Goal: Information Seeking & Learning: Learn about a topic

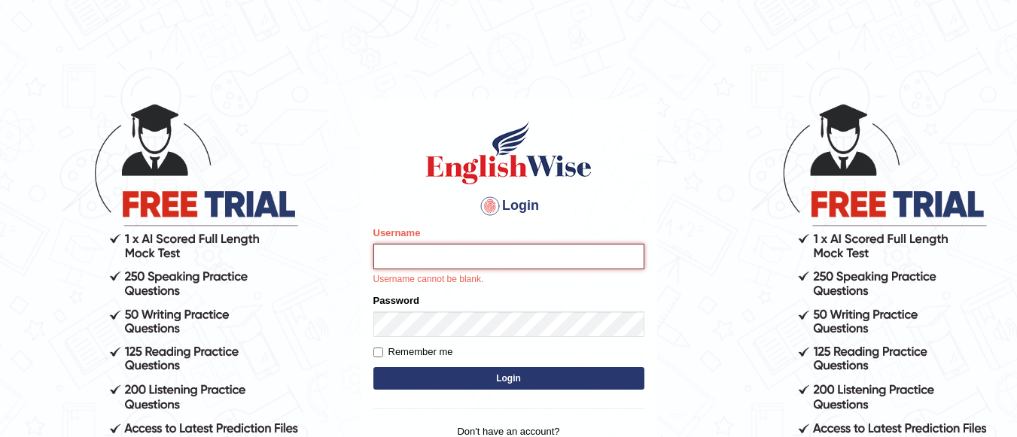
type input "Lovely_sidhu10"
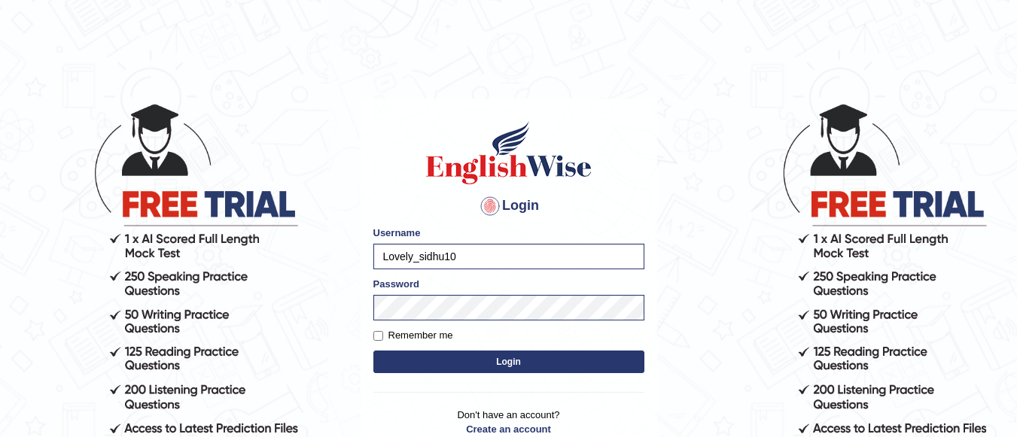
click at [514, 356] on button "Login" at bounding box center [508, 362] width 271 height 23
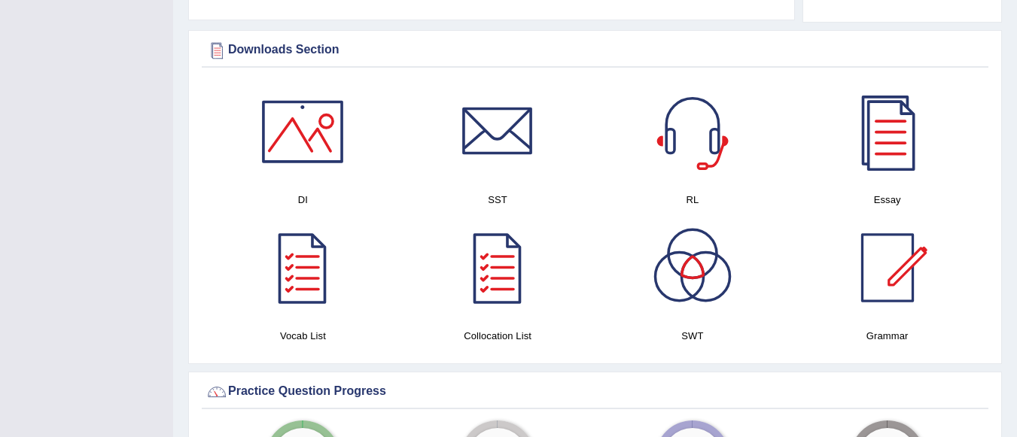
scroll to position [834, 0]
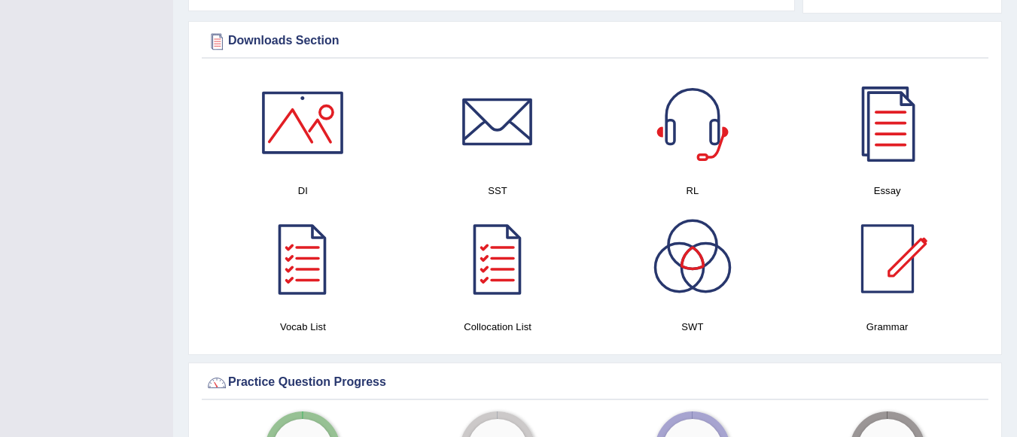
drag, startPoint x: 1021, startPoint y: 41, endPoint x: 1009, endPoint y: 176, distance: 135.3
click at [481, 160] on div at bounding box center [497, 122] width 105 height 105
click at [318, 148] on div at bounding box center [302, 122] width 105 height 105
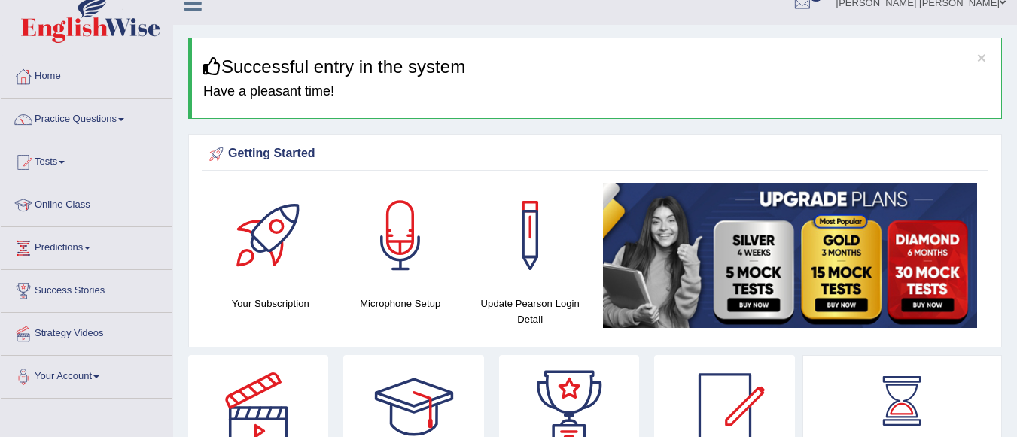
scroll to position [0, 0]
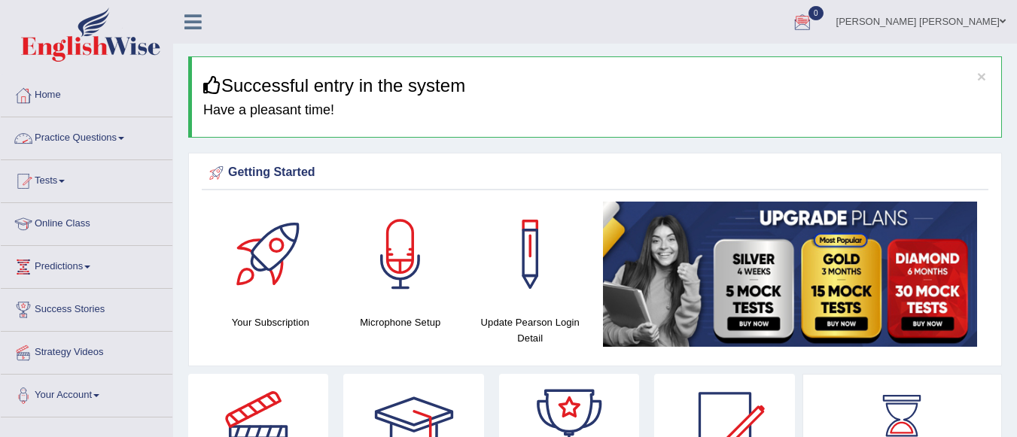
click at [121, 132] on link "Practice Questions" at bounding box center [87, 136] width 172 height 38
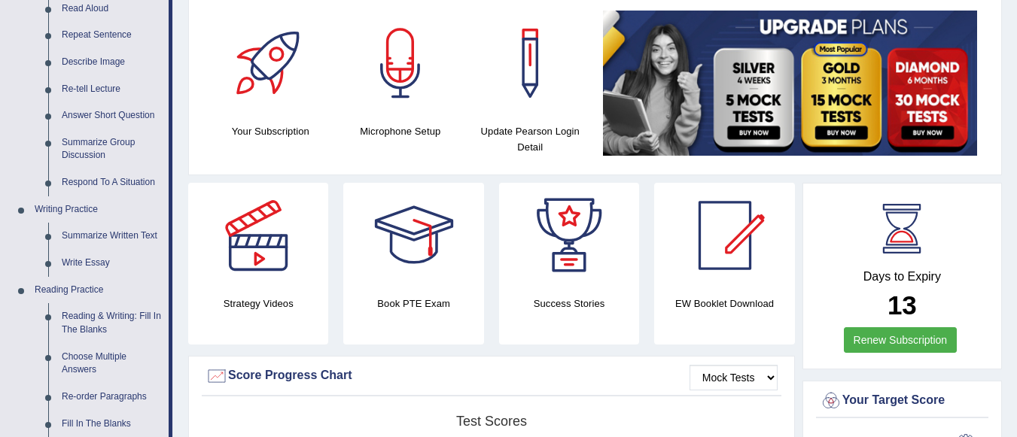
scroll to position [196, 0]
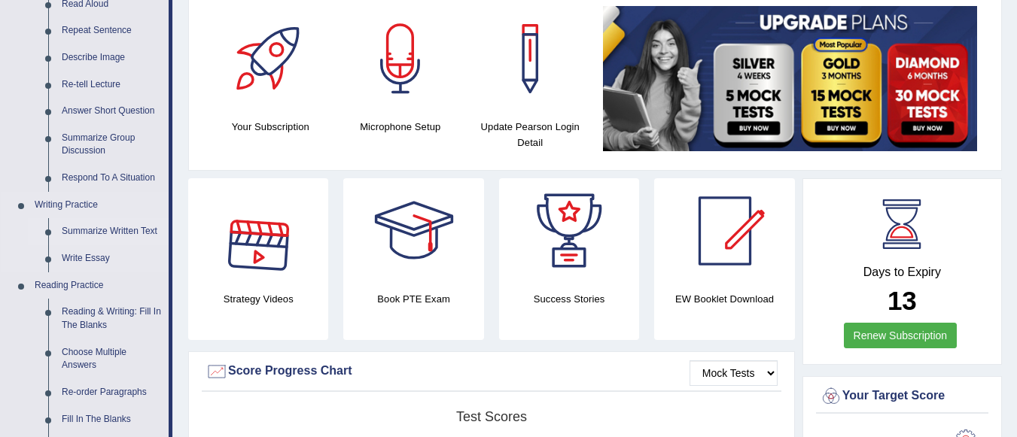
click at [110, 224] on link "Summarize Written Text" at bounding box center [112, 231] width 114 height 27
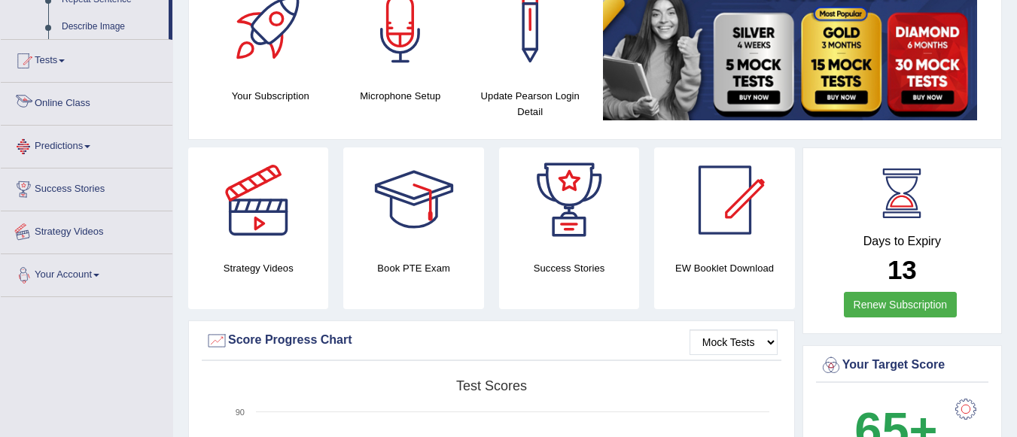
scroll to position [327, 0]
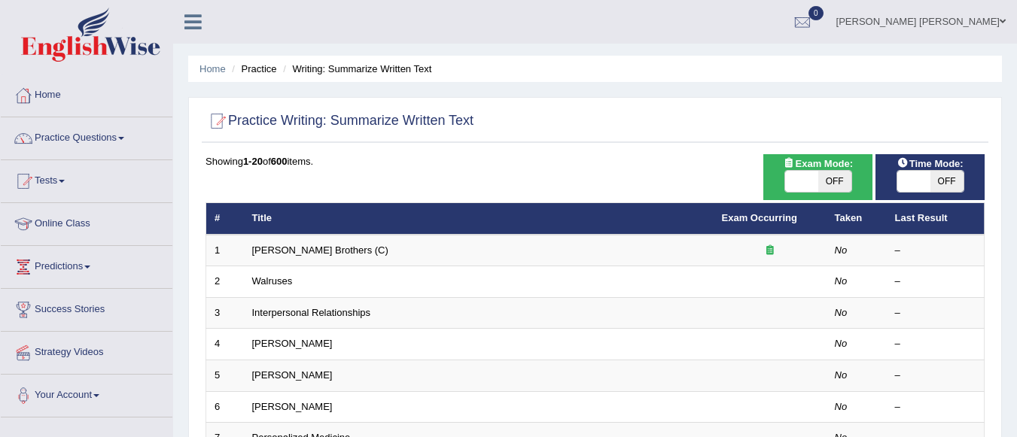
click at [831, 182] on span "OFF" at bounding box center [834, 181] width 33 height 21
checkbox input "true"
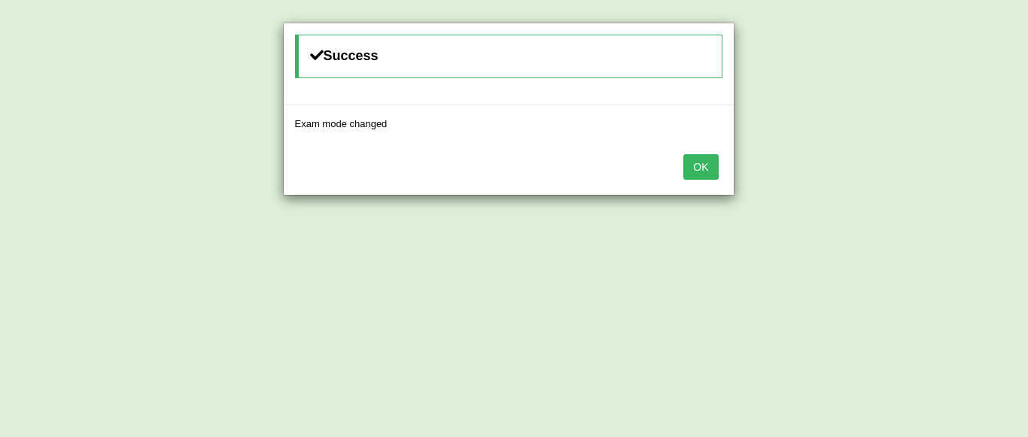
click at [707, 171] on button "OK" at bounding box center [700, 167] width 35 height 26
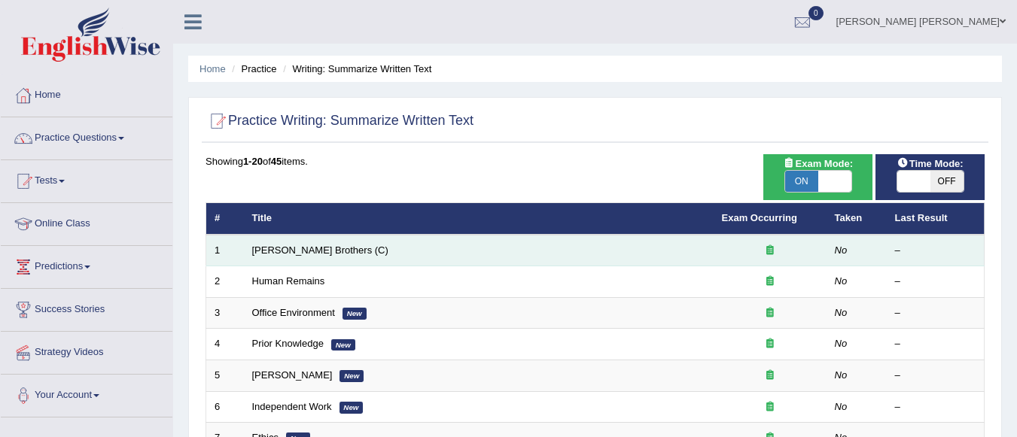
click at [512, 258] on td "Wright Brothers (C)" at bounding box center [479, 251] width 470 height 32
click at [291, 245] on link "Wright Brothers (C)" at bounding box center [320, 250] width 136 height 11
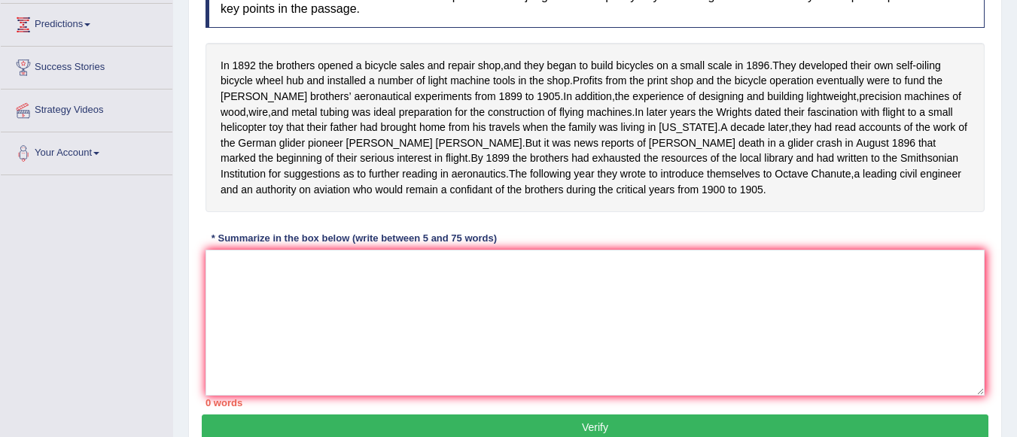
scroll to position [245, 0]
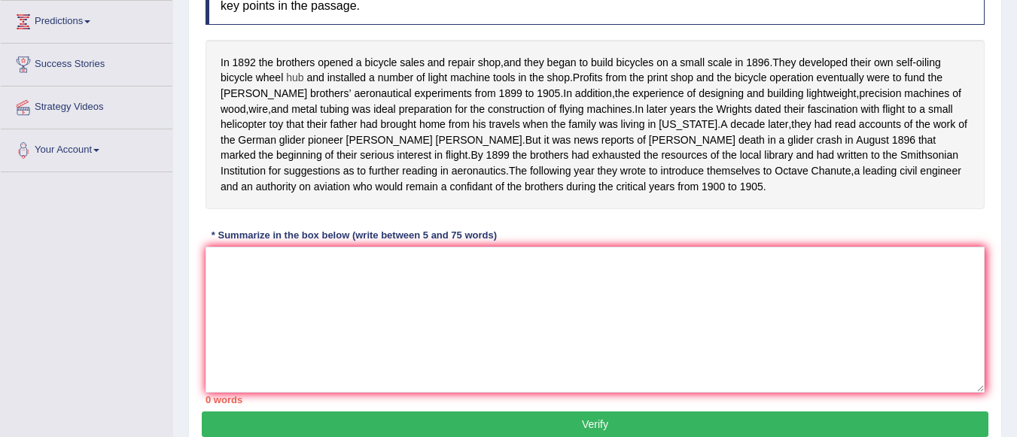
drag, startPoint x: 254, startPoint y: 77, endPoint x: 297, endPoint y: 75, distance: 42.9
click at [297, 75] on div "In 1892 the brothers opened a bicycle sales and repair shop , and they began to…" at bounding box center [594, 124] width 779 height 169
drag, startPoint x: 297, startPoint y: 75, endPoint x: 394, endPoint y: 111, distance: 102.9
click at [394, 111] on div "In 1892 the brothers opened a bicycle sales and repair shop , and they began to…" at bounding box center [594, 124] width 779 height 169
drag, startPoint x: 260, startPoint y: 63, endPoint x: 480, endPoint y: 67, distance: 220.6
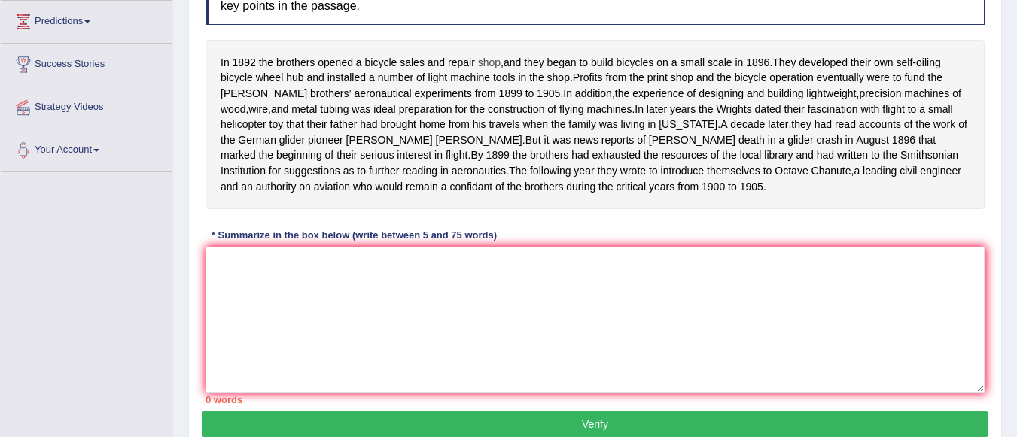
click at [480, 67] on div "In 1892 the brothers opened a bicycle sales and repair shop , and they began to…" at bounding box center [594, 124] width 779 height 169
click at [303, 292] on textarea at bounding box center [594, 320] width 779 height 146
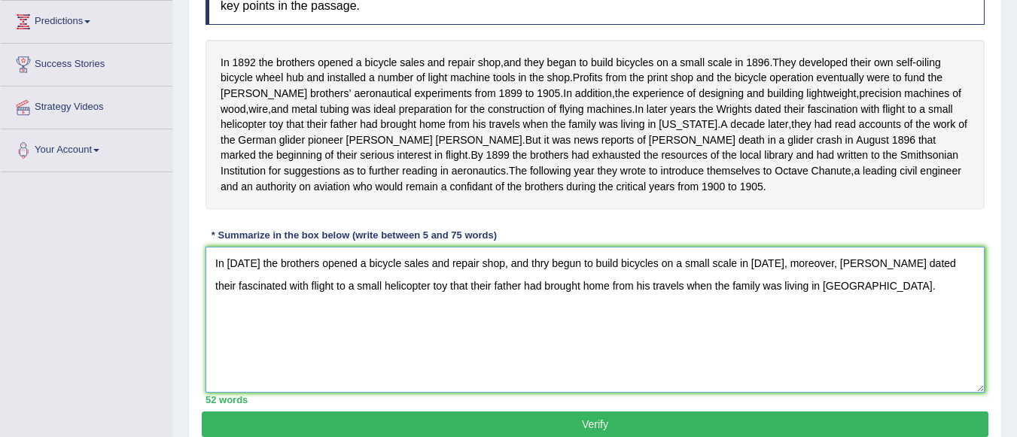
scroll to position [353, 0]
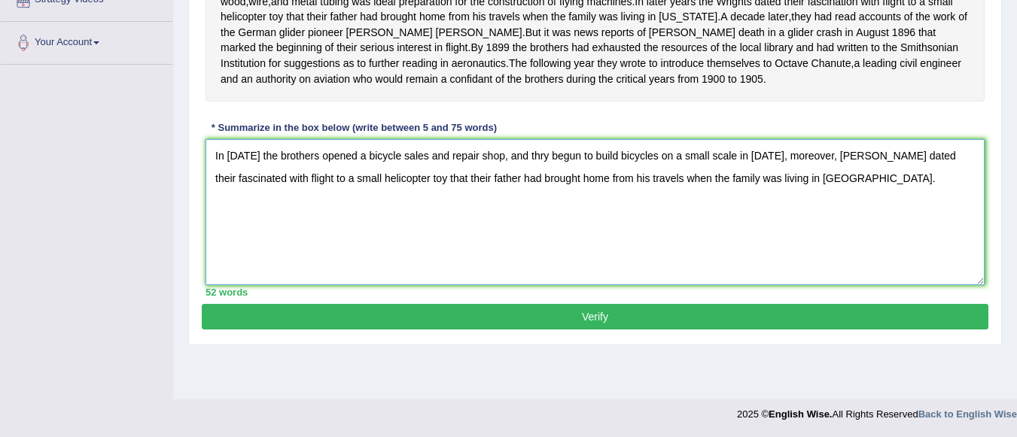
type textarea "In 1892 the brothers opened a bicycle sales and repair shop, and thry begun to …"
click at [930, 330] on button "Verify" at bounding box center [595, 317] width 787 height 26
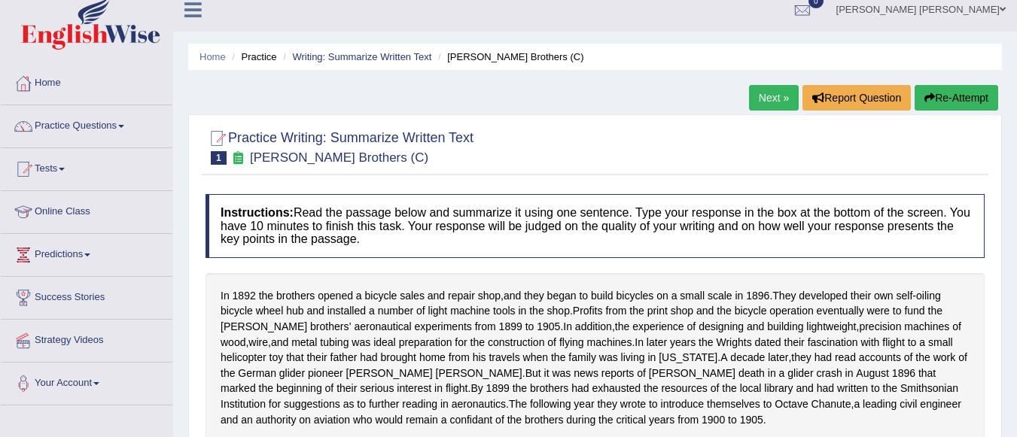
scroll to position [0, 0]
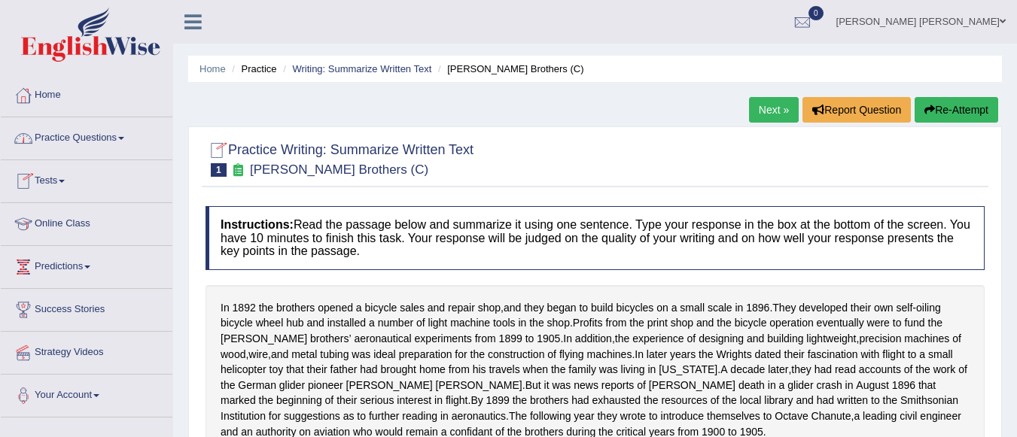
click at [59, 183] on link "Tests" at bounding box center [87, 179] width 172 height 38
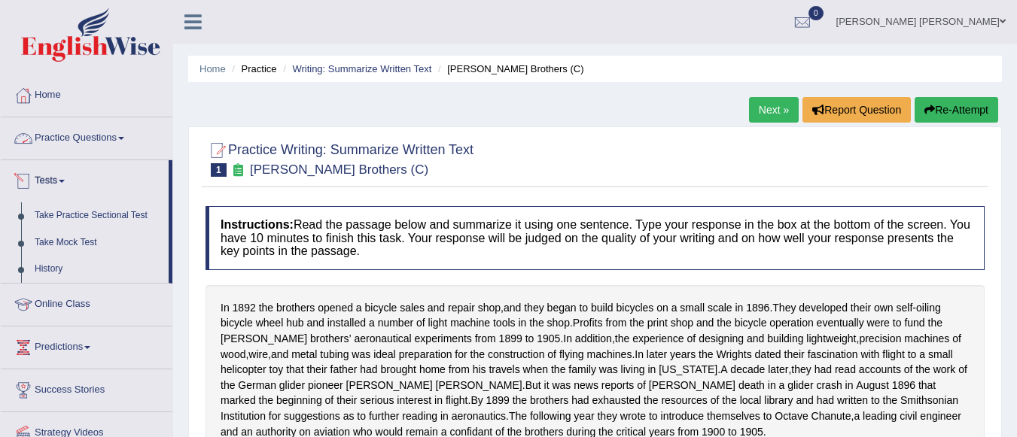
click at [117, 127] on link "Practice Questions" at bounding box center [87, 136] width 172 height 38
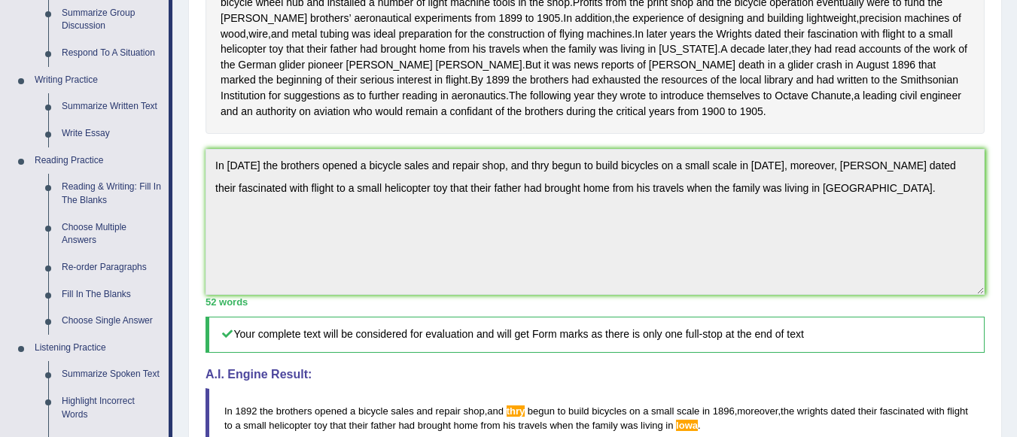
scroll to position [375, 0]
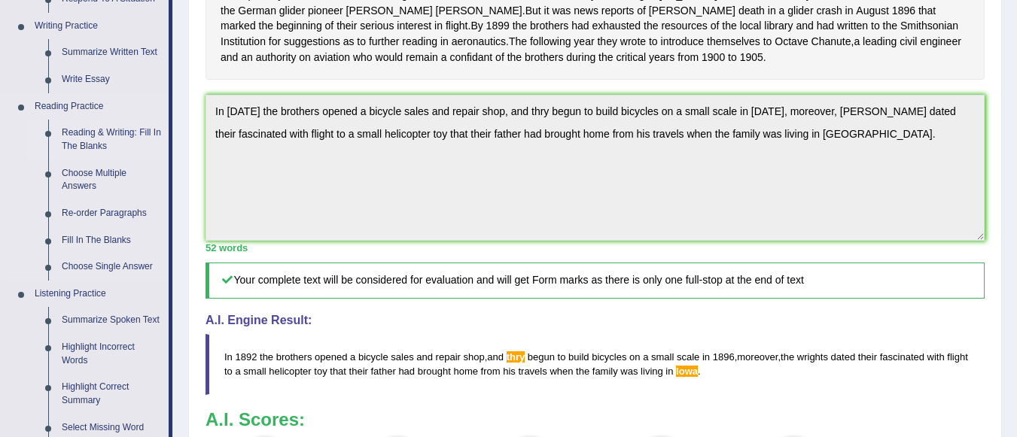
click at [106, 132] on link "Reading & Writing: Fill In The Blanks" at bounding box center [112, 140] width 114 height 40
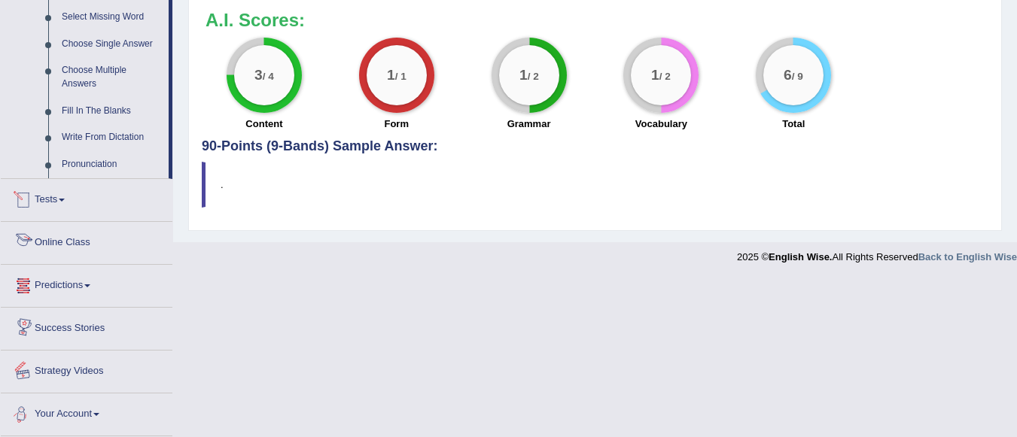
scroll to position [746, 0]
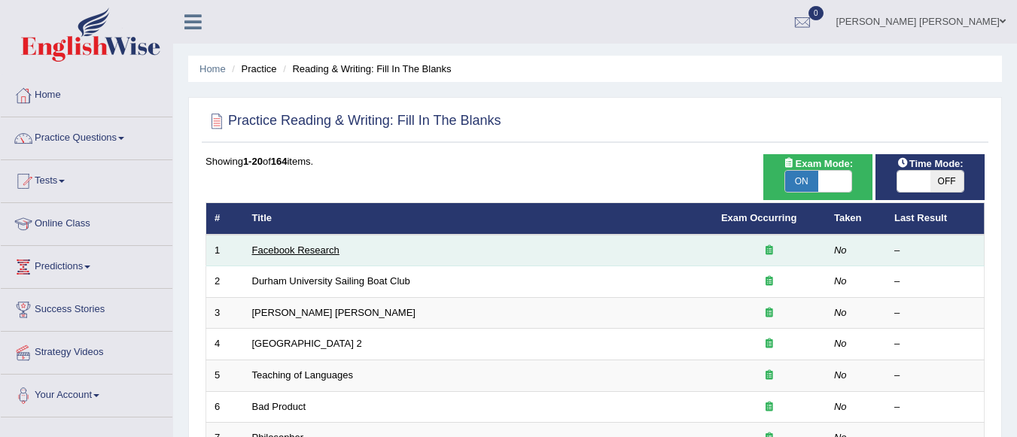
click at [307, 251] on link "Facebook Research" at bounding box center [295, 250] width 87 height 11
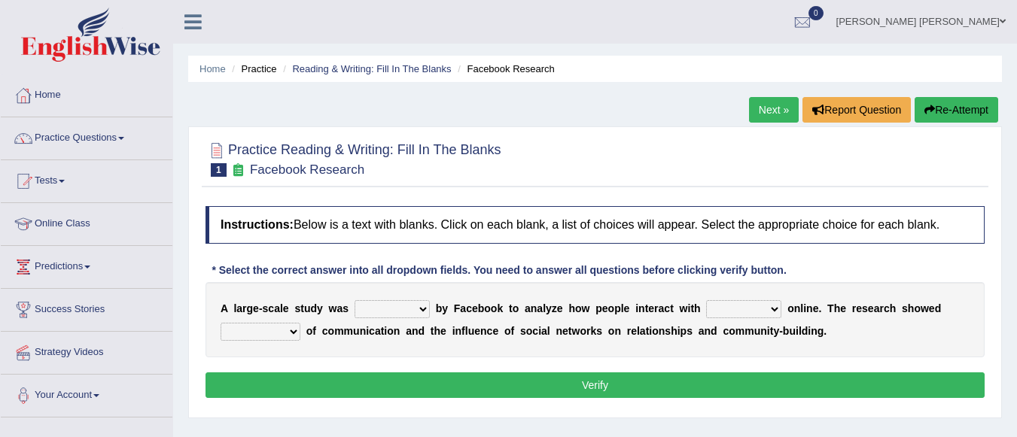
click at [422, 311] on select "surveyed had asked made" at bounding box center [392, 309] width 75 height 18
select select "surveyed"
click at [355, 300] on select "surveyed had asked made" at bounding box center [392, 309] width 75 height 18
click at [750, 312] on select "together all each other another" at bounding box center [743, 309] width 75 height 18
select select "each other"
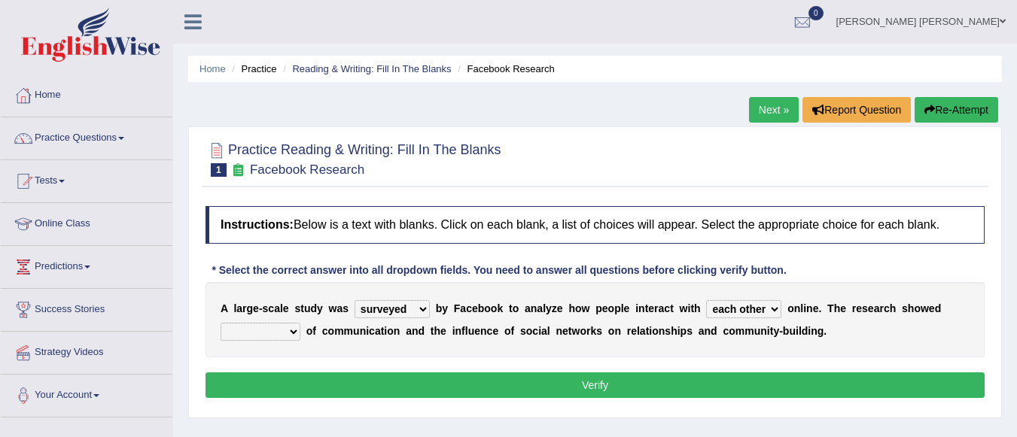
click at [706, 300] on select "together all each other another" at bounding box center [743, 309] width 75 height 18
click at [286, 329] on select "advantages standards fellowships patterns" at bounding box center [261, 332] width 80 height 18
select select "advantages"
click at [221, 323] on select "advantages standards fellowships patterns" at bounding box center [261, 332] width 80 height 18
click at [578, 387] on button "Verify" at bounding box center [594, 386] width 779 height 26
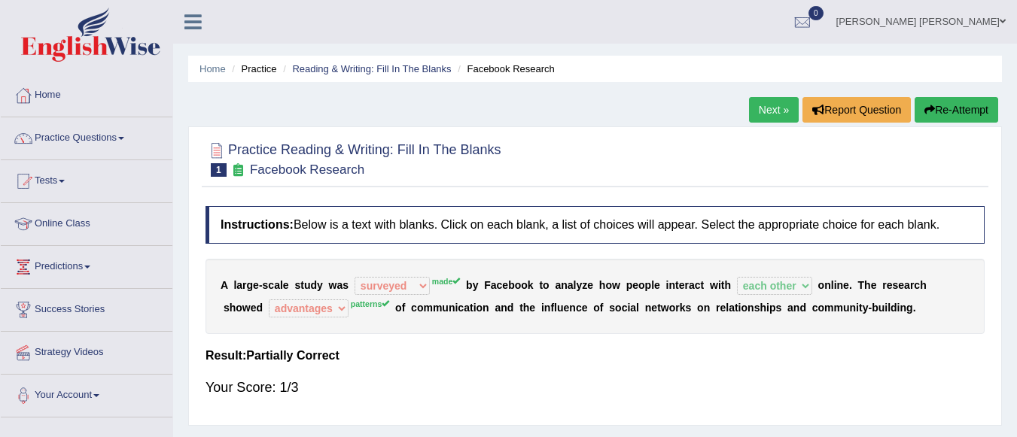
click at [778, 107] on link "Next »" at bounding box center [774, 110] width 50 height 26
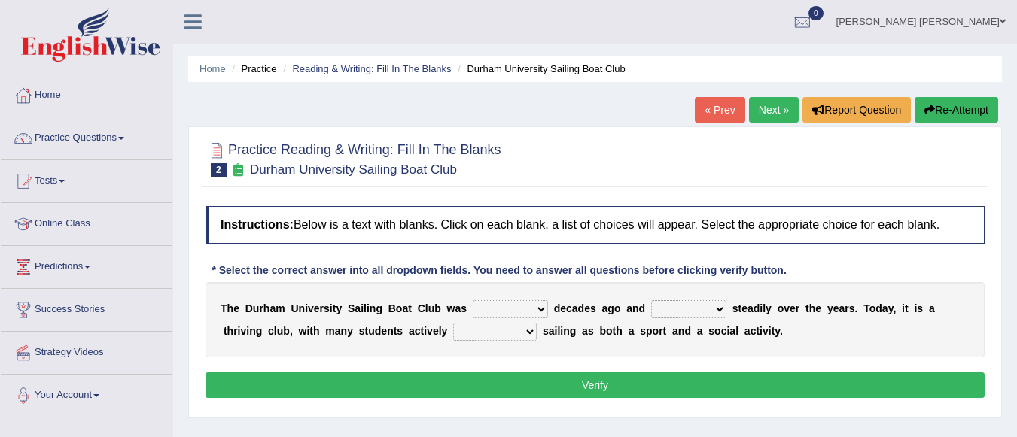
click at [539, 306] on select "found fund founded find" at bounding box center [510, 309] width 75 height 18
select select "found"
click at [473, 300] on select "found fund founded find" at bounding box center [510, 309] width 75 height 18
click at [703, 315] on select "grow growing has grown grown" at bounding box center [688, 309] width 75 height 18
select select "grown"
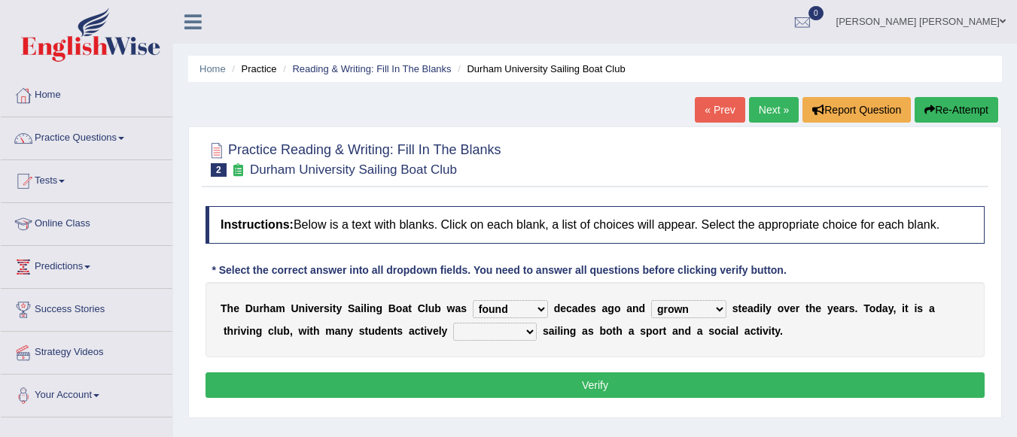
click at [651, 300] on select "grow growing has grown grown" at bounding box center [688, 309] width 75 height 18
click at [529, 329] on select "enjoy enjoyed are enjoying enjoying" at bounding box center [495, 332] width 84 height 18
click at [495, 434] on div "Home Practice Reading & Writing: Fill In The Blanks Durham University Sailing B…" at bounding box center [595, 376] width 844 height 753
click at [525, 337] on select "enjoy enjoyed are enjoying enjoying" at bounding box center [495, 332] width 84 height 18
select select "enjoying"
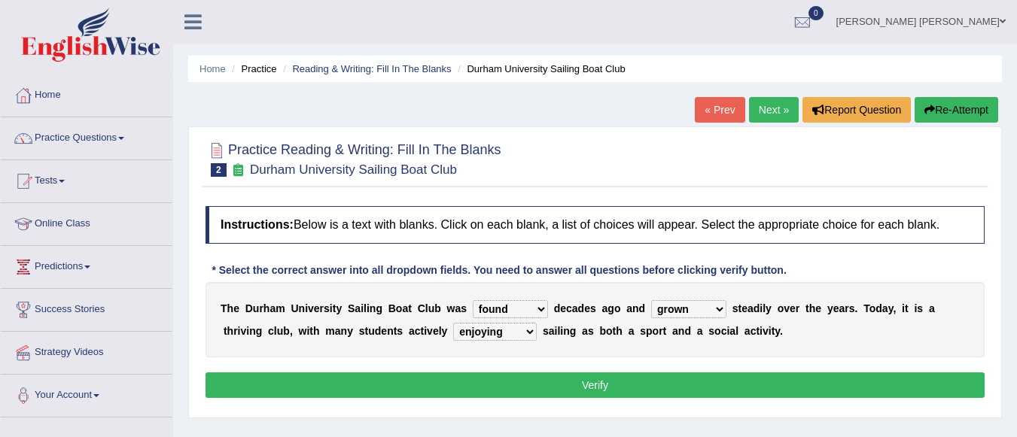
click at [453, 323] on select "enjoy enjoyed are enjoying enjoying" at bounding box center [495, 332] width 84 height 18
click at [573, 379] on button "Verify" at bounding box center [594, 386] width 779 height 26
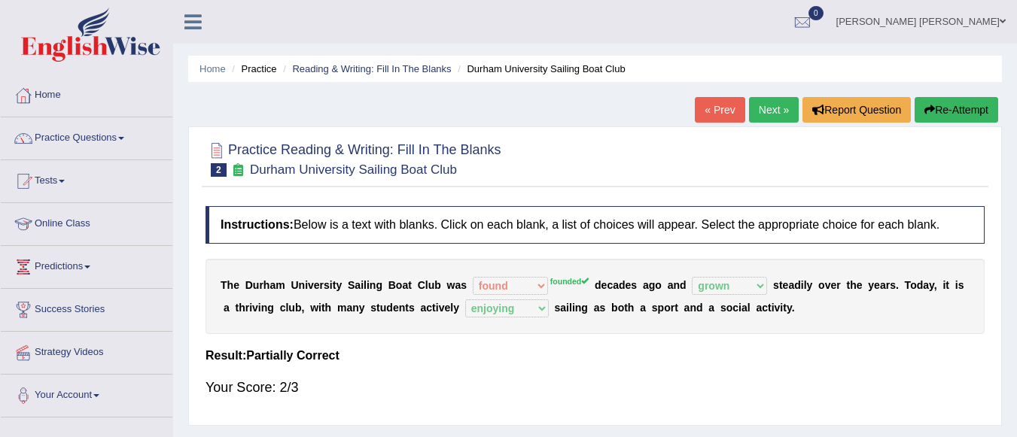
click at [774, 108] on link "Next »" at bounding box center [774, 110] width 50 height 26
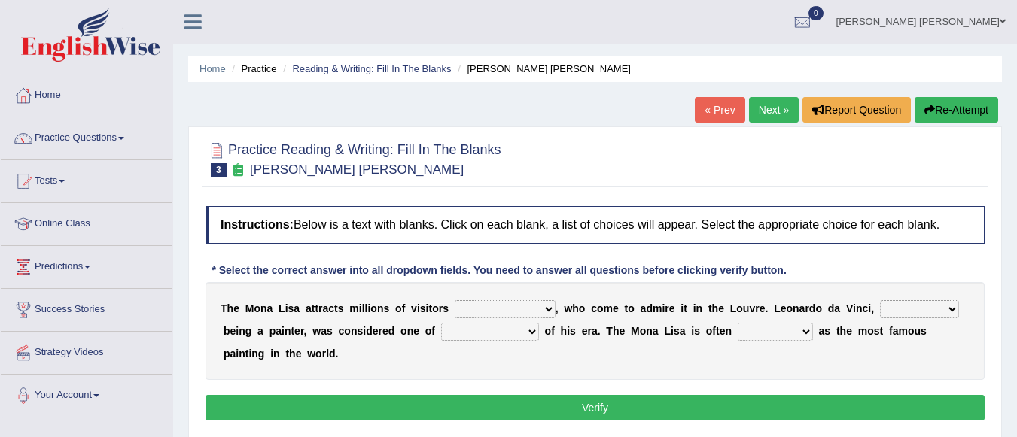
click at [554, 307] on select "around the year the all year all year round per year" at bounding box center [505, 309] width 101 height 18
select select "per year"
click at [455, 300] on select "around the year the all year all year round per year" at bounding box center [505, 309] width 101 height 18
click at [955, 308] on select "rather than as much as as well as as long as" at bounding box center [919, 309] width 79 height 18
select select "rather than"
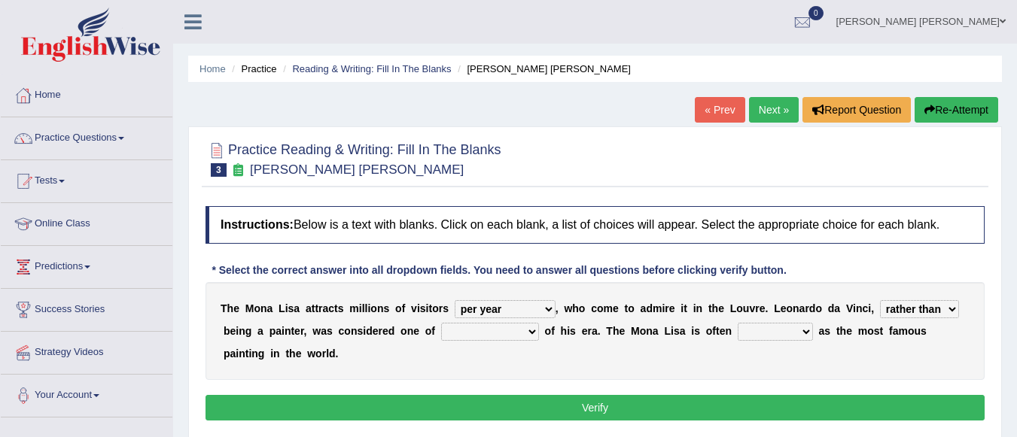
click at [880, 300] on select "rather than as much as as well as as long as" at bounding box center [919, 309] width 79 height 18
click at [537, 333] on select "better artists artist the better artist the best artists" at bounding box center [490, 332] width 98 height 18
select select "better artists"
click at [441, 323] on select "better artists artist the better artist the best artists" at bounding box center [490, 332] width 98 height 18
click at [805, 332] on select "classified suggested predicted described" at bounding box center [775, 332] width 75 height 18
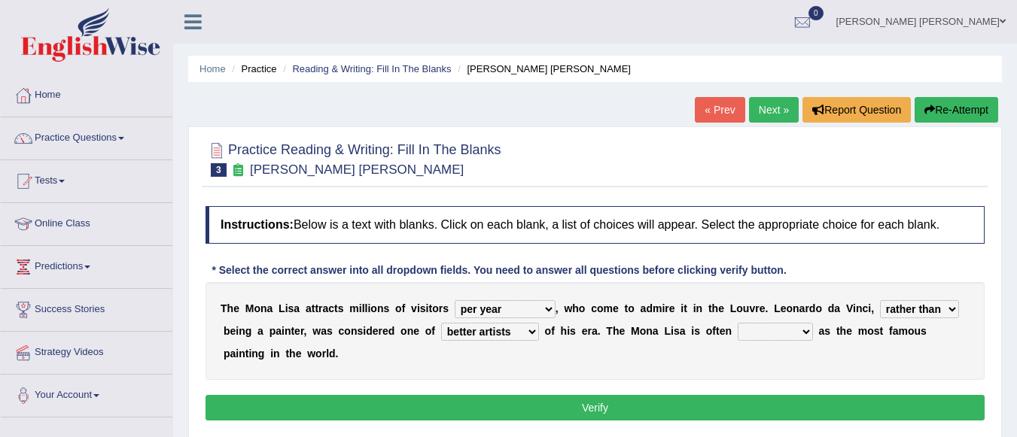
select select "classified"
click at [738, 323] on select "classified suggested predicted described" at bounding box center [775, 332] width 75 height 18
click at [747, 400] on button "Verify" at bounding box center [594, 408] width 779 height 26
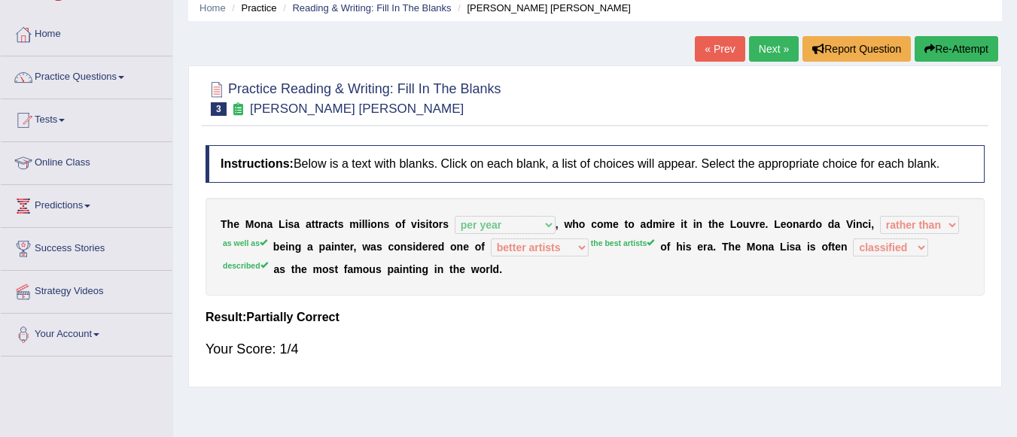
scroll to position [53, 0]
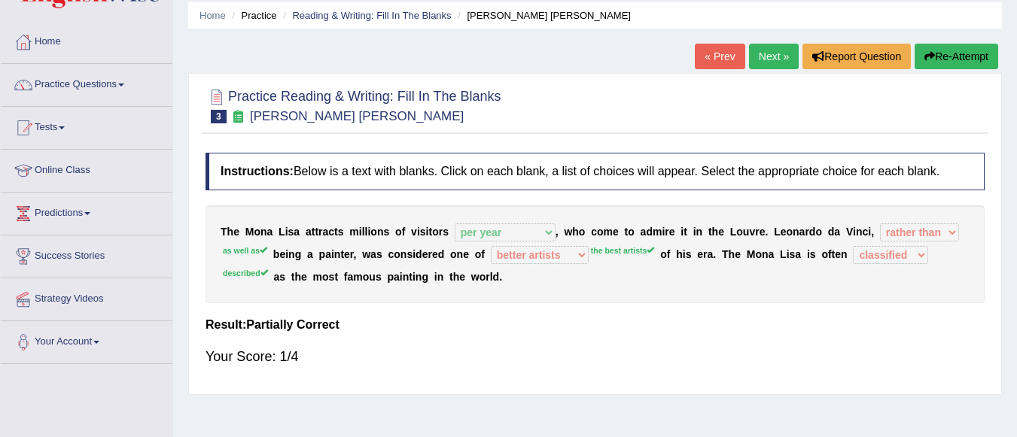
click at [775, 45] on link "Next »" at bounding box center [774, 57] width 50 height 26
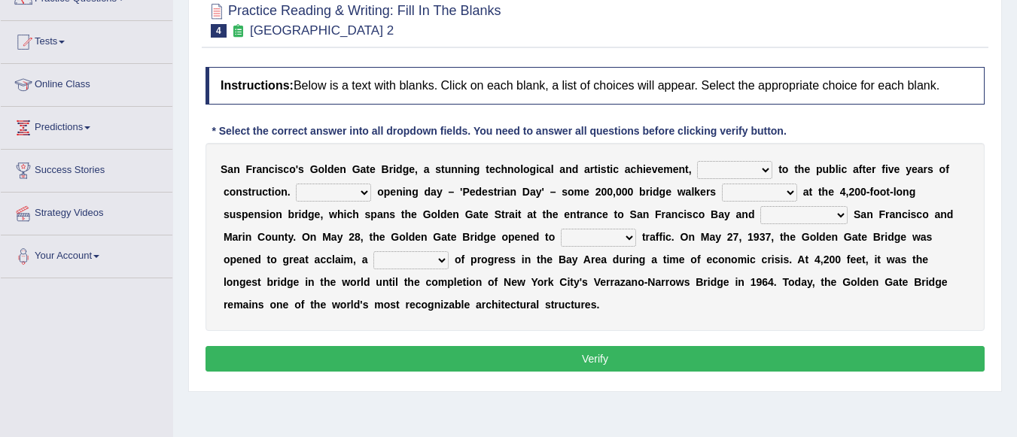
scroll to position [144, 0]
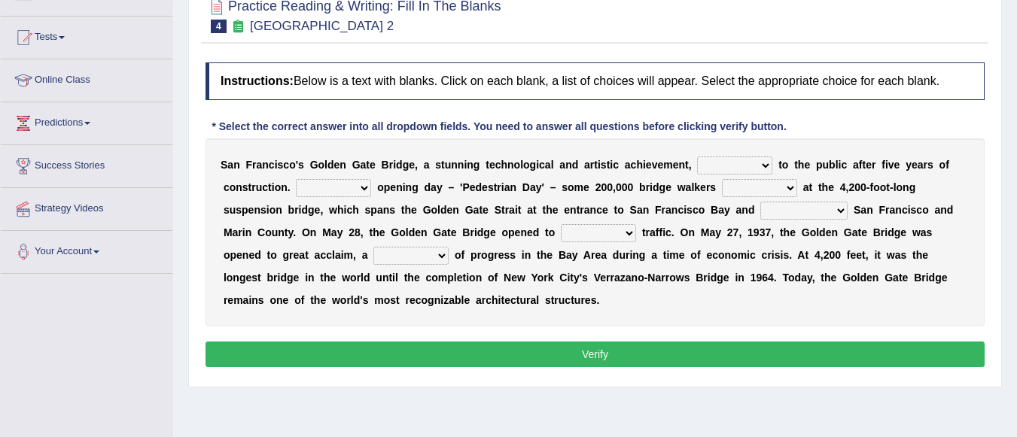
click at [744, 163] on select "opens closes appears equals" at bounding box center [734, 166] width 75 height 18
select select "equals"
click at [697, 157] on select "opens closes appears equals" at bounding box center [734, 166] width 75 height 18
click at [365, 188] on select "On During Since When" at bounding box center [333, 188] width 75 height 18
select select "On"
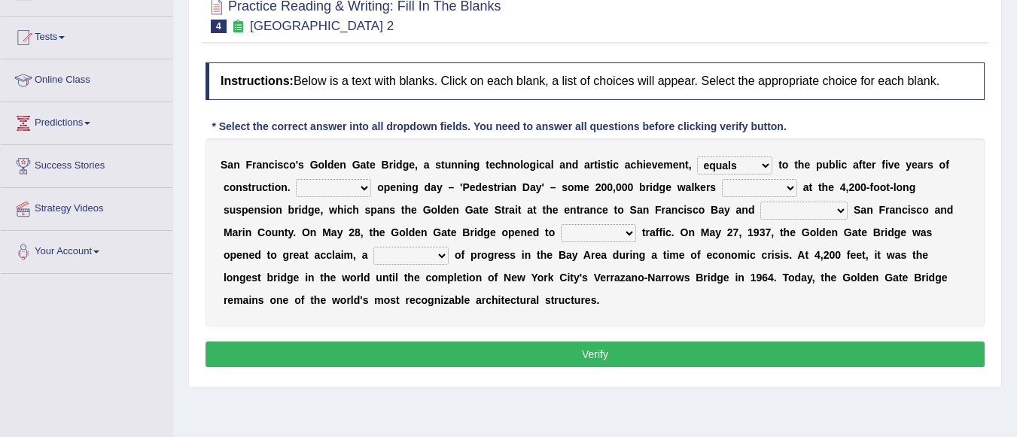
click at [296, 179] on select "On During Since When" at bounding box center [333, 188] width 75 height 18
click at [759, 191] on select "stationed looked marveled laughed" at bounding box center [759, 188] width 75 height 18
select select "looked"
click at [722, 179] on select "stationed looked marveled laughed" at bounding box center [759, 188] width 75 height 18
click at [820, 208] on select "separates connects channels differentiates" at bounding box center [803, 211] width 87 height 18
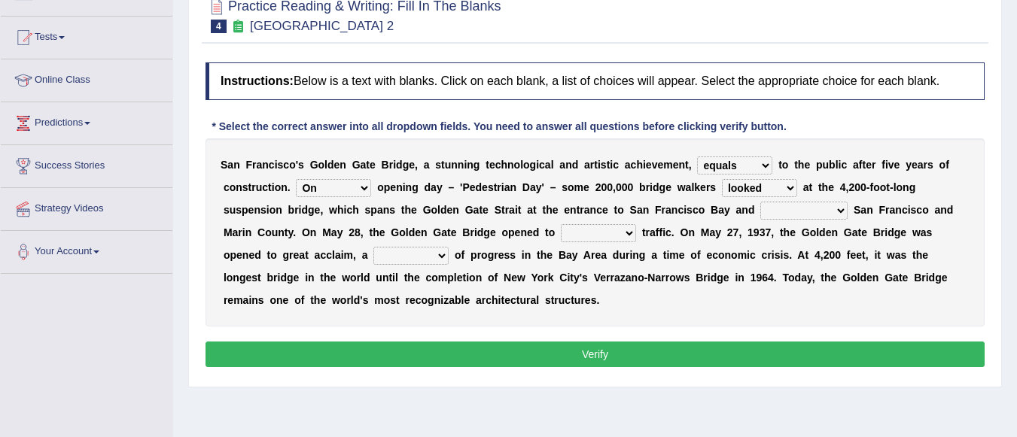
select select "connects"
click at [760, 202] on select "separates connects channels differentiates" at bounding box center [803, 211] width 87 height 18
click at [623, 232] on select "aquatic vehicular airborne watertight" at bounding box center [598, 233] width 75 height 18
select select "aquatic"
click at [561, 224] on select "aquatic vehicular airborne watertight" at bounding box center [598, 233] width 75 height 18
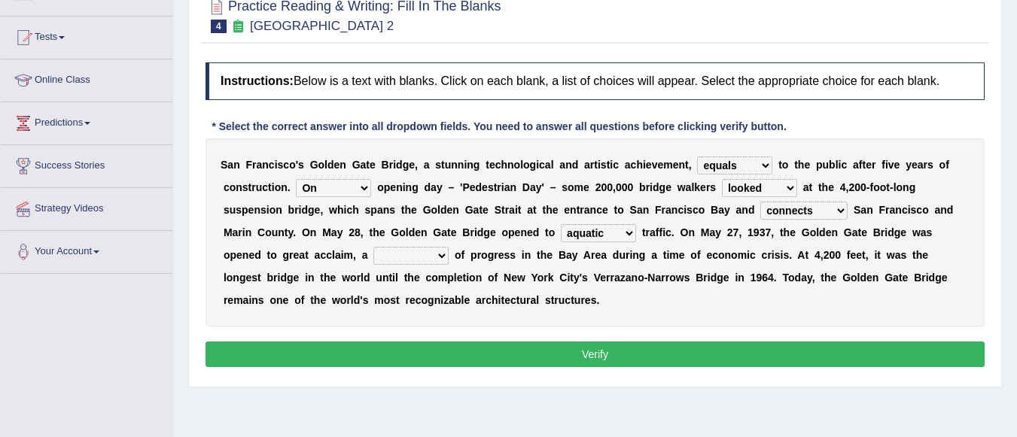
click at [425, 251] on select "denial symbol technique yield" at bounding box center [410, 256] width 75 height 18
select select "symbol"
click at [373, 247] on select "denial symbol technique yield" at bounding box center [410, 256] width 75 height 18
click at [464, 360] on button "Verify" at bounding box center [594, 355] width 779 height 26
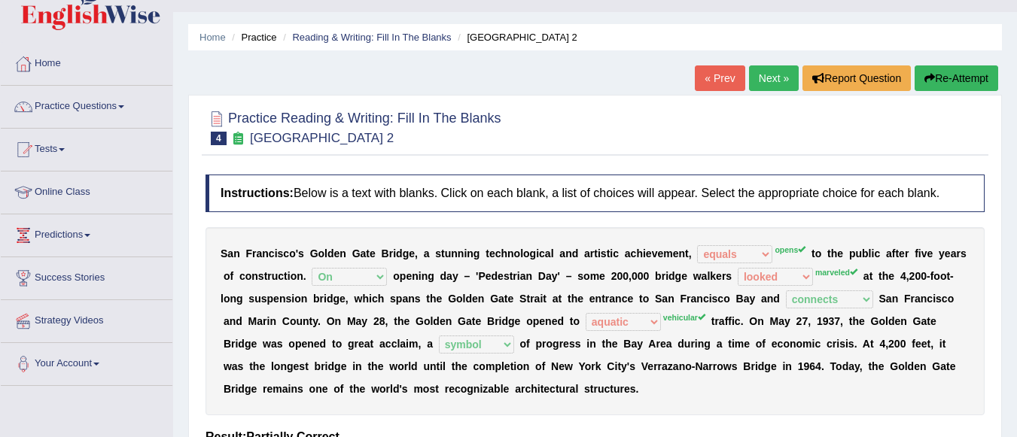
scroll to position [14, 0]
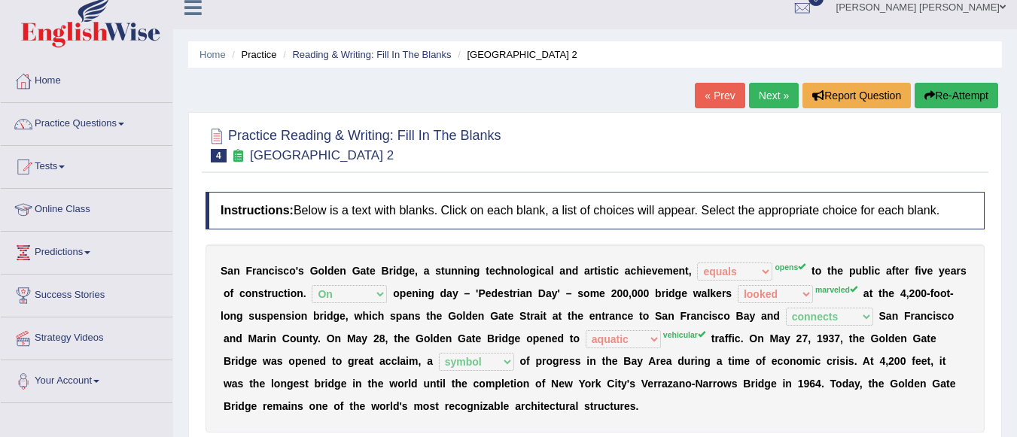
click at [775, 98] on link "Next »" at bounding box center [774, 96] width 50 height 26
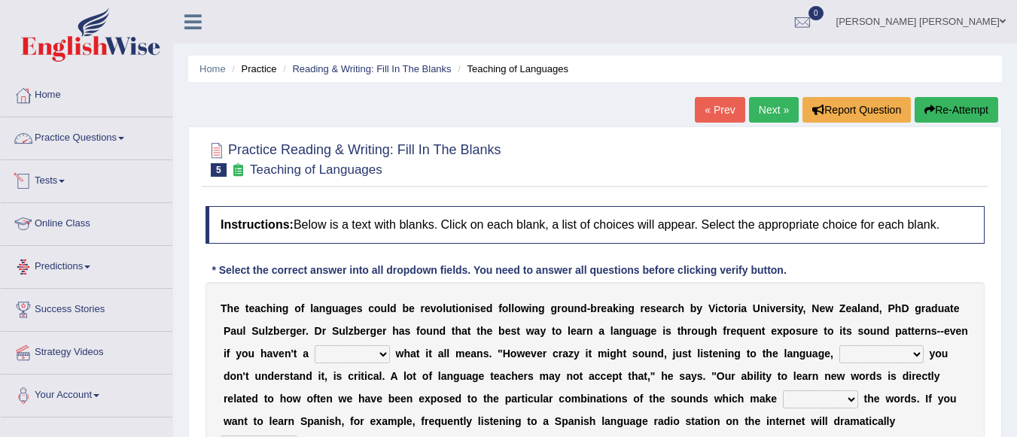
click at [112, 136] on link "Practice Questions" at bounding box center [87, 136] width 172 height 38
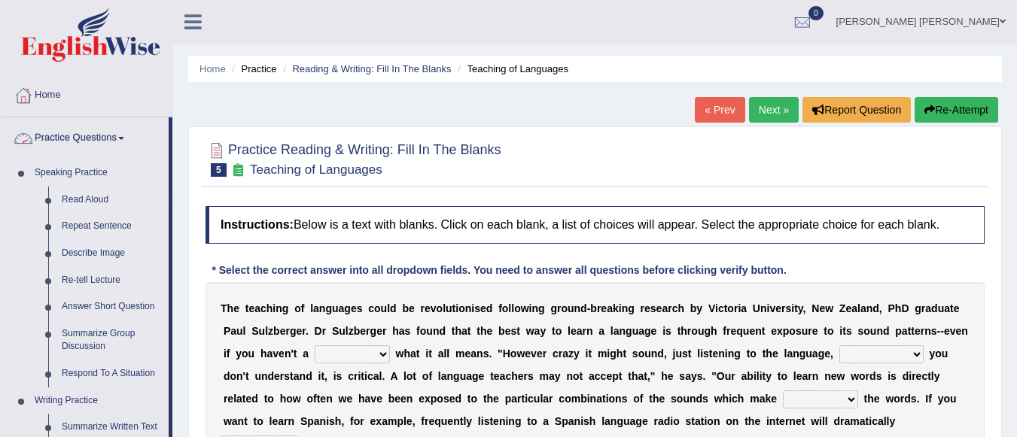
click at [84, 196] on link "Read Aloud" at bounding box center [112, 200] width 114 height 27
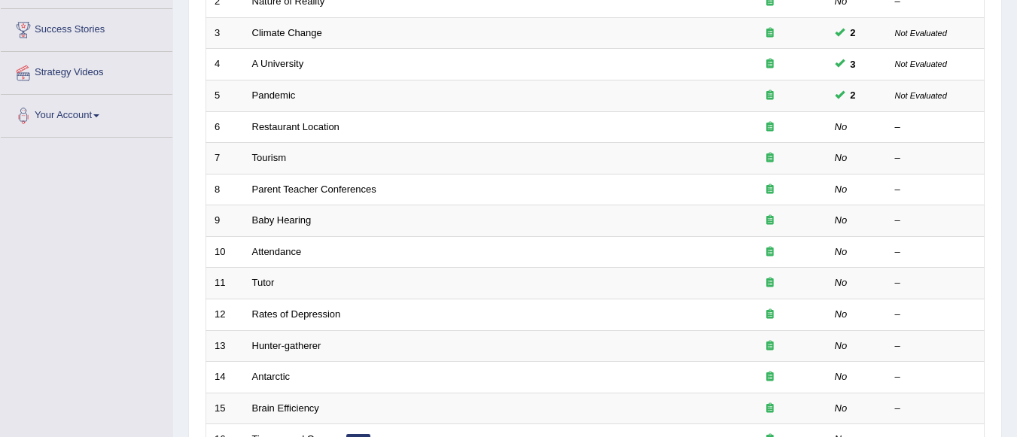
scroll to position [282, 0]
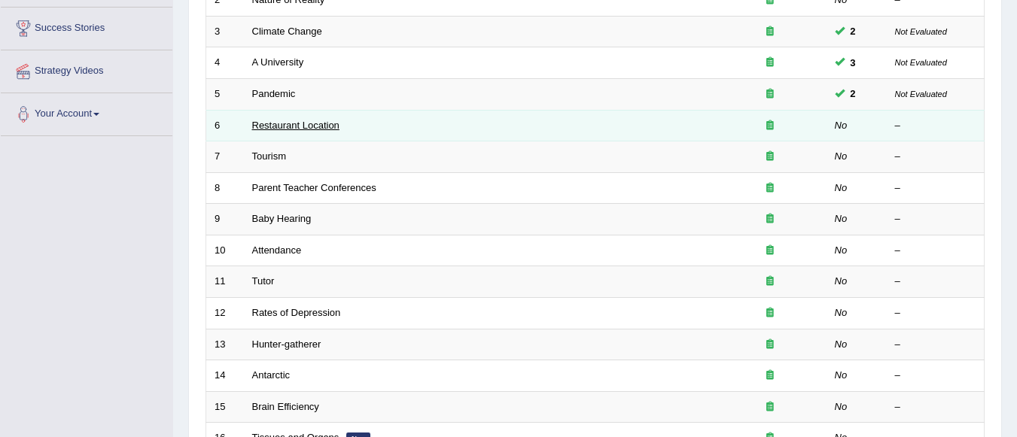
click at [285, 121] on link "Restaurant Location" at bounding box center [295, 125] width 87 height 11
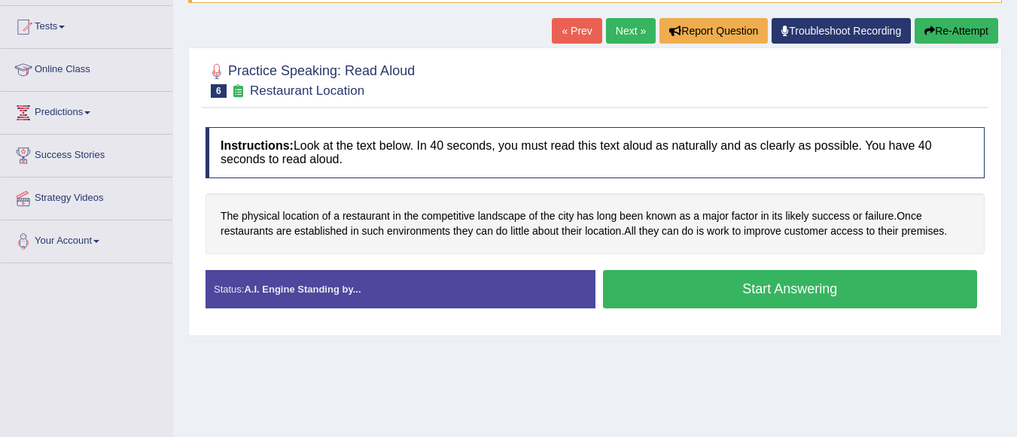
scroll to position [158, 0]
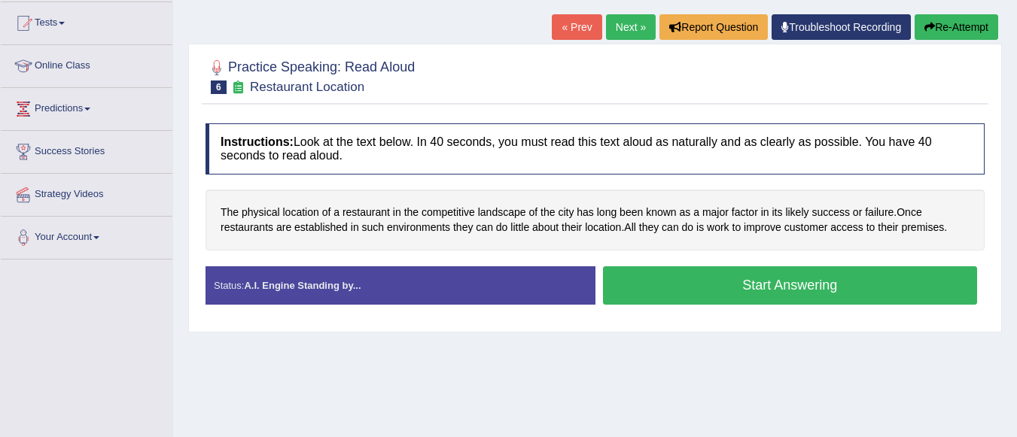
click at [876, 287] on button "Start Answering" at bounding box center [790, 285] width 375 height 38
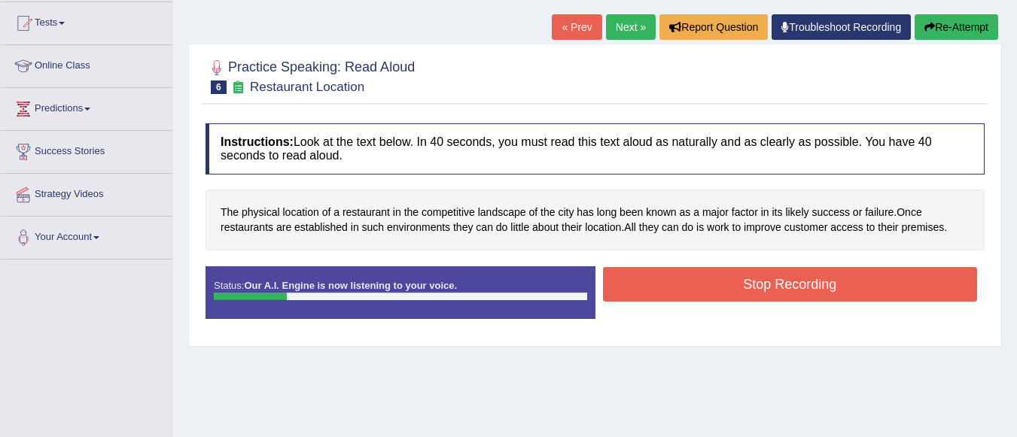
click at [876, 287] on button "Stop Recording" at bounding box center [790, 284] width 375 height 35
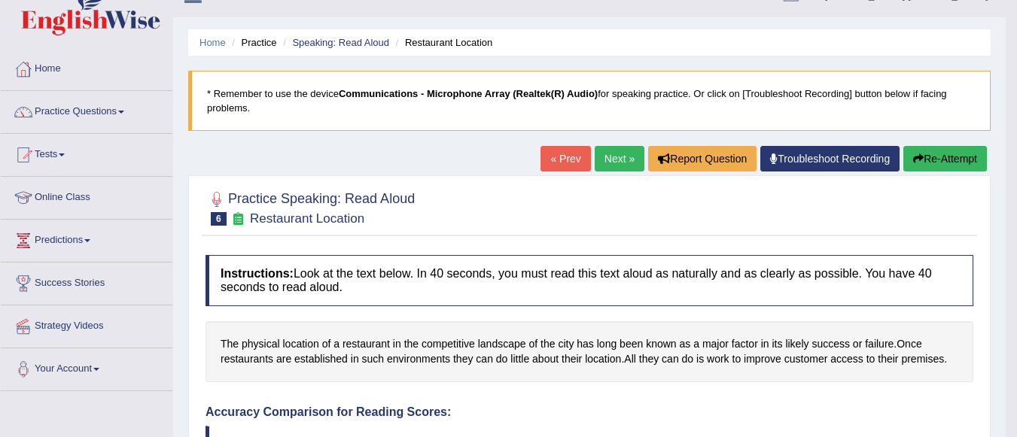
scroll to position [0, 0]
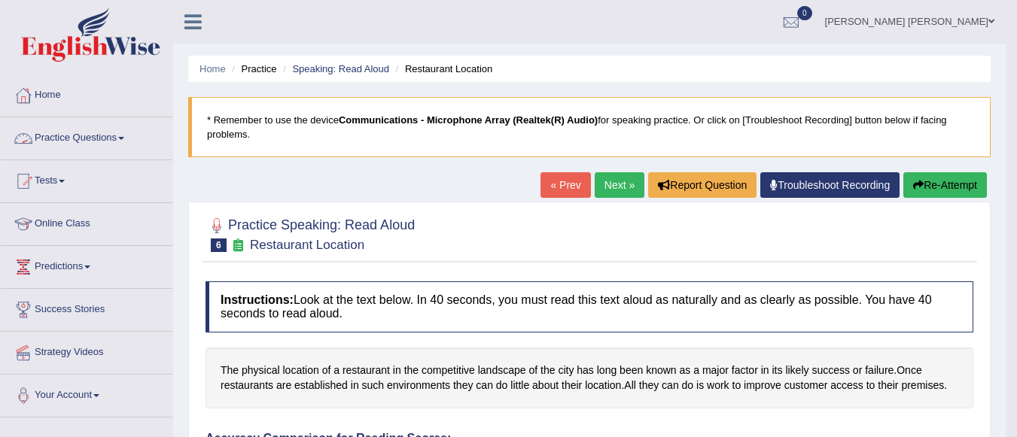
click at [126, 133] on link "Practice Questions" at bounding box center [87, 136] width 172 height 38
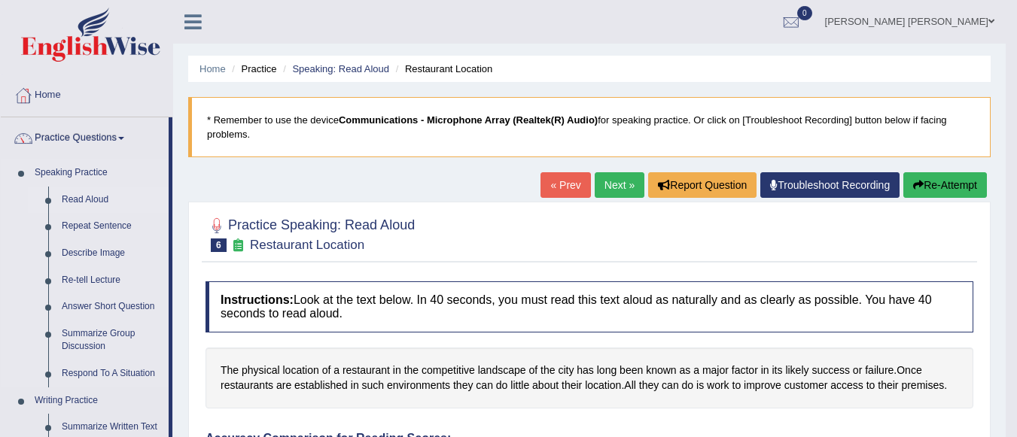
click at [80, 194] on link "Read Aloud" at bounding box center [112, 200] width 114 height 27
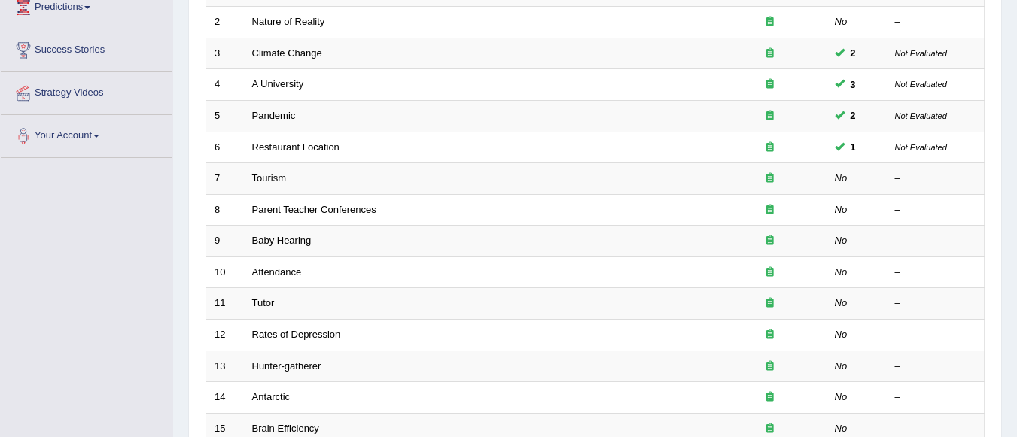
scroll to position [261, 0]
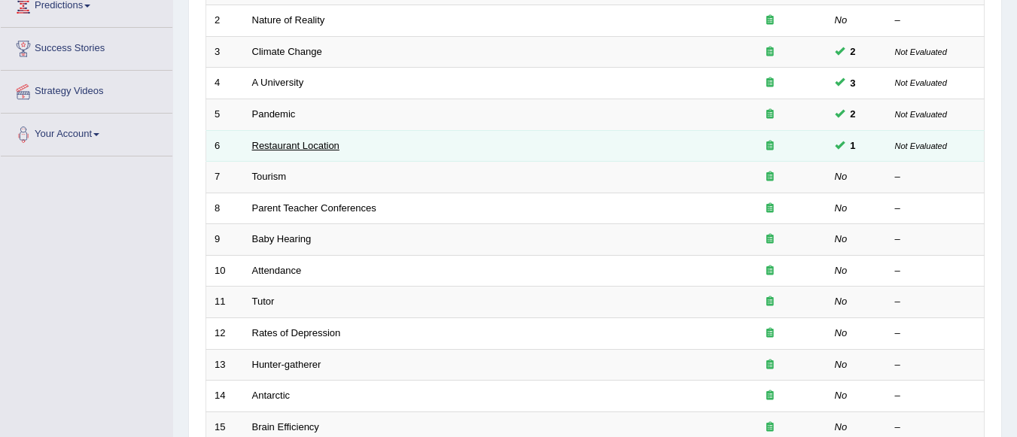
click at [300, 151] on link "Restaurant Location" at bounding box center [295, 145] width 87 height 11
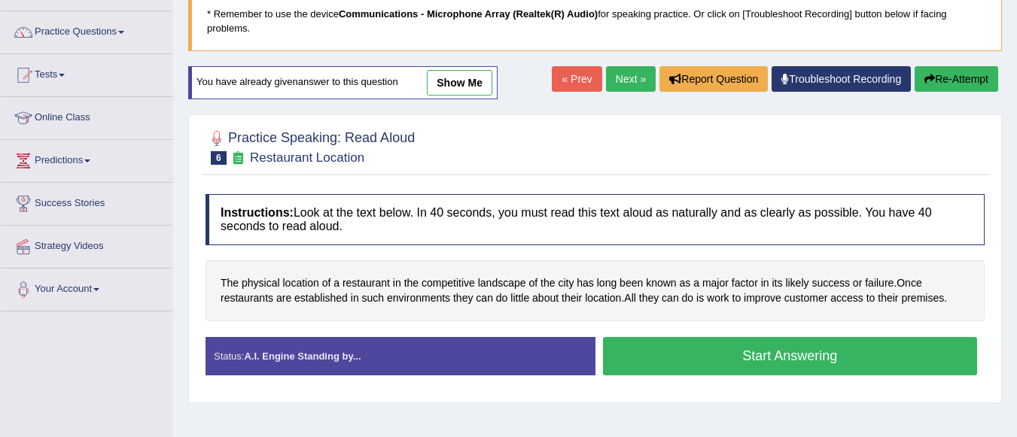
scroll to position [116, 0]
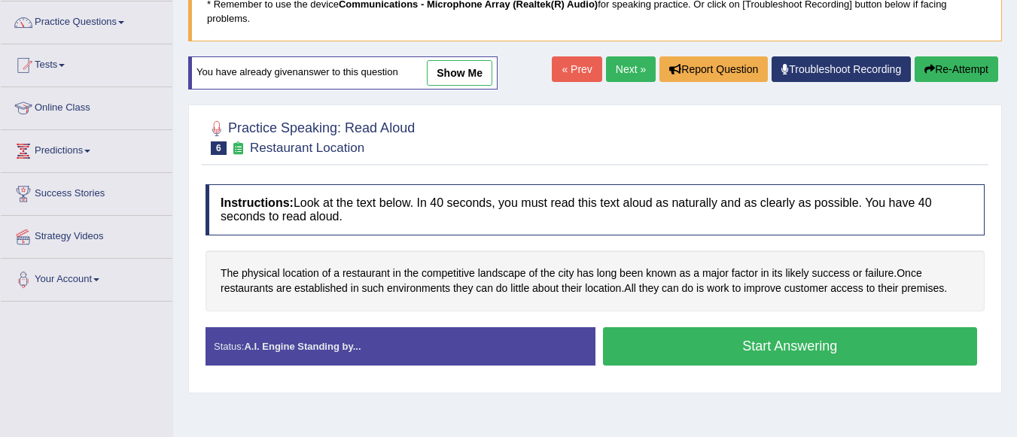
click at [776, 345] on button "Start Answering" at bounding box center [790, 346] width 375 height 38
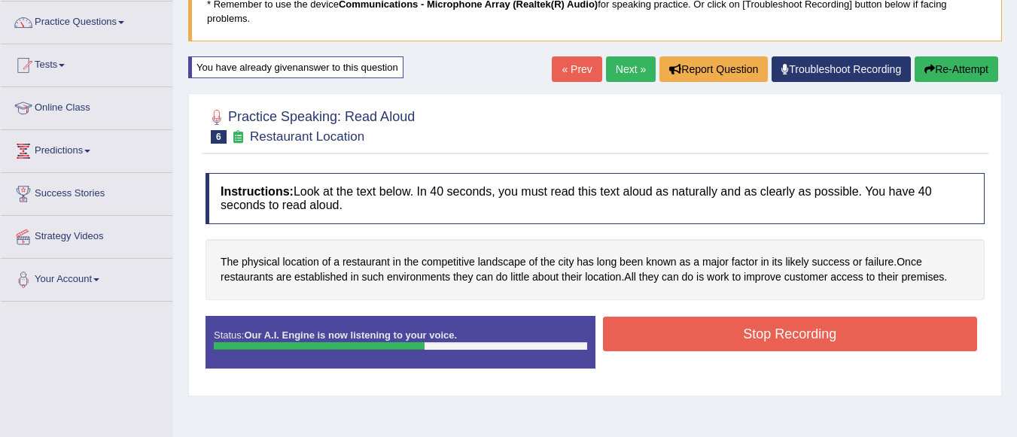
click at [779, 336] on button "Stop Recording" at bounding box center [790, 334] width 375 height 35
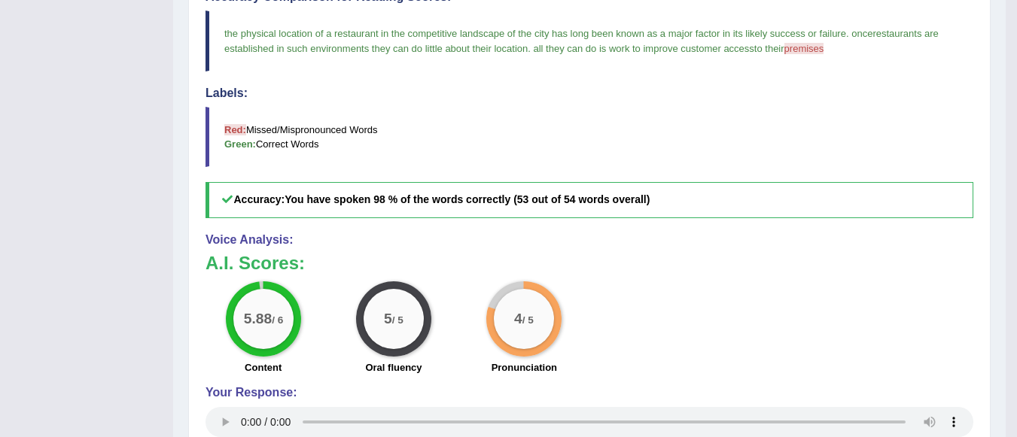
scroll to position [452, 0]
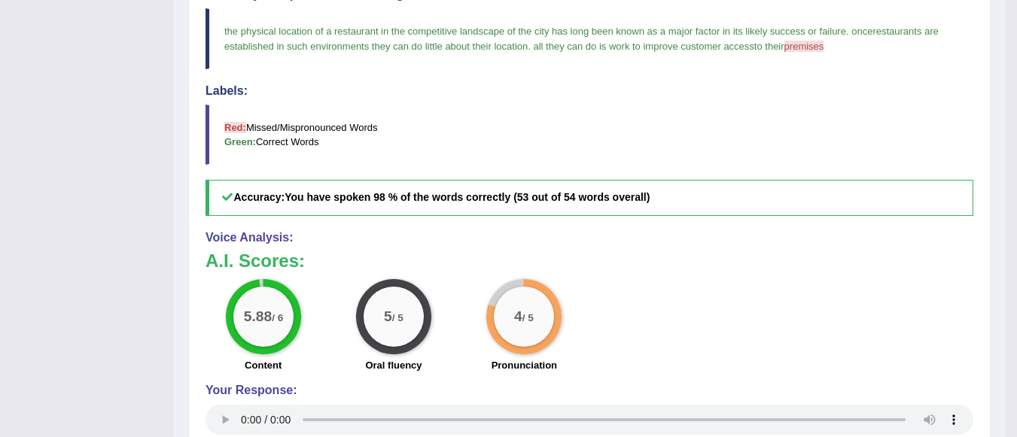
click at [999, 364] on div "Home Practice Speaking: Read Aloud Restaurant Location * Remember to use the de…" at bounding box center [589, 39] width 832 height 982
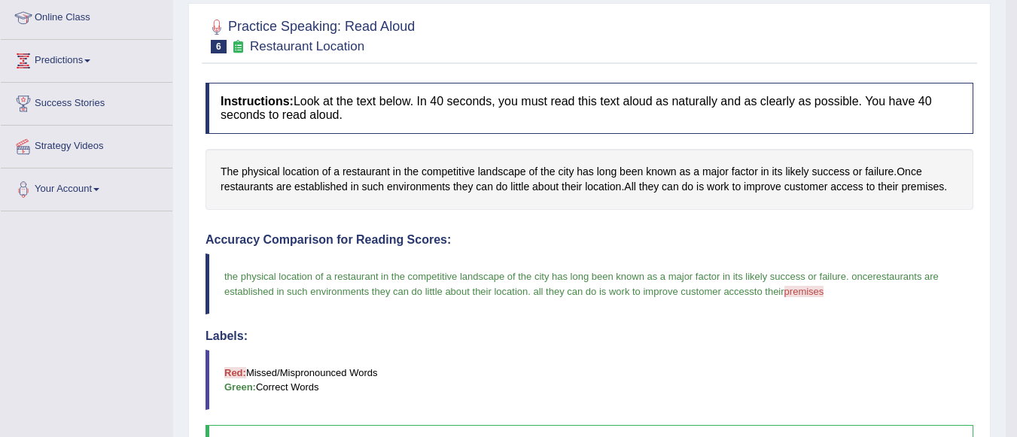
scroll to position [170, 0]
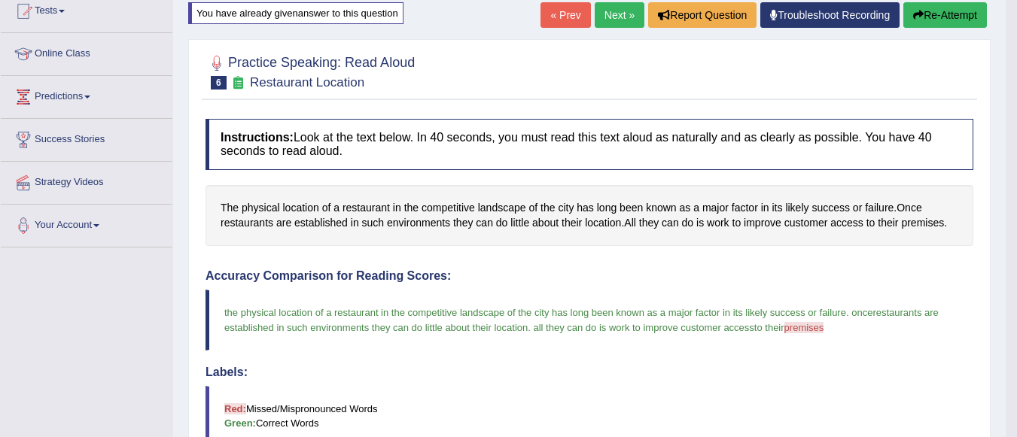
click at [938, 10] on button "Re-Attempt" at bounding box center [945, 15] width 84 height 26
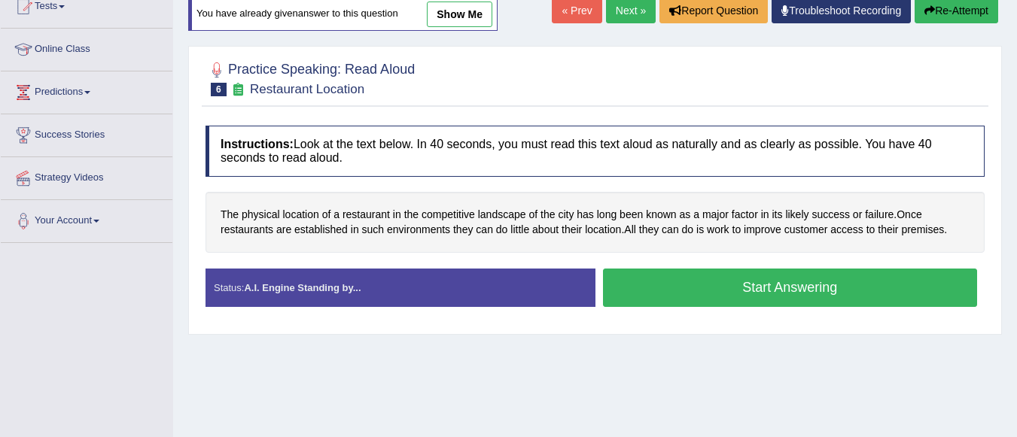
scroll to position [175, 0]
click at [656, 280] on button "Start Answering" at bounding box center [790, 288] width 375 height 38
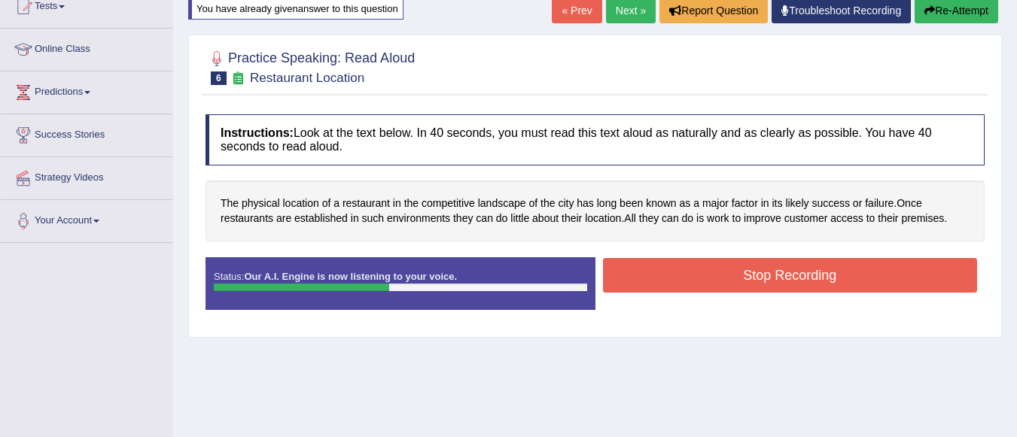
click at [656, 280] on button "Stop Recording" at bounding box center [790, 275] width 375 height 35
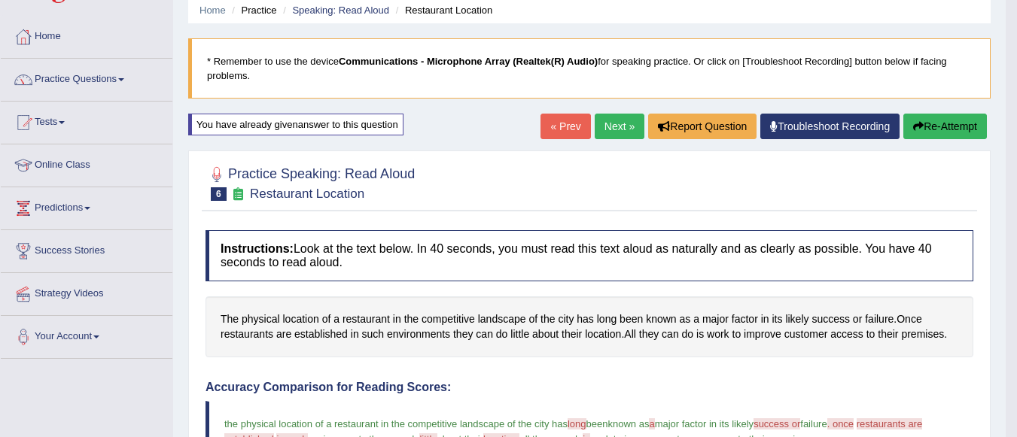
scroll to position [32, 0]
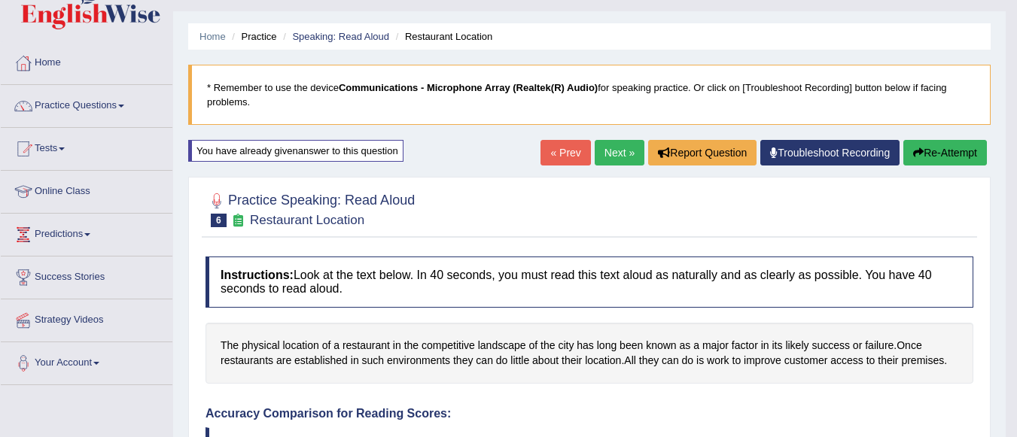
click at [951, 153] on button "Re-Attempt" at bounding box center [945, 153] width 84 height 26
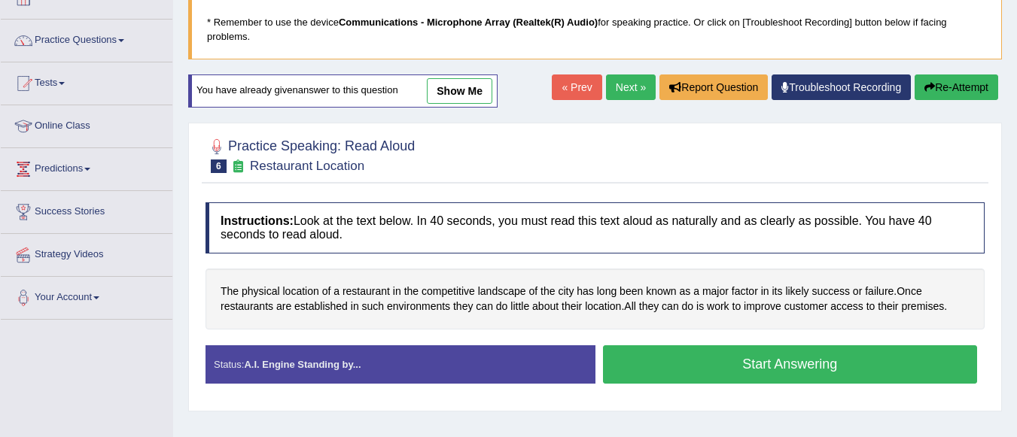
scroll to position [108, 0]
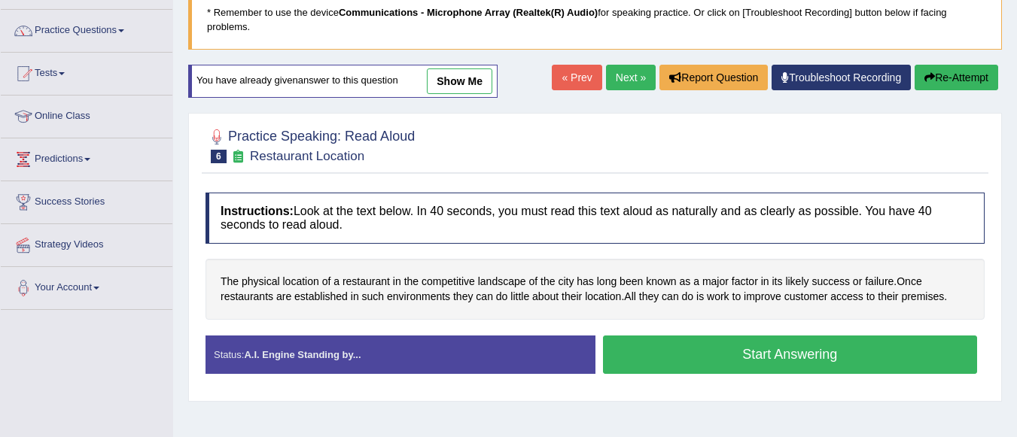
click at [769, 345] on button "Start Answering" at bounding box center [790, 355] width 375 height 38
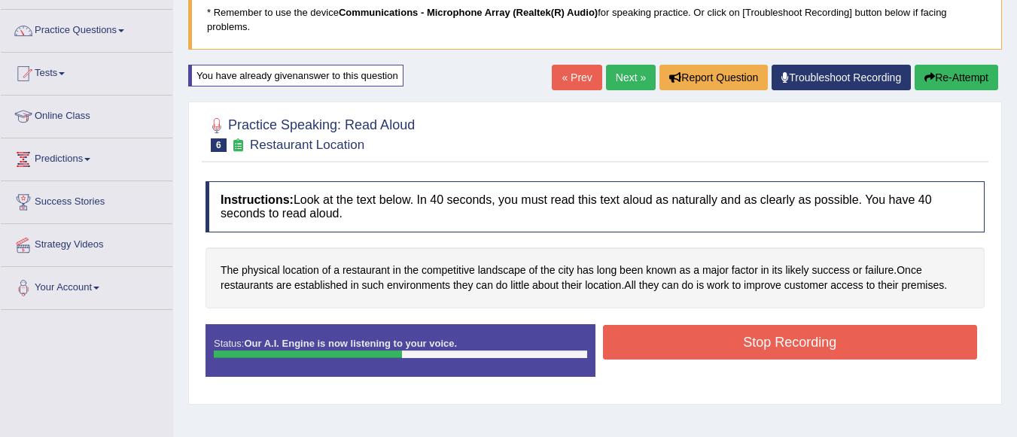
click at [769, 345] on button "Stop Recording" at bounding box center [790, 342] width 375 height 35
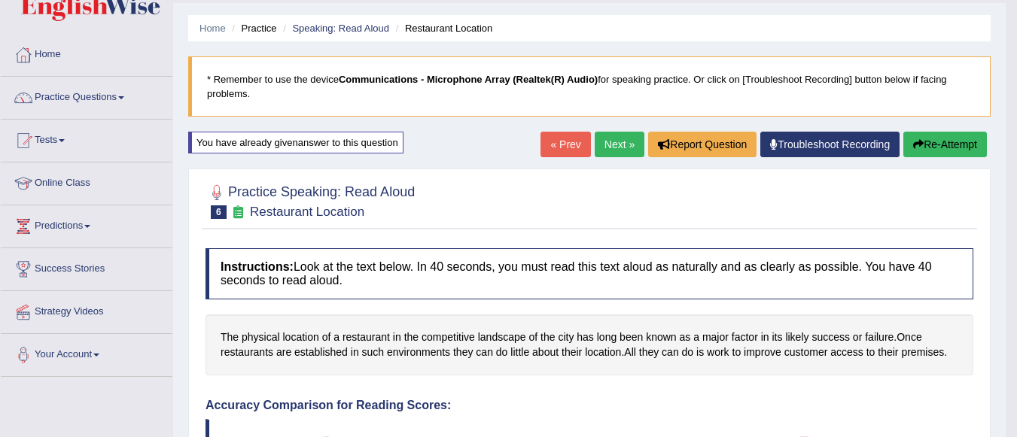
scroll to position [35, 0]
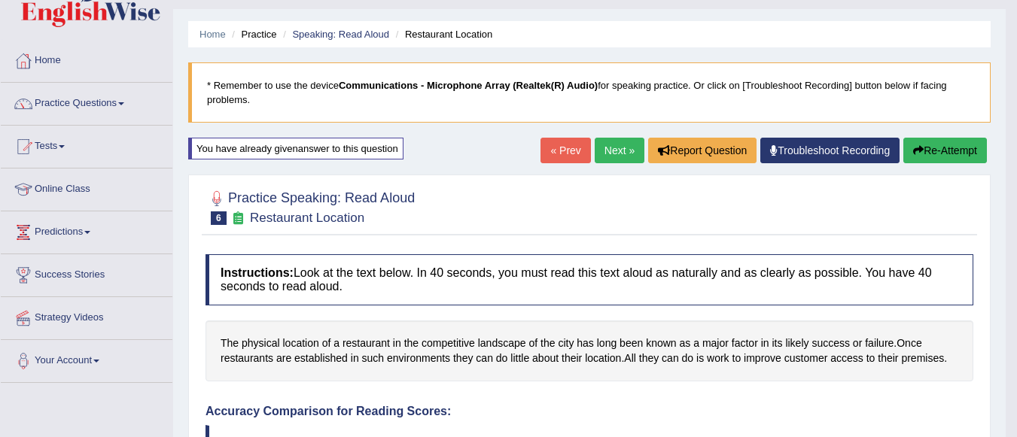
click at [957, 148] on button "Re-Attempt" at bounding box center [945, 151] width 84 height 26
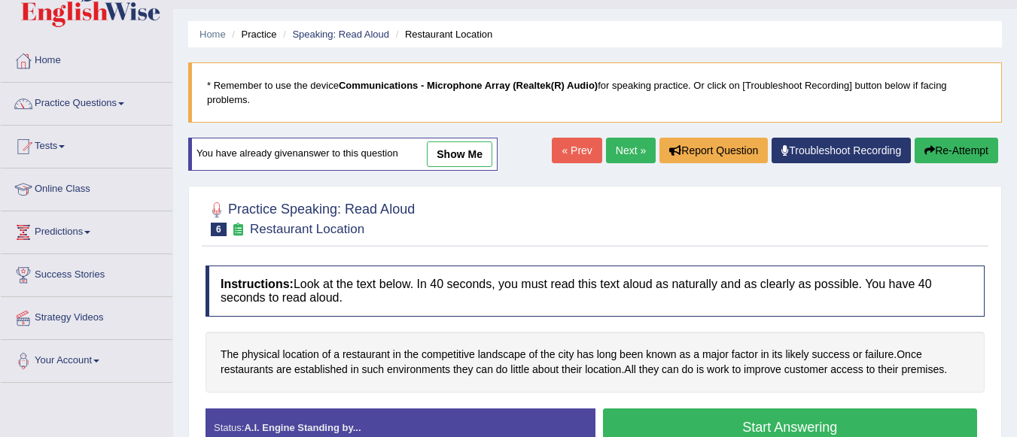
click at [770, 425] on button "Start Answering" at bounding box center [790, 428] width 375 height 38
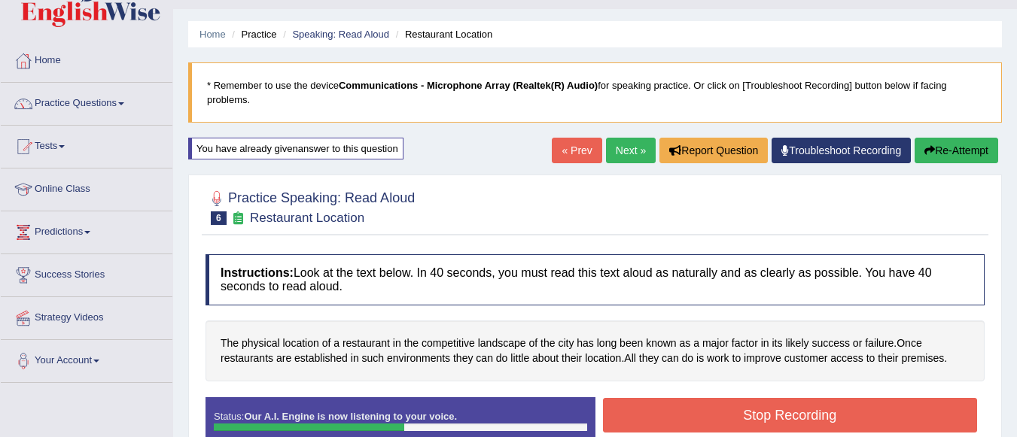
click at [770, 425] on button "Stop Recording" at bounding box center [790, 415] width 375 height 35
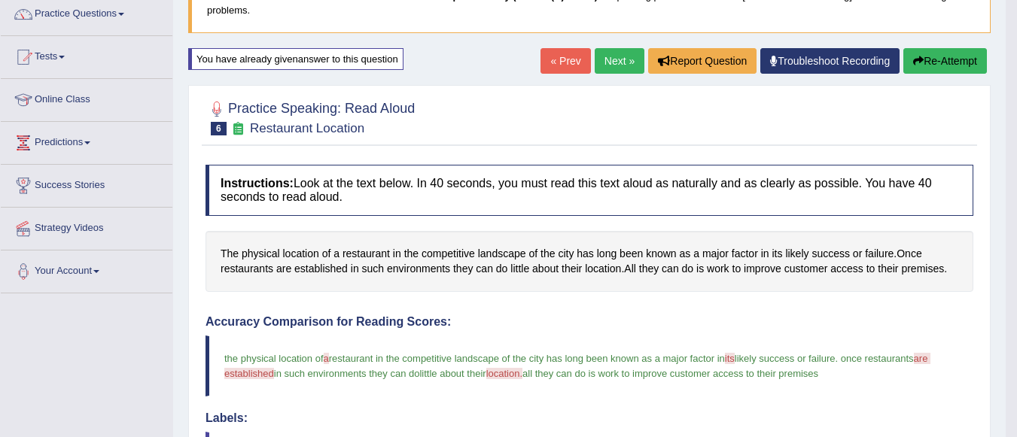
scroll to position [117, 0]
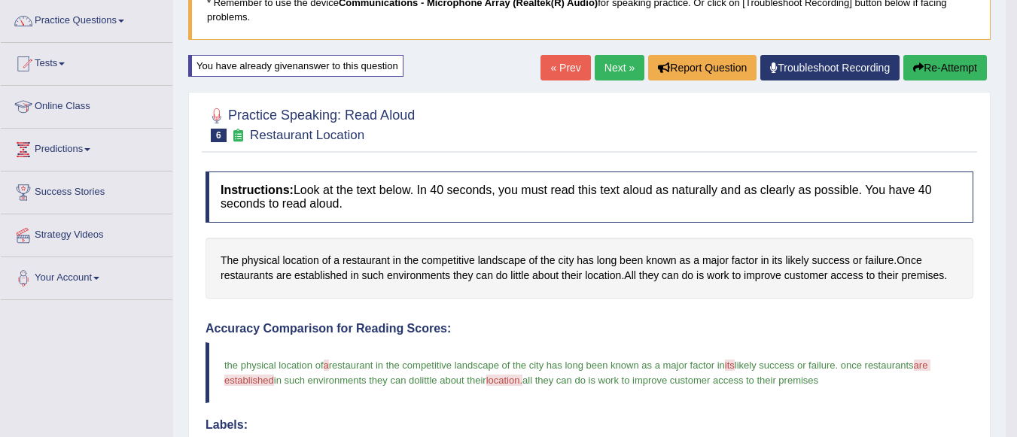
click at [939, 75] on button "Re-Attempt" at bounding box center [945, 68] width 84 height 26
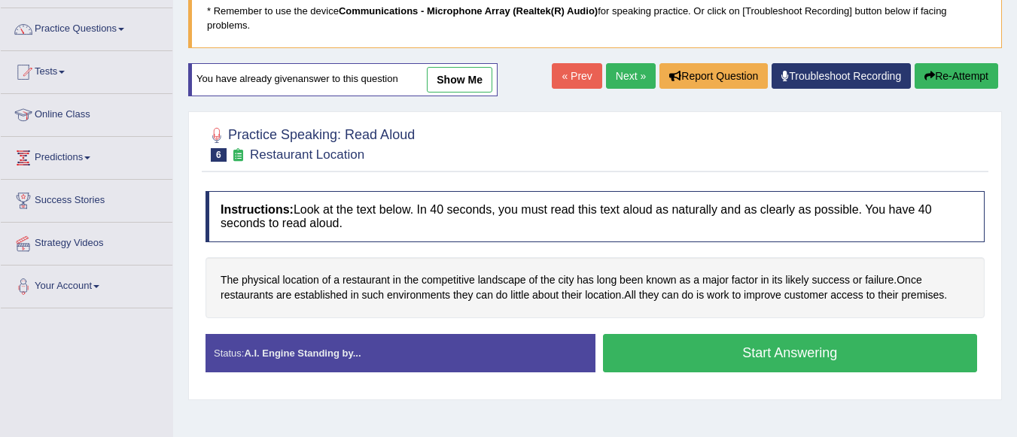
click at [814, 356] on button "Start Answering" at bounding box center [790, 353] width 375 height 38
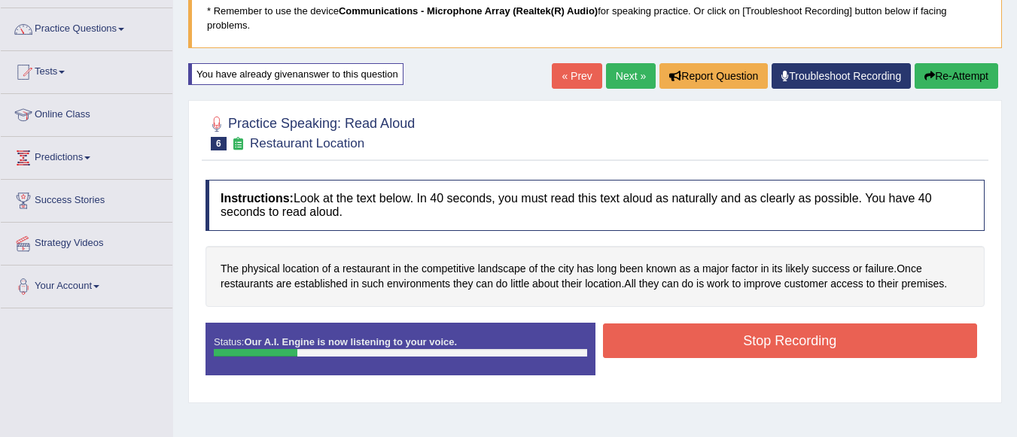
click at [801, 345] on button "Stop Recording" at bounding box center [790, 341] width 375 height 35
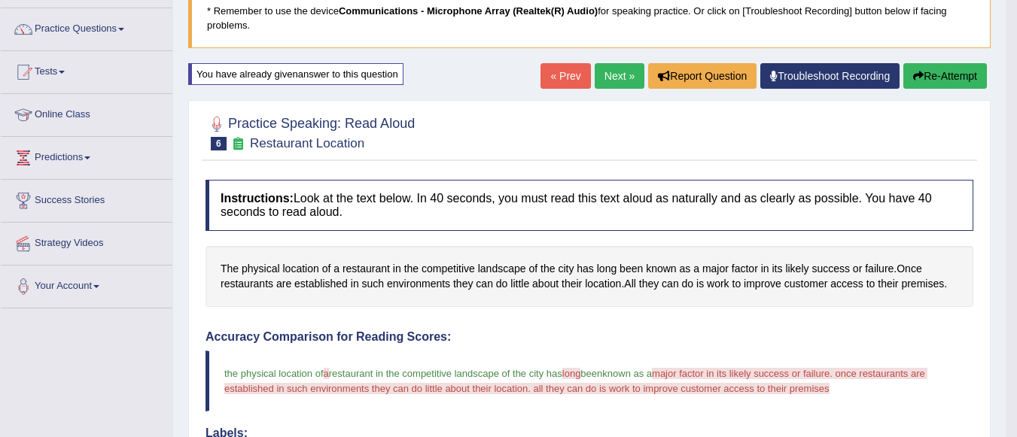
click at [927, 77] on button "Re-Attempt" at bounding box center [945, 76] width 84 height 26
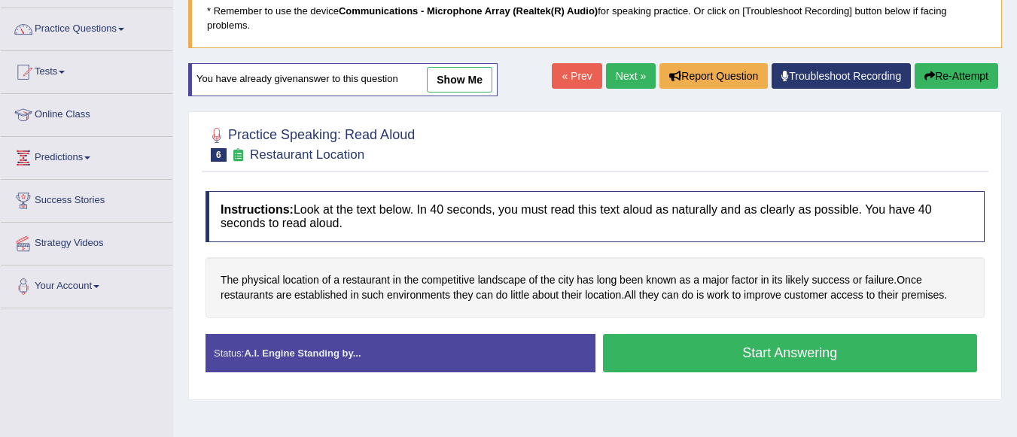
click at [787, 348] on button "Start Answering" at bounding box center [790, 353] width 375 height 38
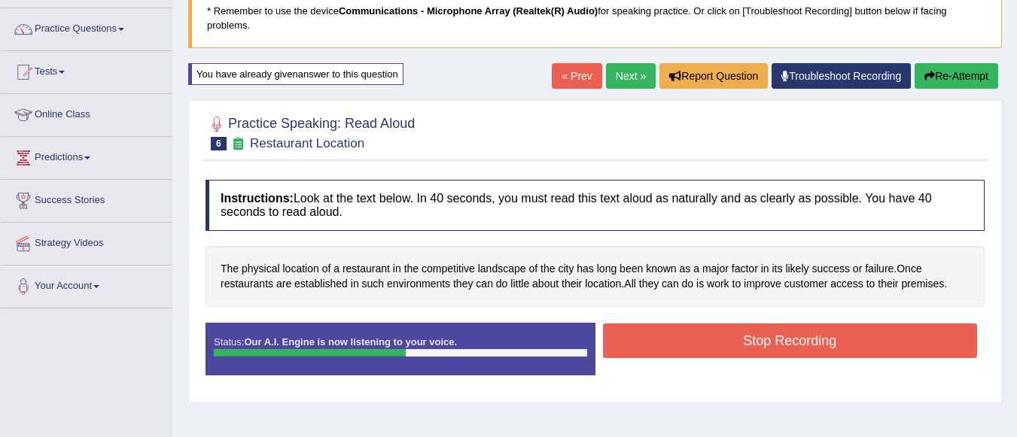
click at [787, 348] on button "Stop Recording" at bounding box center [790, 341] width 375 height 35
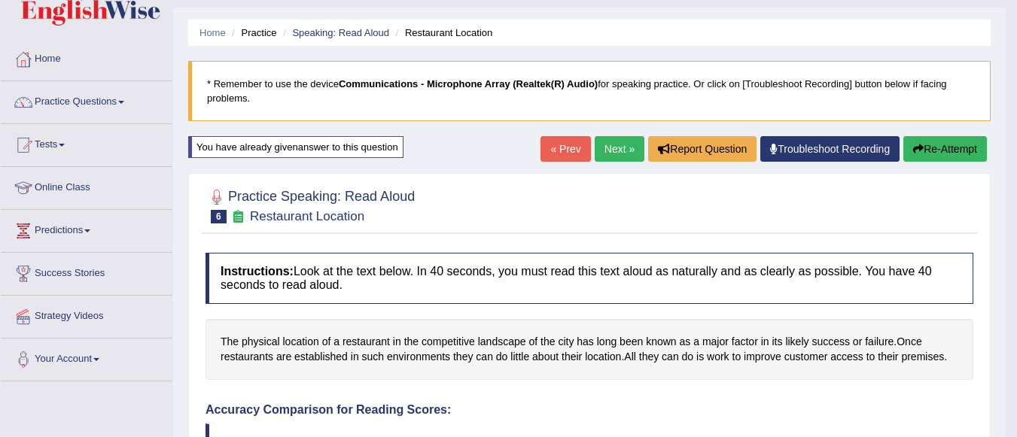
scroll to position [26, 0]
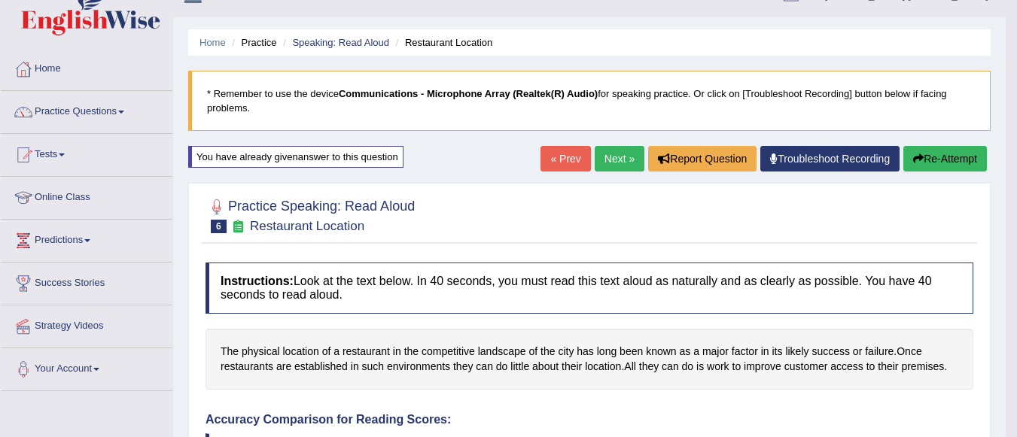
click at [603, 155] on link "Next »" at bounding box center [620, 159] width 50 height 26
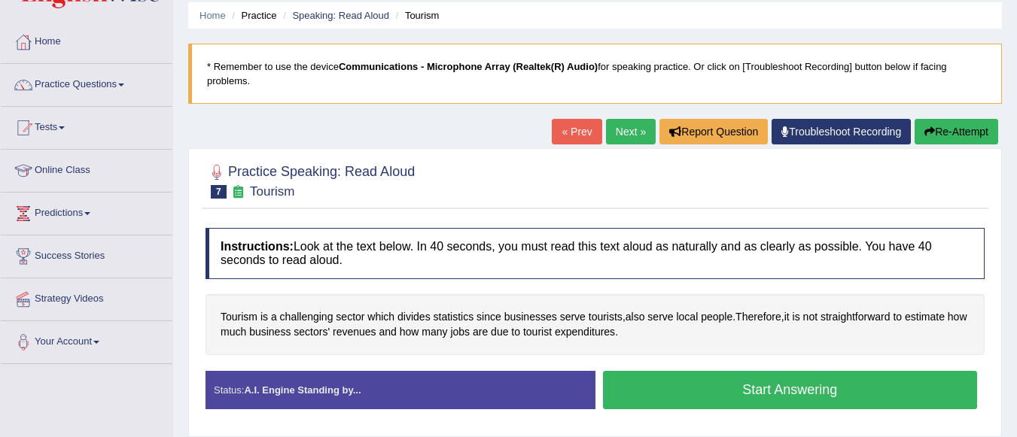
scroll to position [58, 0]
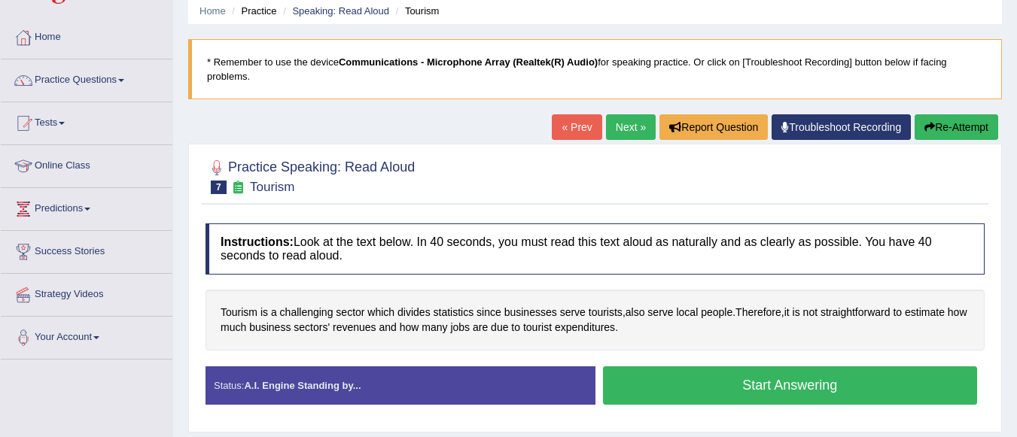
click at [839, 377] on button "Start Answering" at bounding box center [790, 386] width 375 height 38
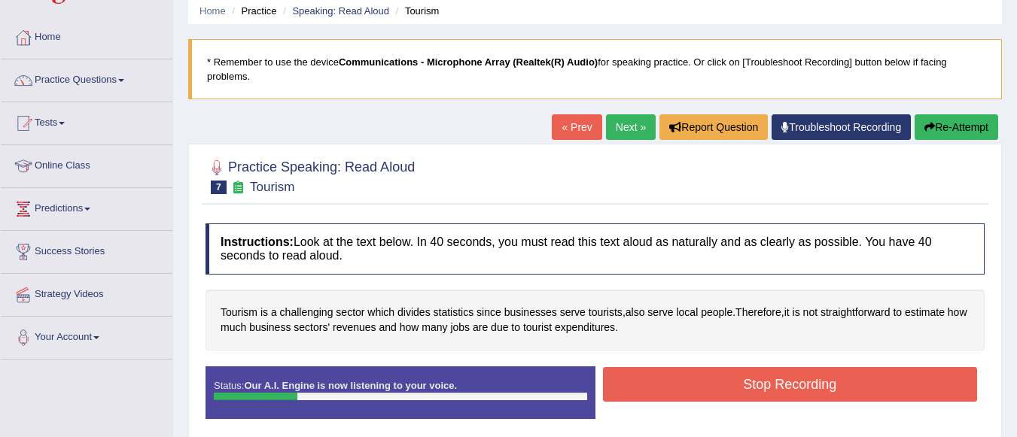
click at [839, 377] on button "Stop Recording" at bounding box center [790, 384] width 375 height 35
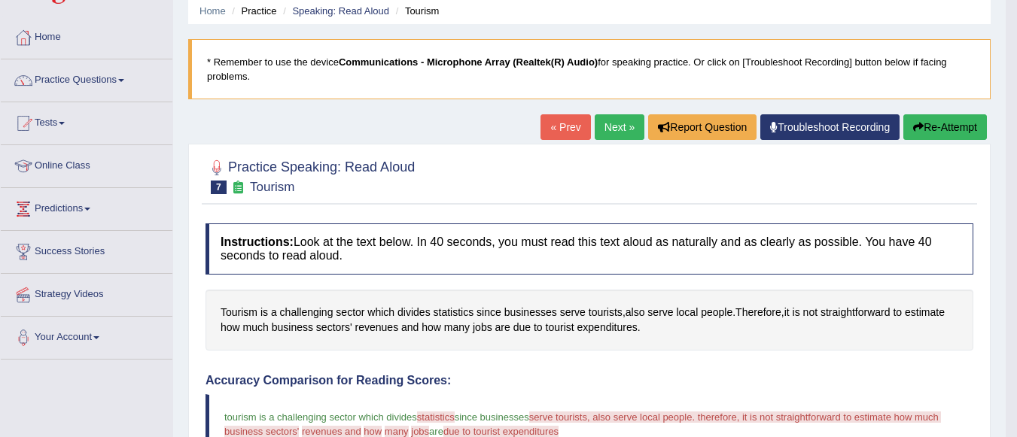
click at [930, 121] on button "Re-Attempt" at bounding box center [945, 127] width 84 height 26
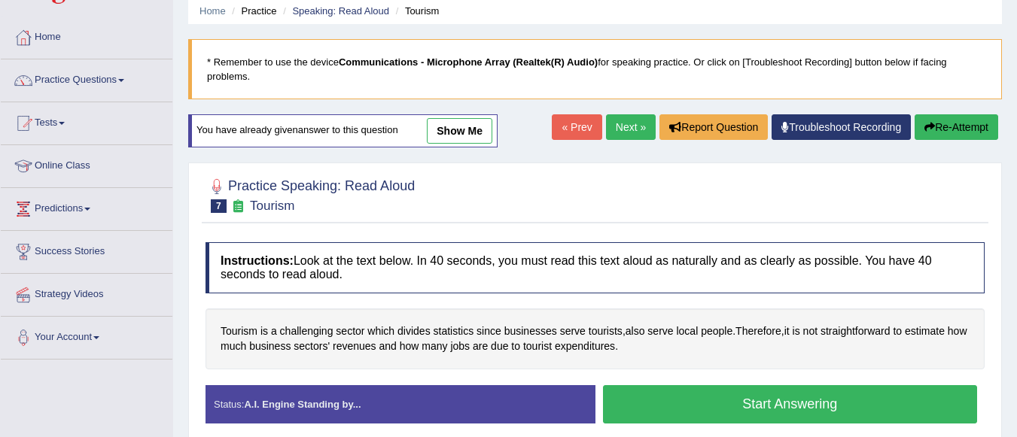
scroll to position [58, 0]
click at [671, 396] on button "Start Answering" at bounding box center [790, 404] width 375 height 38
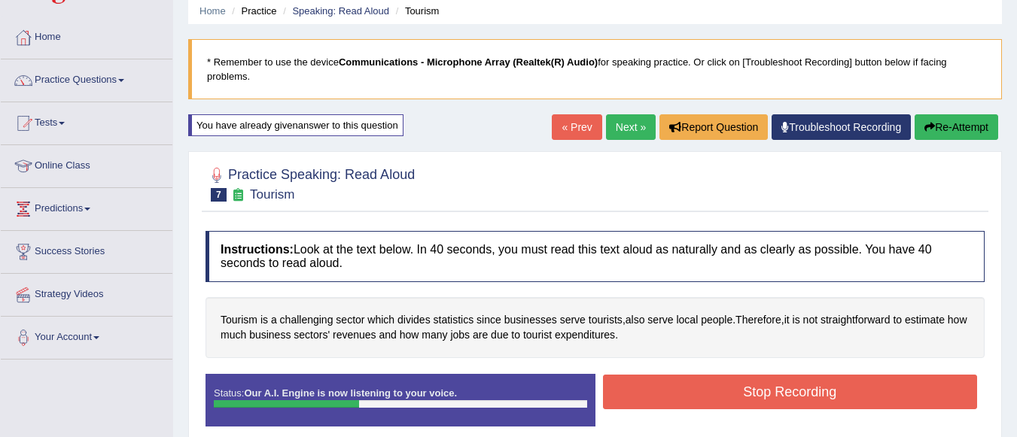
click at [671, 396] on button "Stop Recording" at bounding box center [790, 392] width 375 height 35
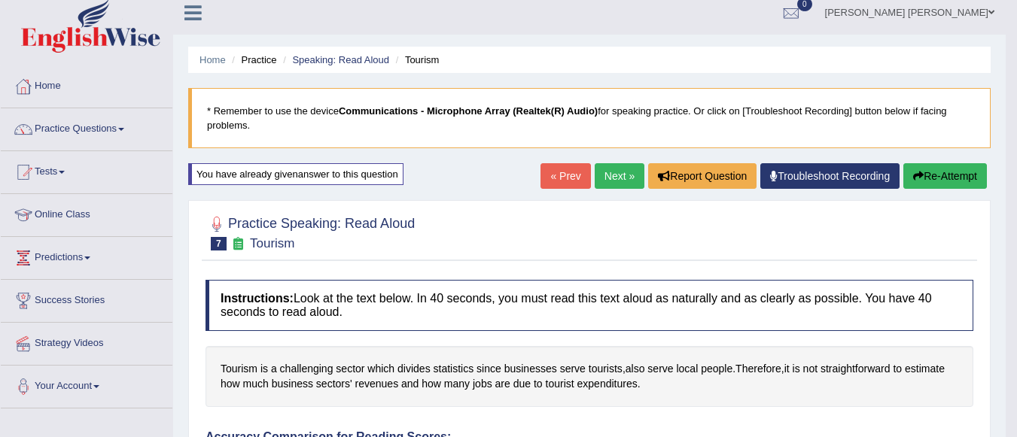
scroll to position [0, 0]
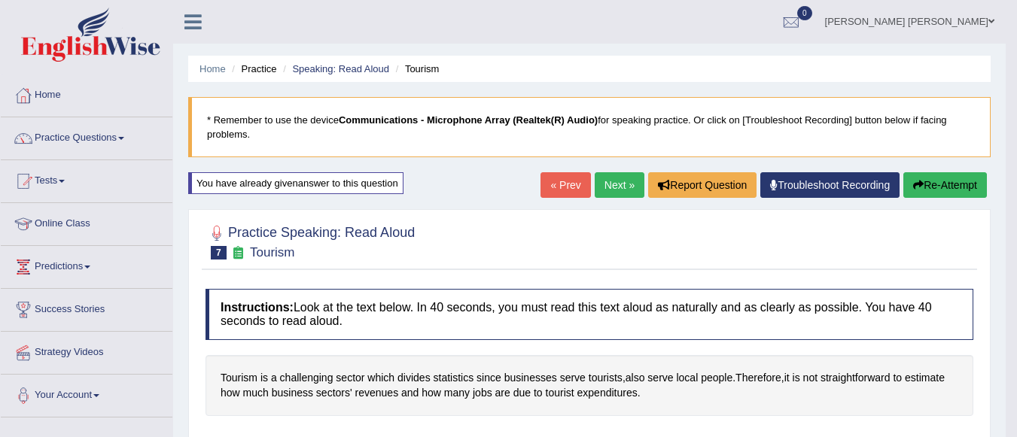
click at [598, 181] on link "Next »" at bounding box center [620, 185] width 50 height 26
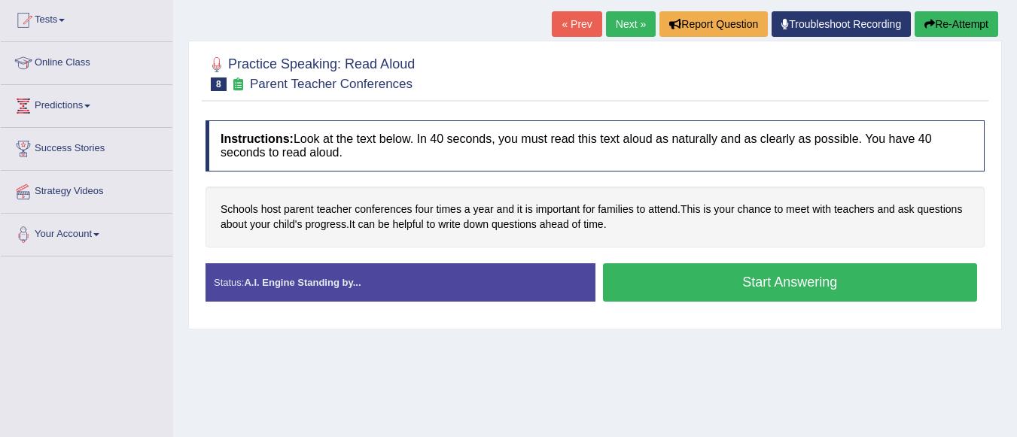
scroll to position [177, 0]
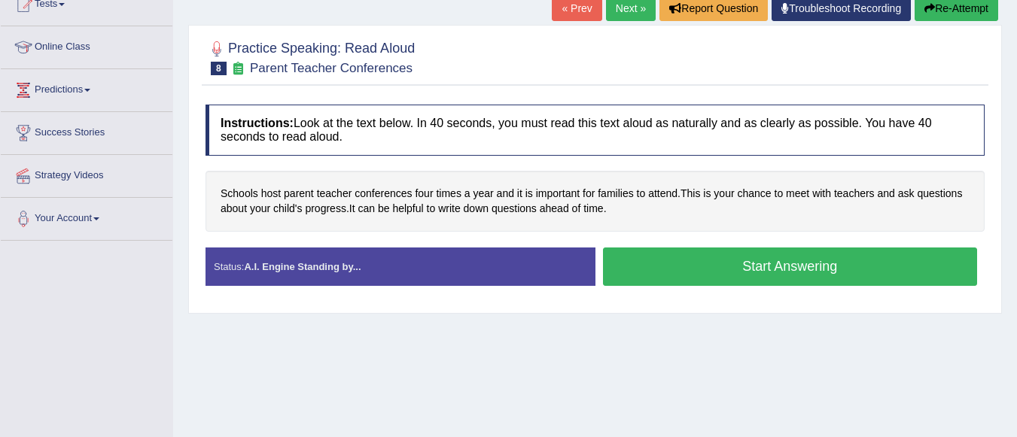
click at [859, 269] on button "Start Answering" at bounding box center [790, 267] width 375 height 38
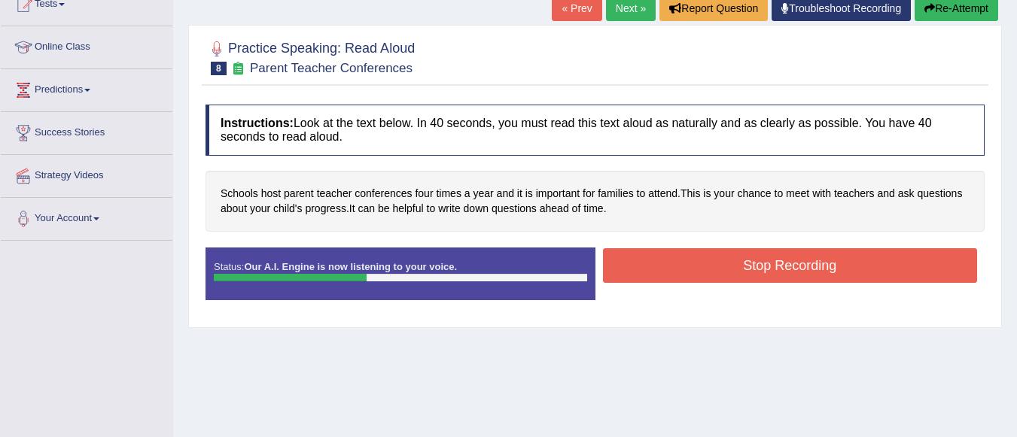
click at [859, 269] on button "Stop Recording" at bounding box center [790, 265] width 375 height 35
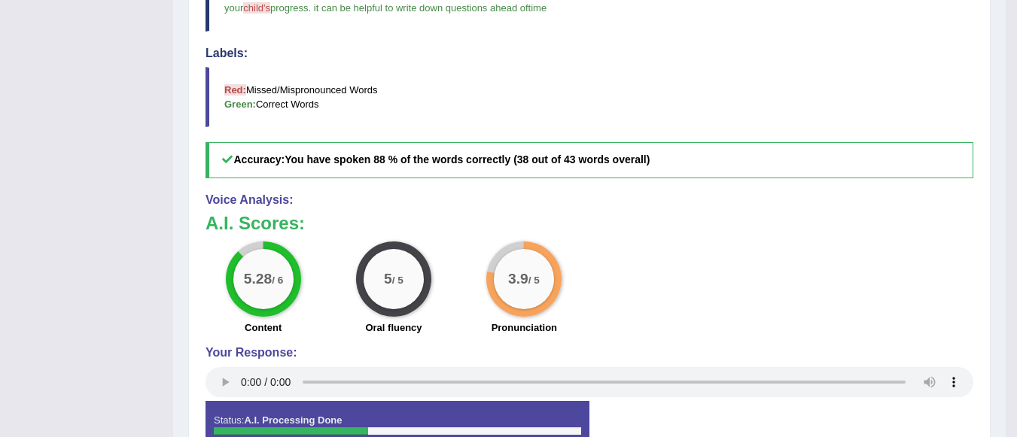
scroll to position [0, 0]
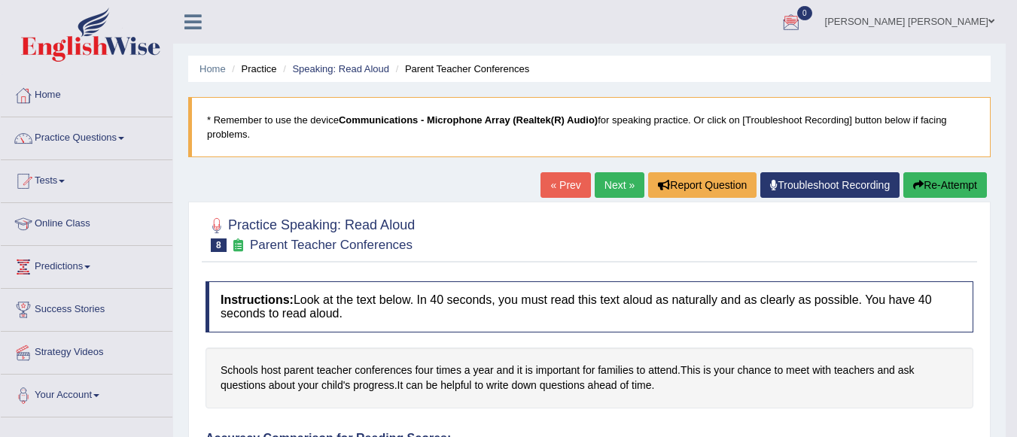
click at [925, 188] on button "Re-Attempt" at bounding box center [945, 185] width 84 height 26
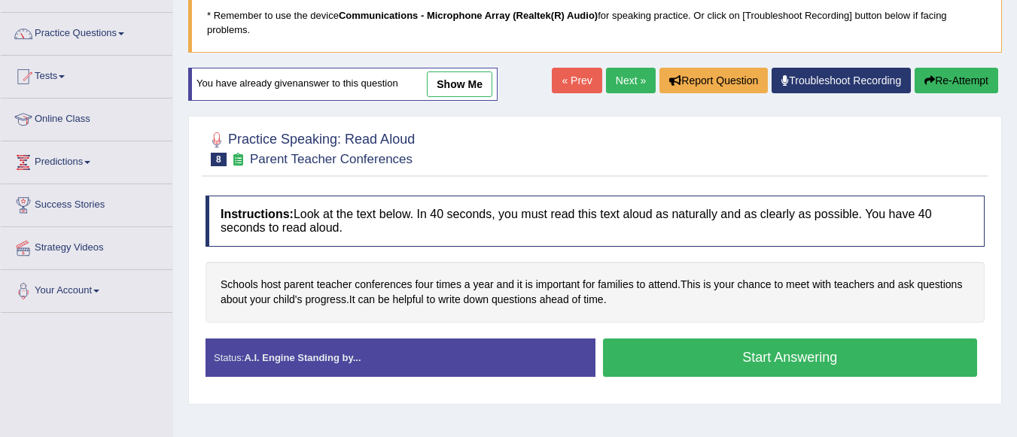
scroll to position [114, 0]
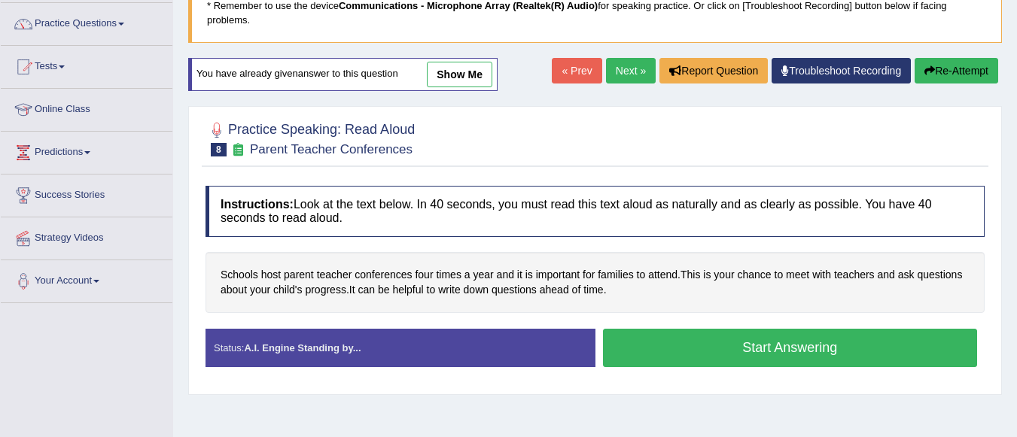
click at [941, 338] on button "Start Answering" at bounding box center [790, 348] width 375 height 38
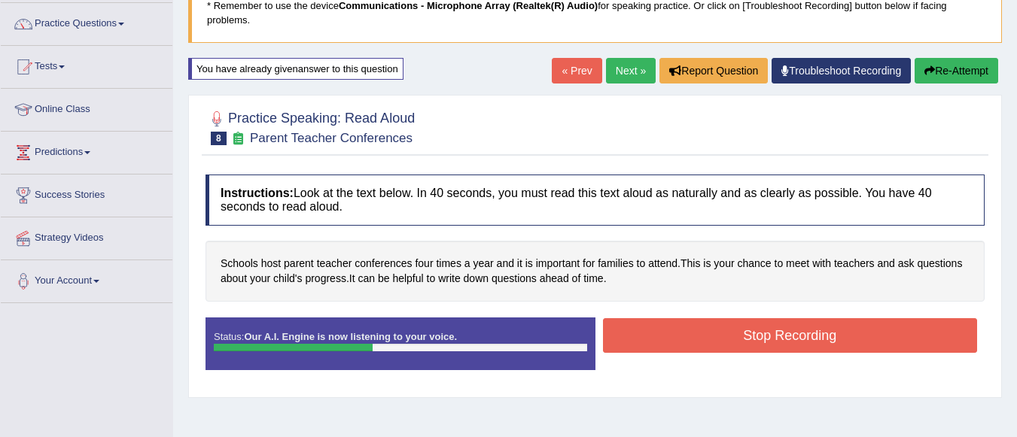
click at [941, 338] on button "Stop Recording" at bounding box center [790, 335] width 375 height 35
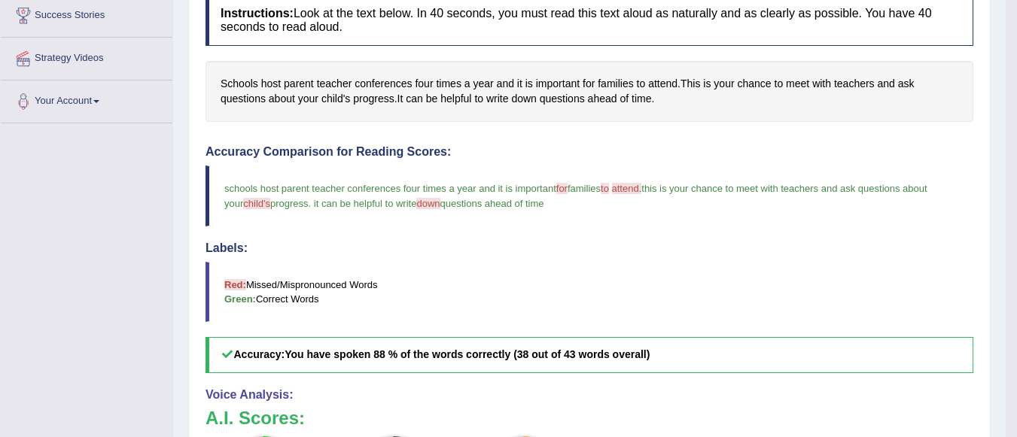
scroll to position [0, 0]
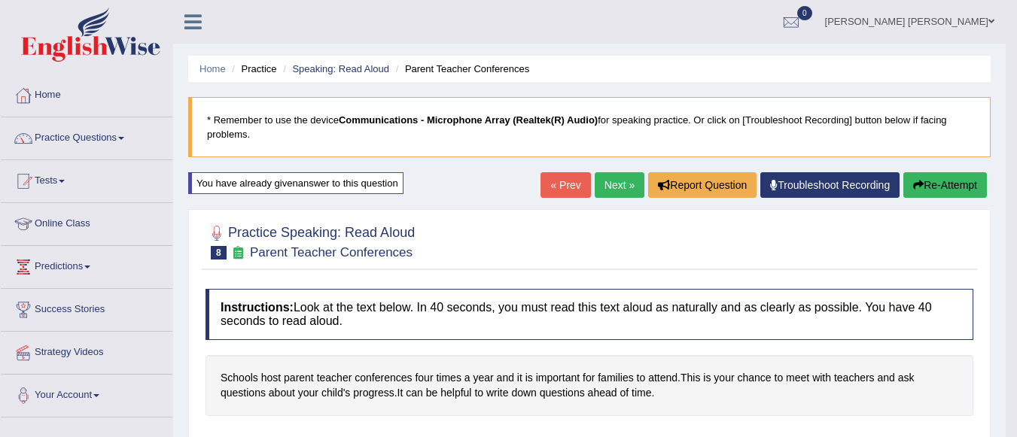
click at [951, 178] on button "Re-Attempt" at bounding box center [945, 185] width 84 height 26
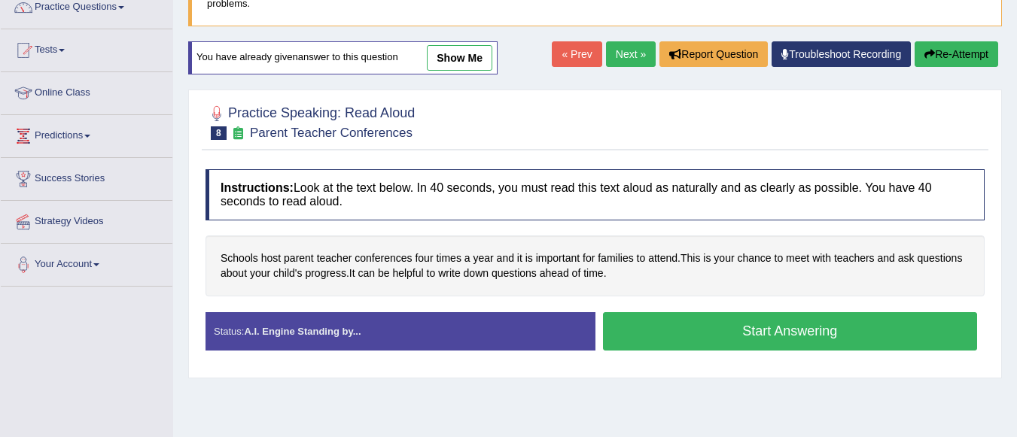
scroll to position [139, 0]
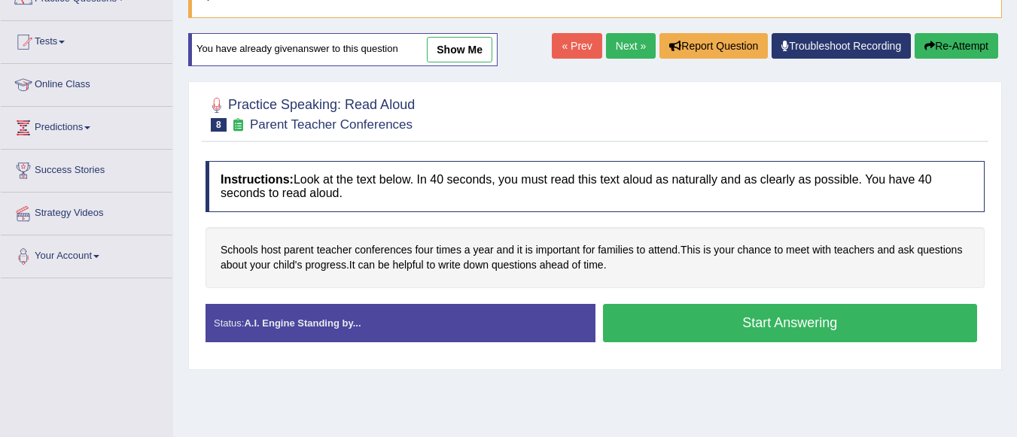
click at [906, 321] on button "Start Answering" at bounding box center [790, 323] width 375 height 38
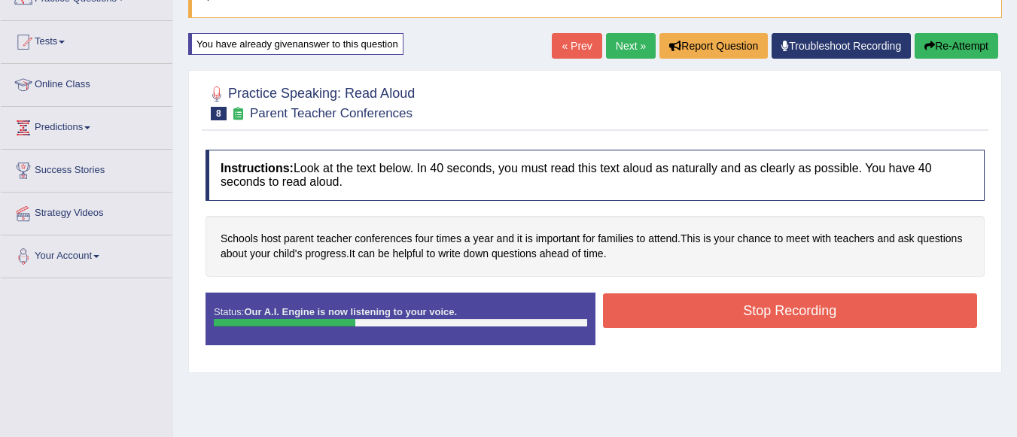
click at [906, 321] on button "Stop Recording" at bounding box center [790, 311] width 375 height 35
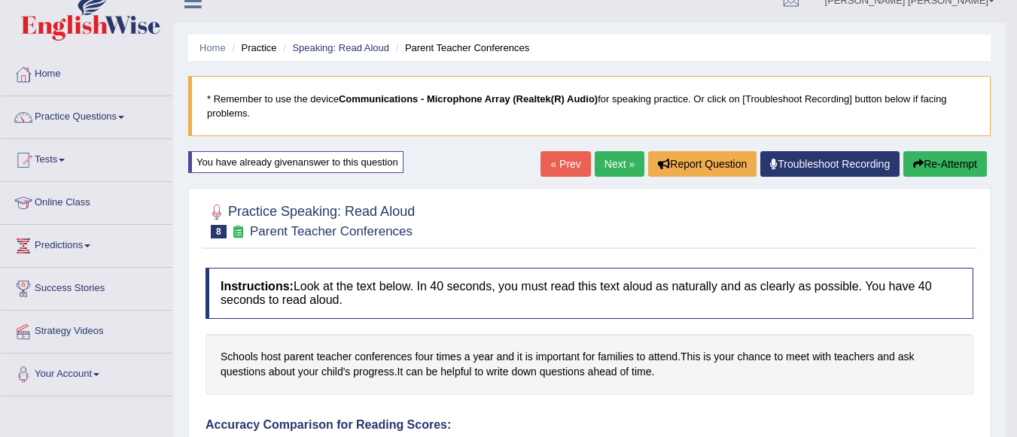
scroll to position [14, 0]
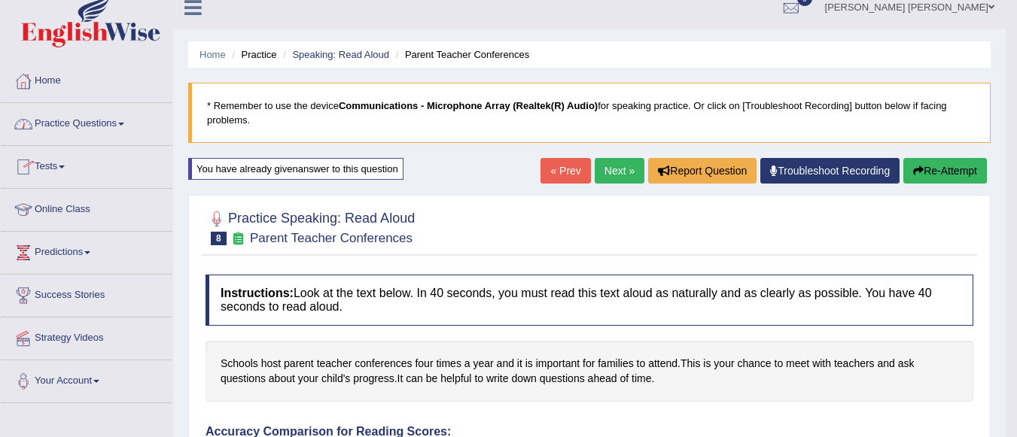
click at [112, 123] on link "Practice Questions" at bounding box center [87, 122] width 172 height 38
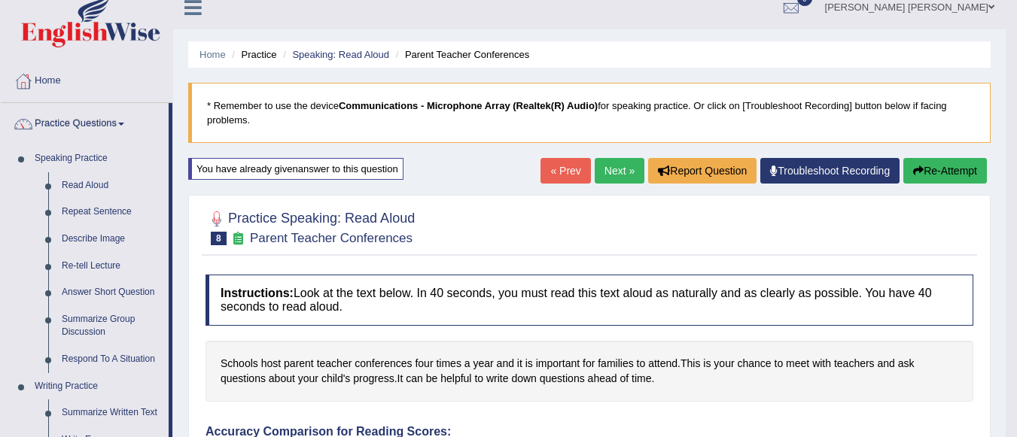
click at [610, 165] on link "Next »" at bounding box center [620, 171] width 50 height 26
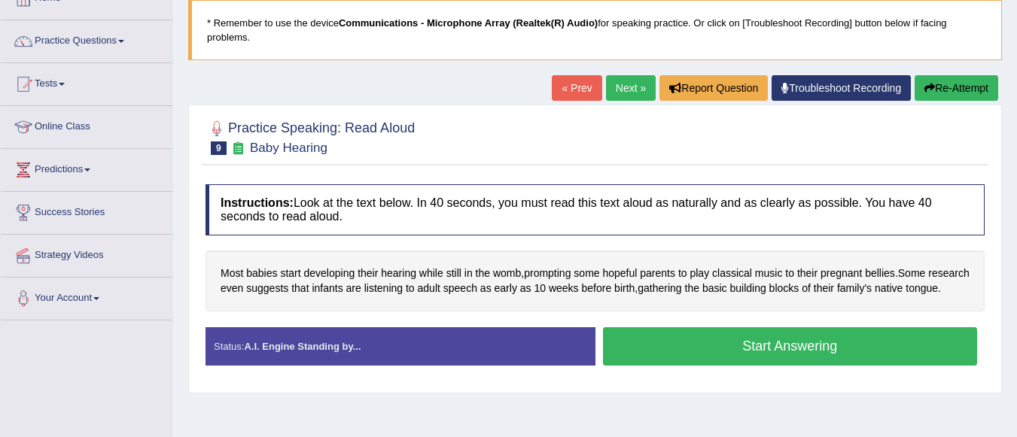
scroll to position [112, 0]
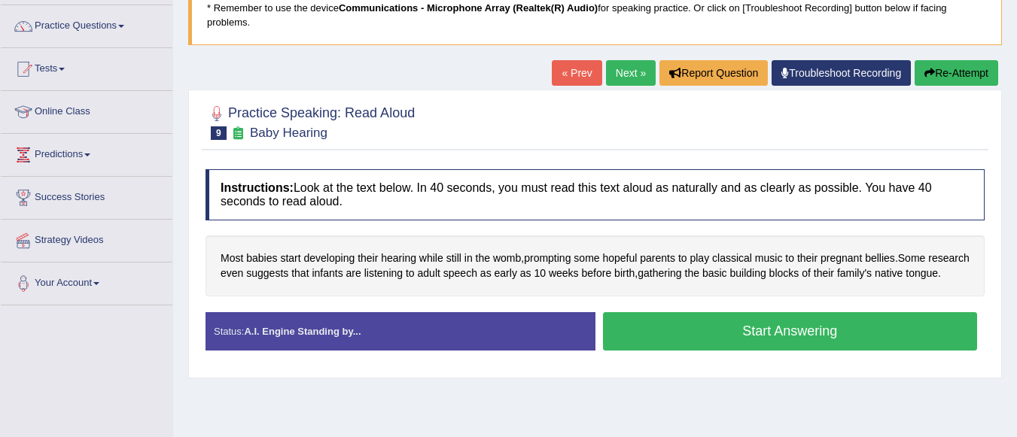
click at [902, 339] on button "Start Answering" at bounding box center [790, 331] width 375 height 38
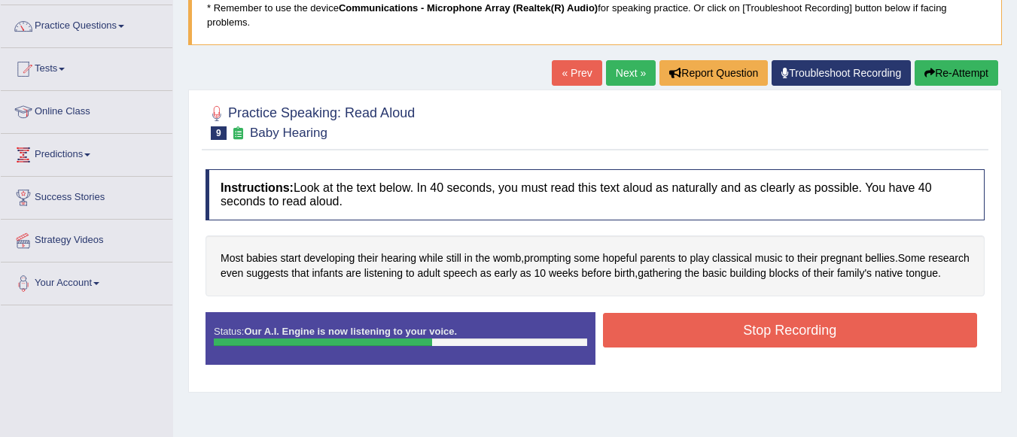
click at [902, 339] on button "Stop Recording" at bounding box center [790, 330] width 375 height 35
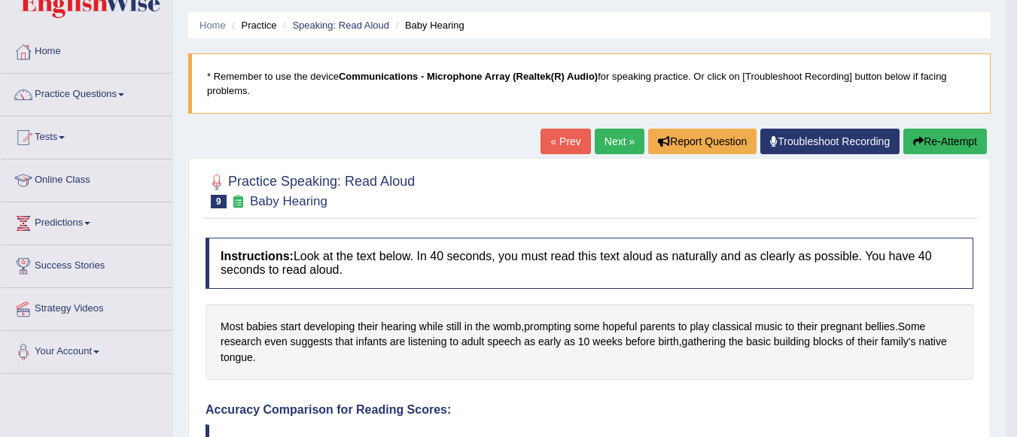
scroll to position [0, 0]
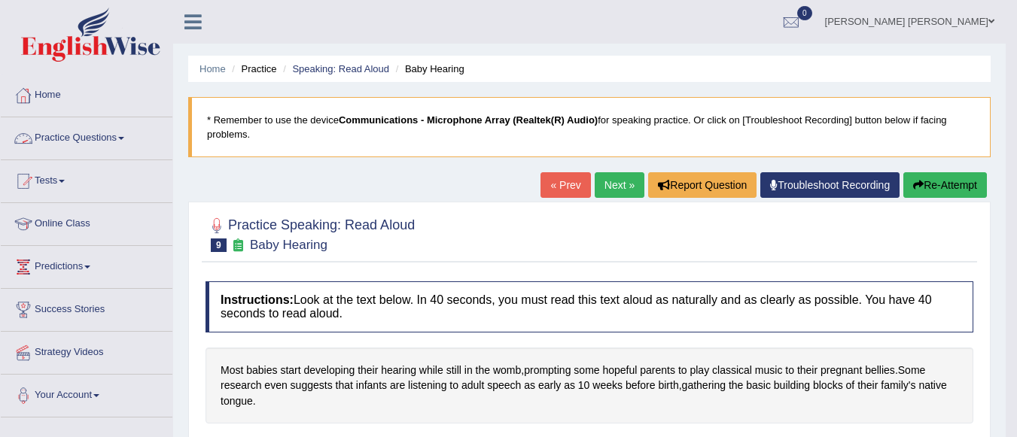
click at [124, 138] on span at bounding box center [121, 138] width 6 height 3
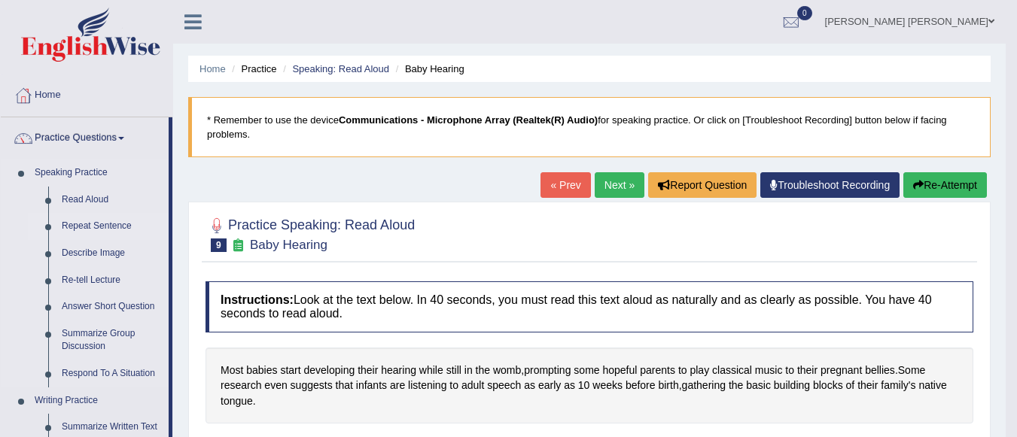
click at [84, 226] on link "Repeat Sentence" at bounding box center [112, 226] width 114 height 27
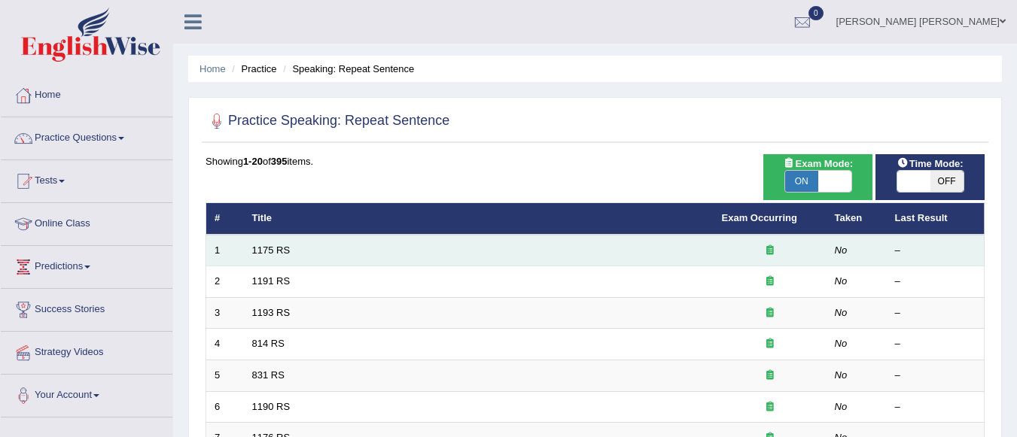
click at [251, 251] on td "1175 RS" at bounding box center [479, 251] width 470 height 32
click at [306, 258] on td "1175 RS" at bounding box center [479, 251] width 470 height 32
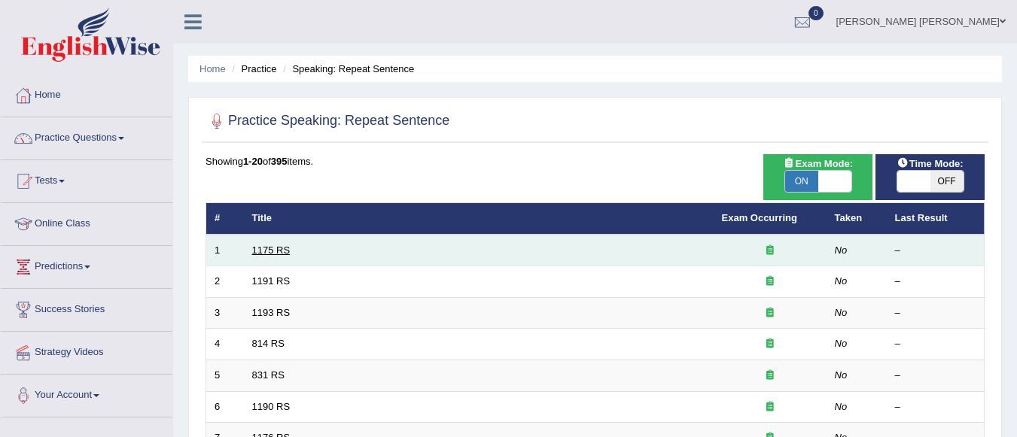
click at [274, 253] on link "1175 RS" at bounding box center [271, 250] width 38 height 11
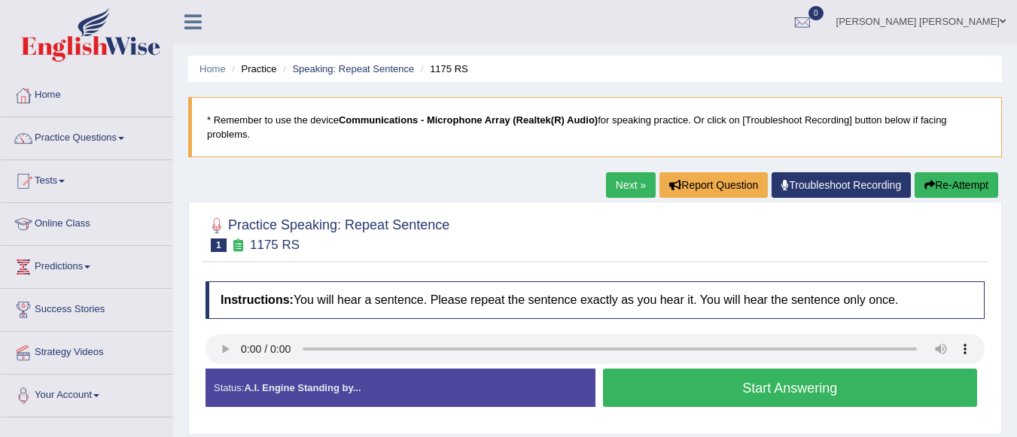
click at [672, 379] on button "Start Answering" at bounding box center [790, 388] width 375 height 38
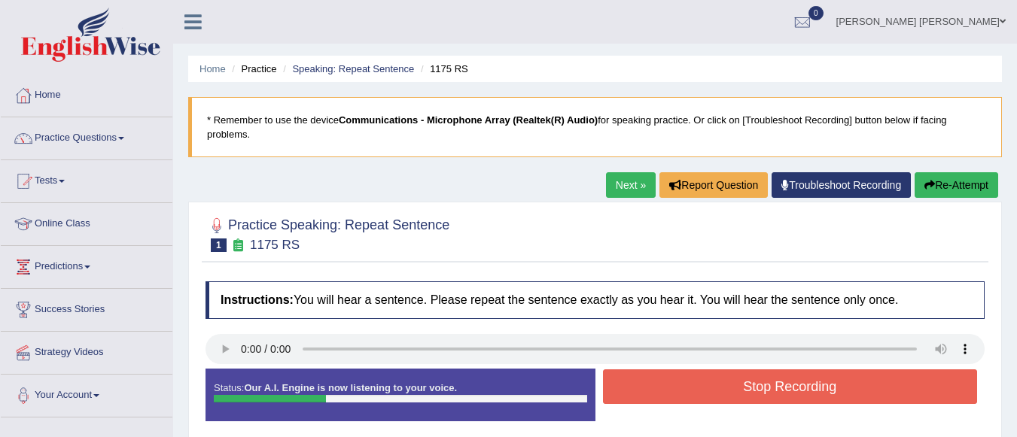
click at [672, 379] on button "Stop Recording" at bounding box center [790, 387] width 375 height 35
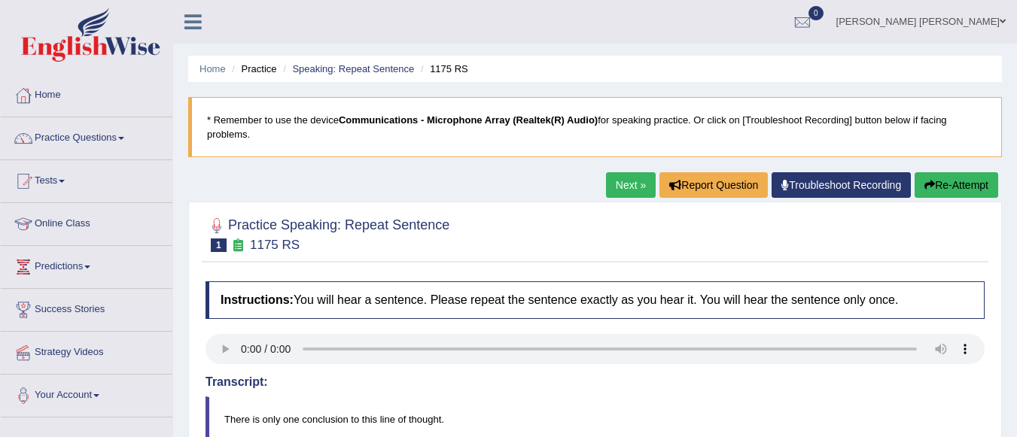
click at [985, 187] on button "Re-Attempt" at bounding box center [957, 185] width 84 height 26
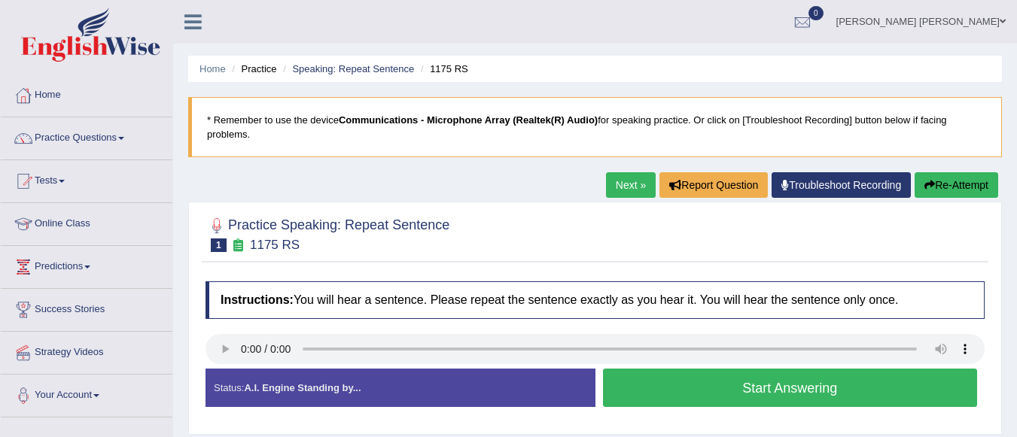
click at [747, 388] on button "Start Answering" at bounding box center [790, 388] width 375 height 38
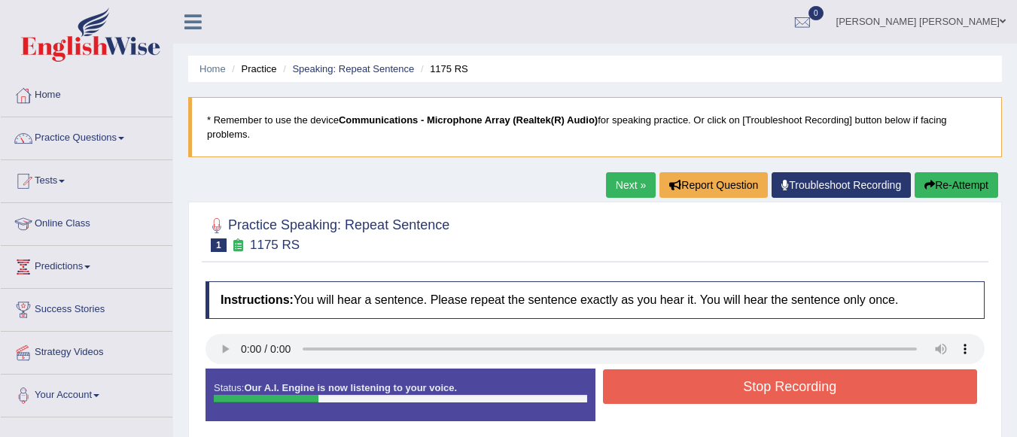
click at [747, 388] on button "Stop Recording" at bounding box center [790, 387] width 375 height 35
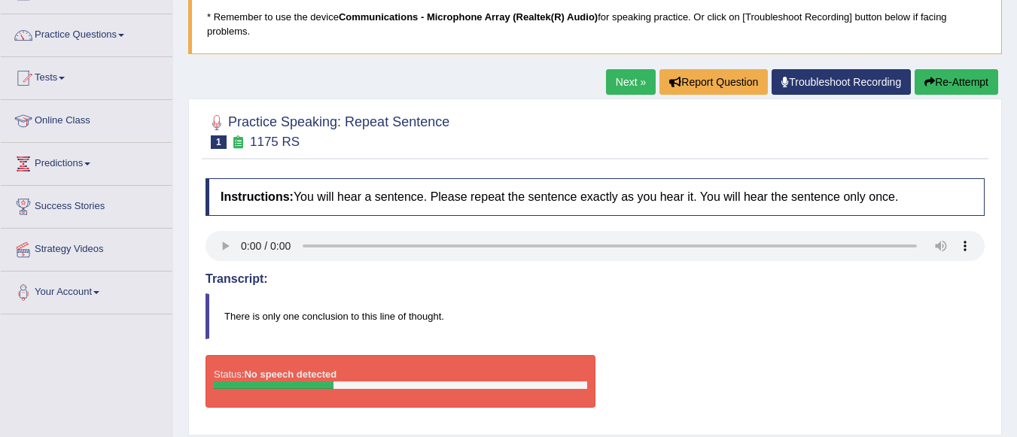
scroll to position [93, 0]
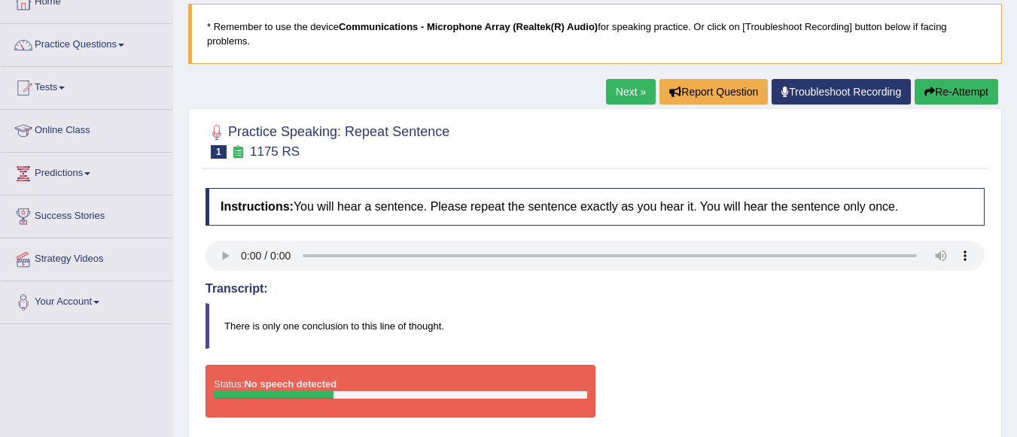
click at [626, 92] on link "Next »" at bounding box center [631, 92] width 50 height 26
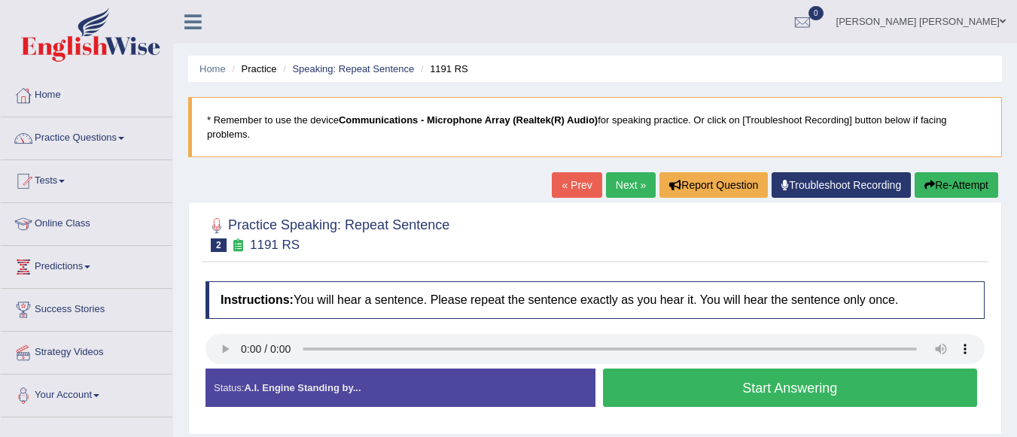
click at [643, 387] on button "Start Answering" at bounding box center [790, 388] width 375 height 38
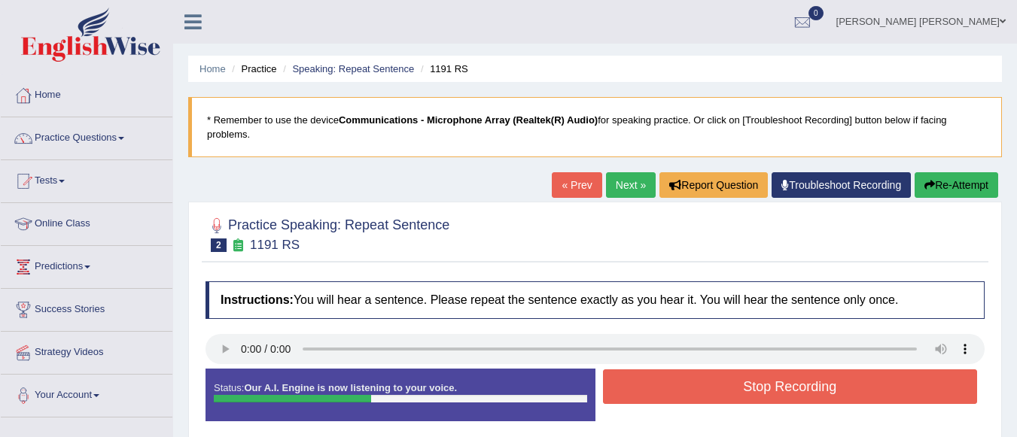
click at [643, 387] on button "Stop Recording" at bounding box center [790, 387] width 375 height 35
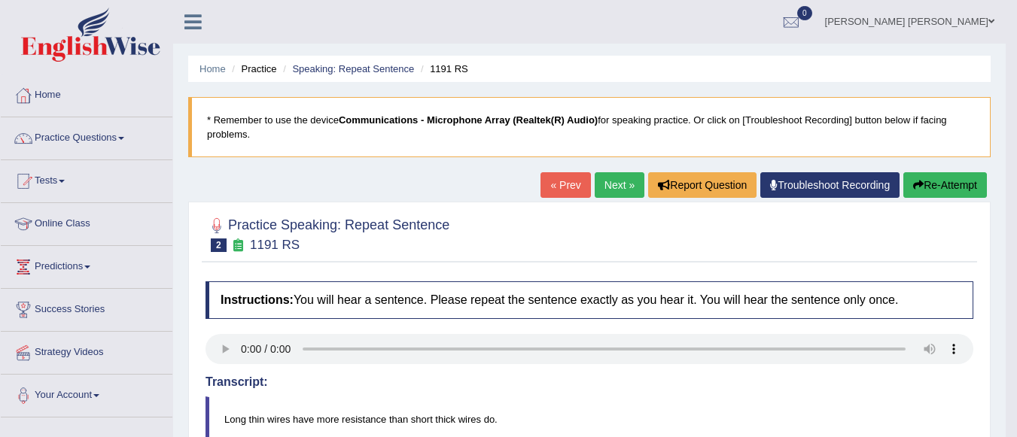
click at [619, 179] on link "Next »" at bounding box center [620, 185] width 50 height 26
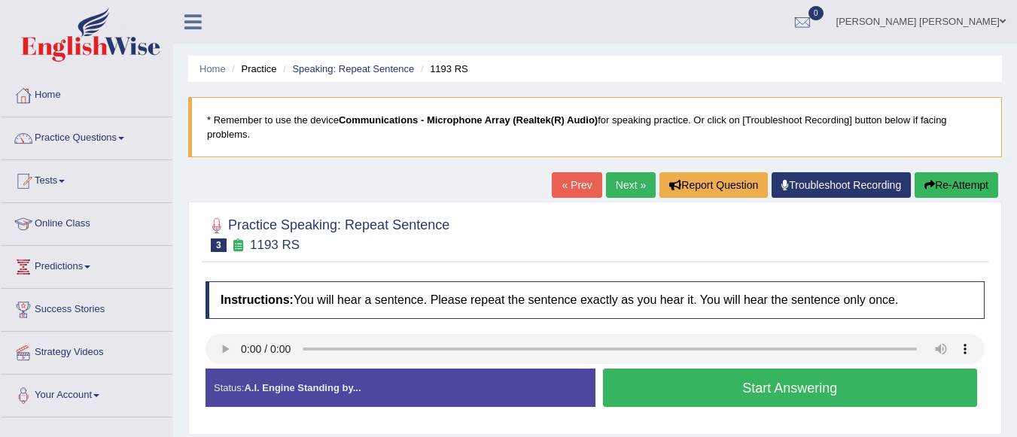
click at [632, 391] on button "Start Answering" at bounding box center [790, 388] width 375 height 38
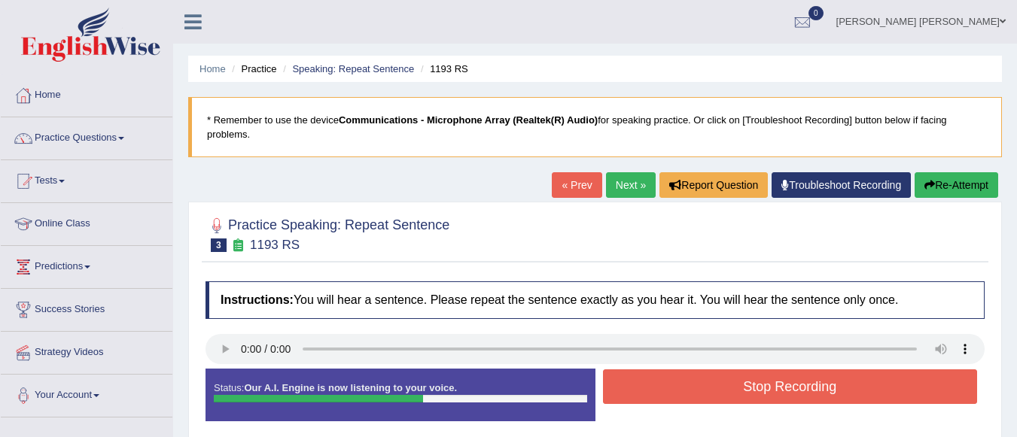
click at [632, 391] on button "Stop Recording" at bounding box center [790, 387] width 375 height 35
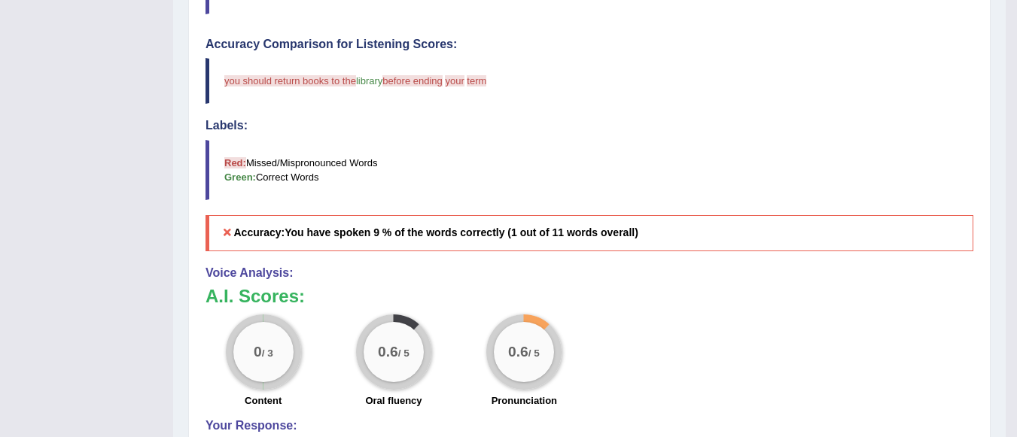
scroll to position [46, 0]
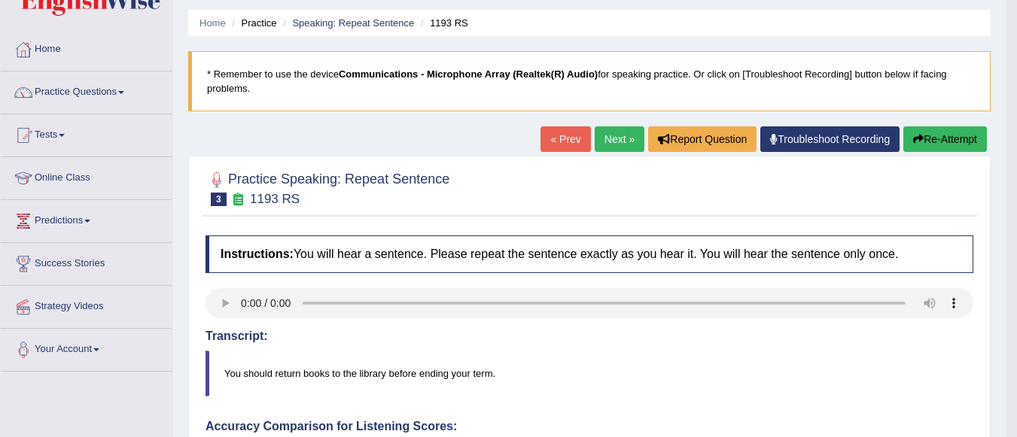
click at [966, 135] on button "Re-Attempt" at bounding box center [945, 139] width 84 height 26
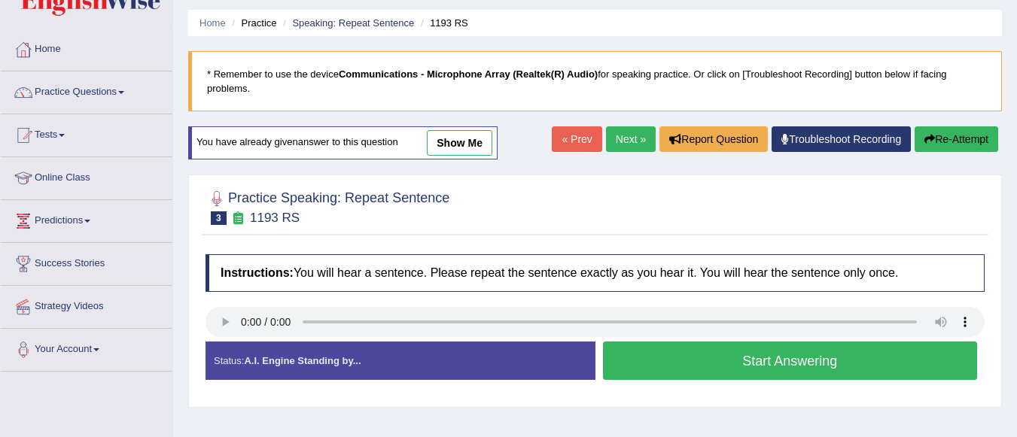
click at [732, 364] on button "Start Answering" at bounding box center [790, 361] width 375 height 38
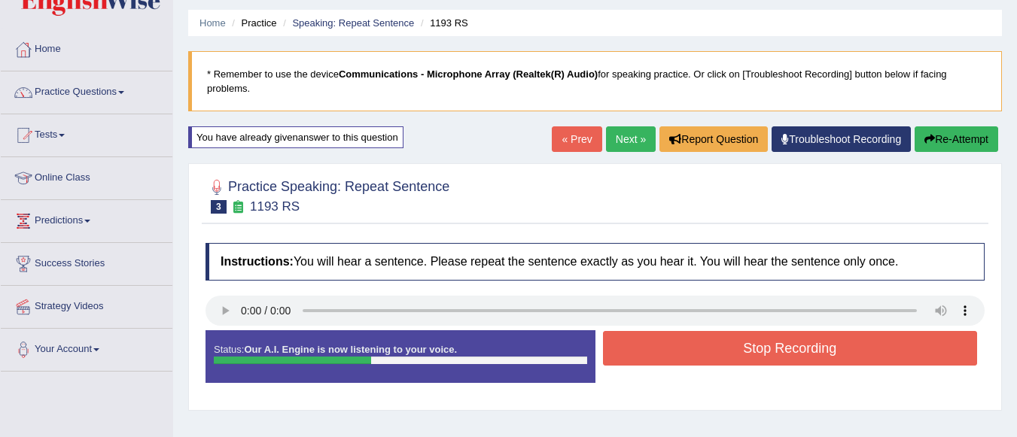
click at [732, 364] on button "Stop Recording" at bounding box center [790, 348] width 375 height 35
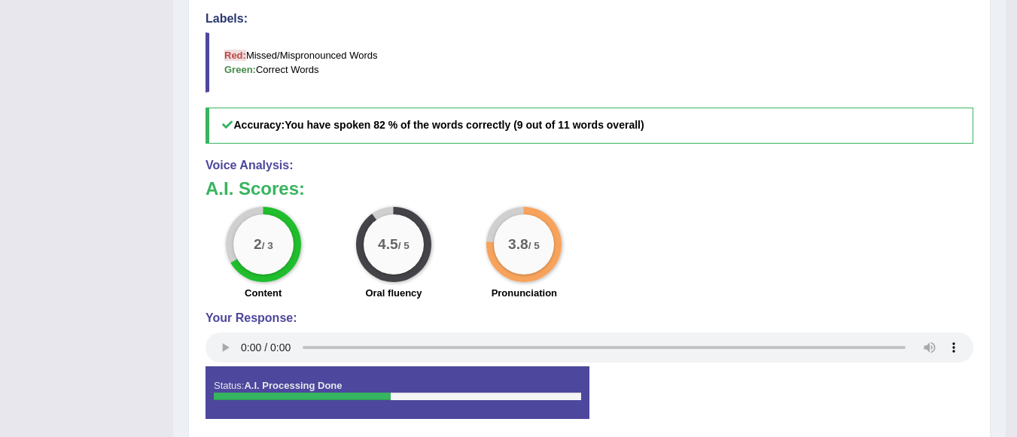
scroll to position [161, 0]
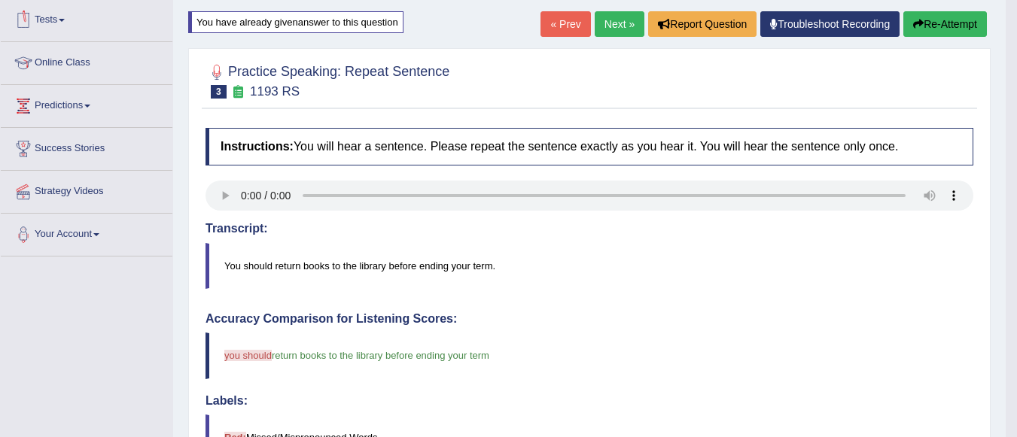
click at [595, 19] on link "Next »" at bounding box center [620, 24] width 50 height 26
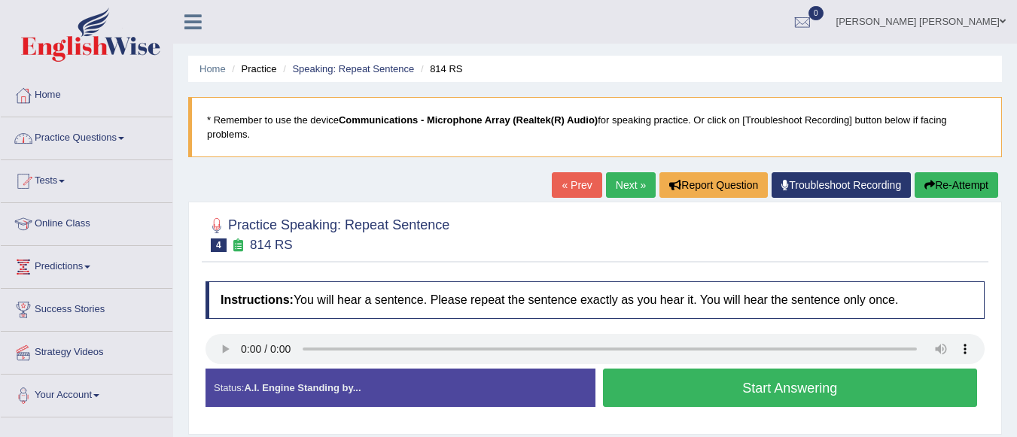
click at [121, 139] on link "Practice Questions" at bounding box center [87, 136] width 172 height 38
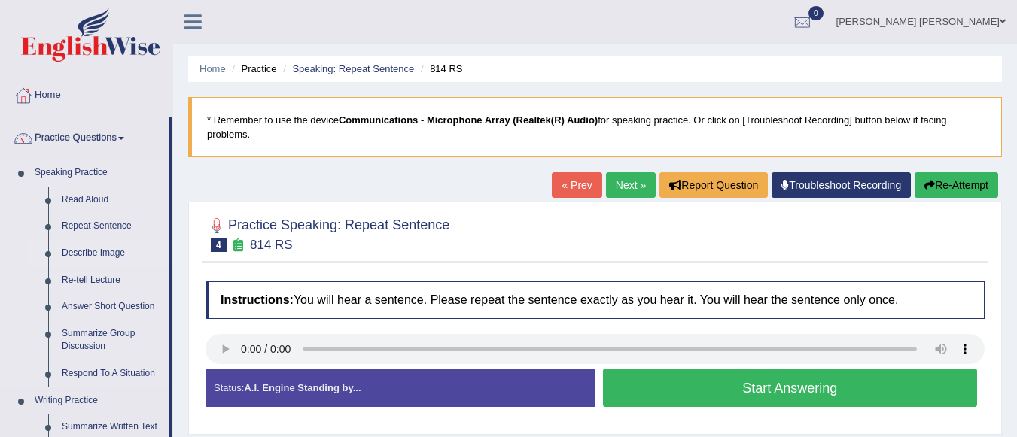
click at [88, 252] on link "Describe Image" at bounding box center [112, 253] width 114 height 27
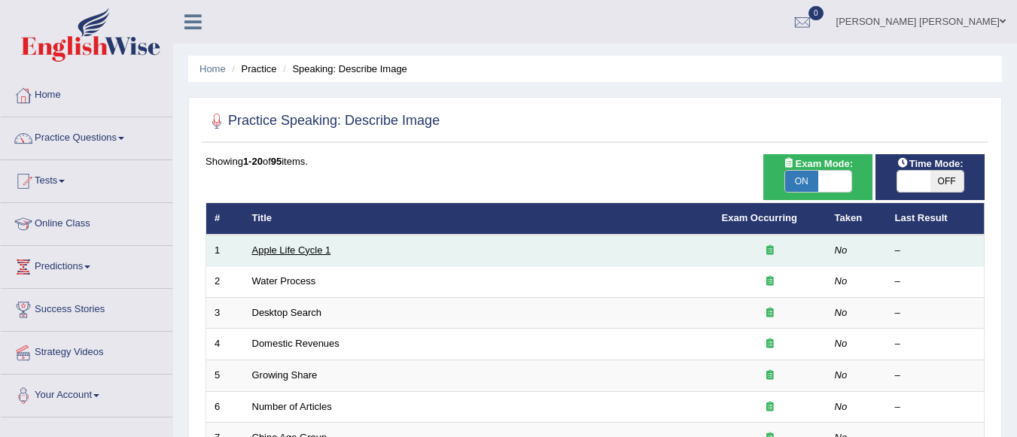
click at [264, 248] on link "Apple Life Cycle 1" at bounding box center [291, 250] width 79 height 11
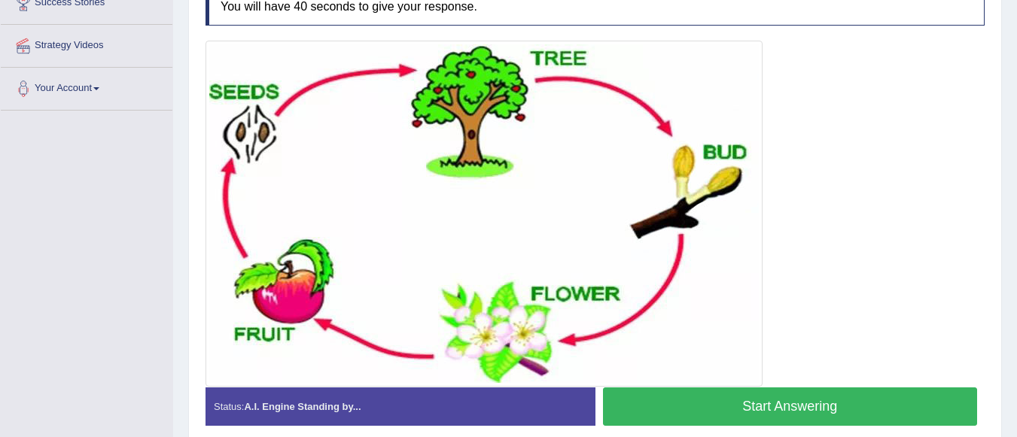
scroll to position [303, 0]
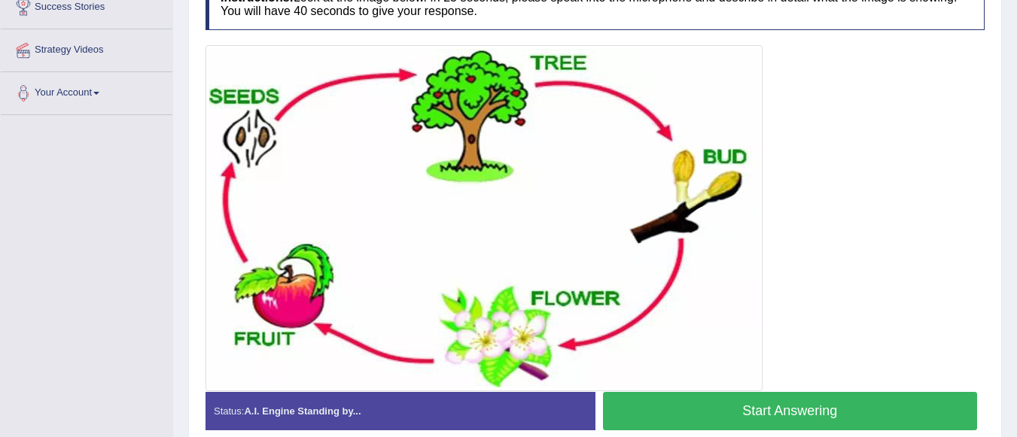
click at [677, 417] on button "Start Answering" at bounding box center [790, 411] width 375 height 38
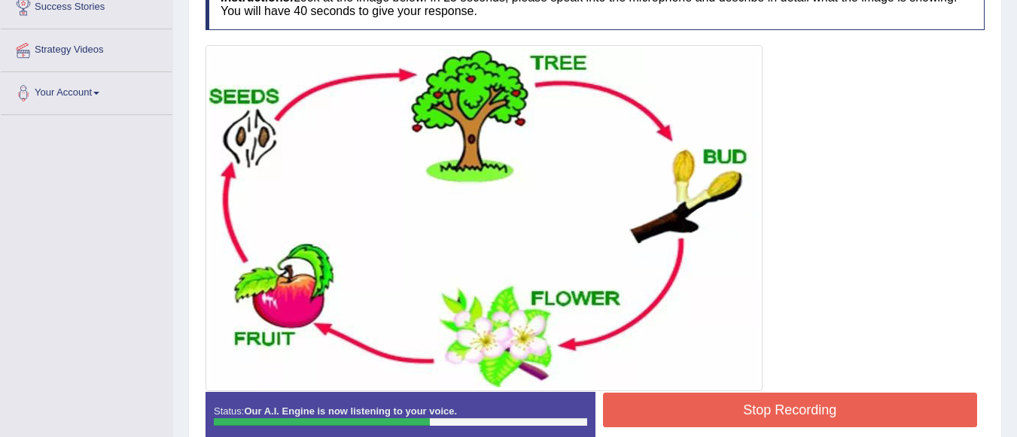
click at [677, 417] on button "Stop Recording" at bounding box center [790, 410] width 375 height 35
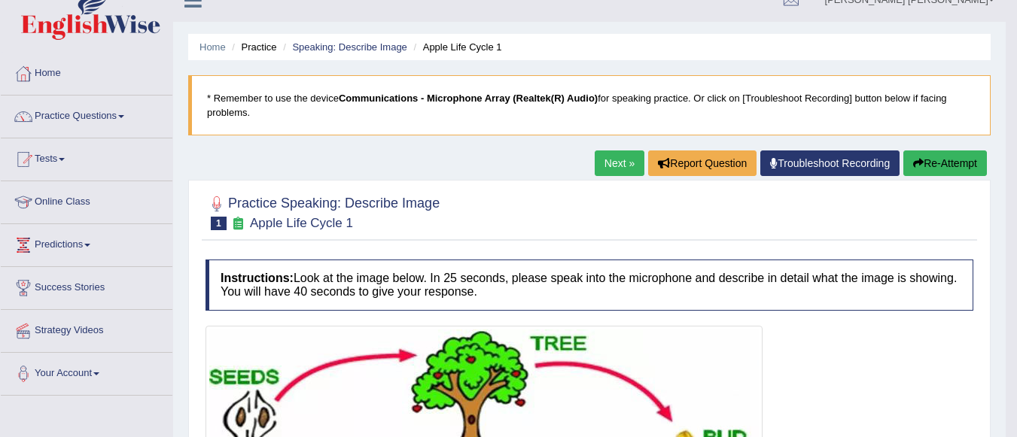
scroll to position [0, 0]
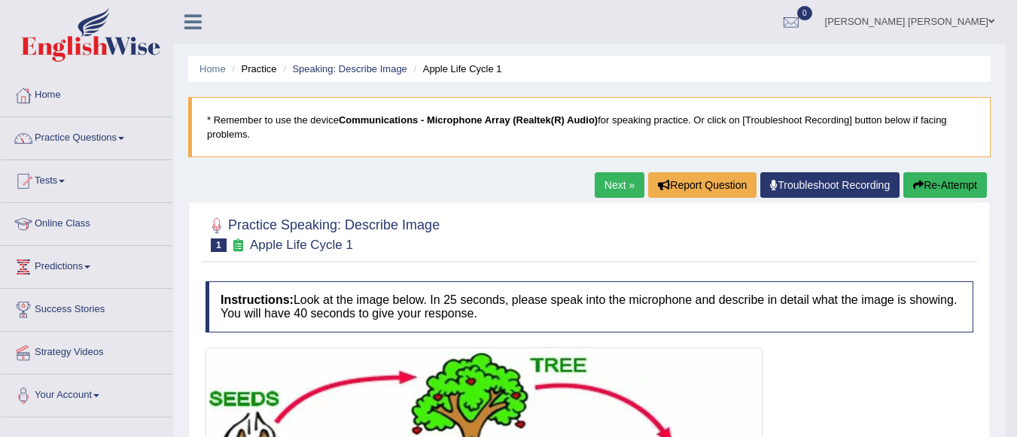
click at [618, 181] on link "Next »" at bounding box center [620, 185] width 50 height 26
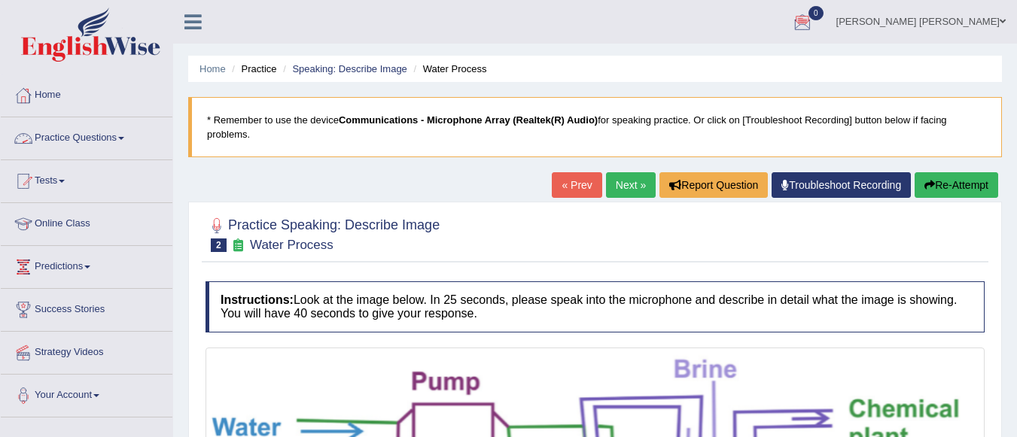
click at [47, 93] on link "Home" at bounding box center [87, 94] width 172 height 38
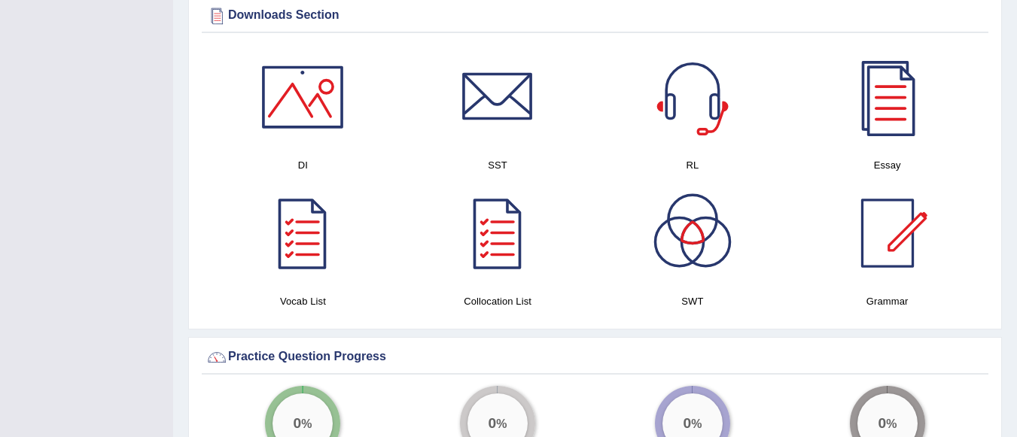
scroll to position [753, 0]
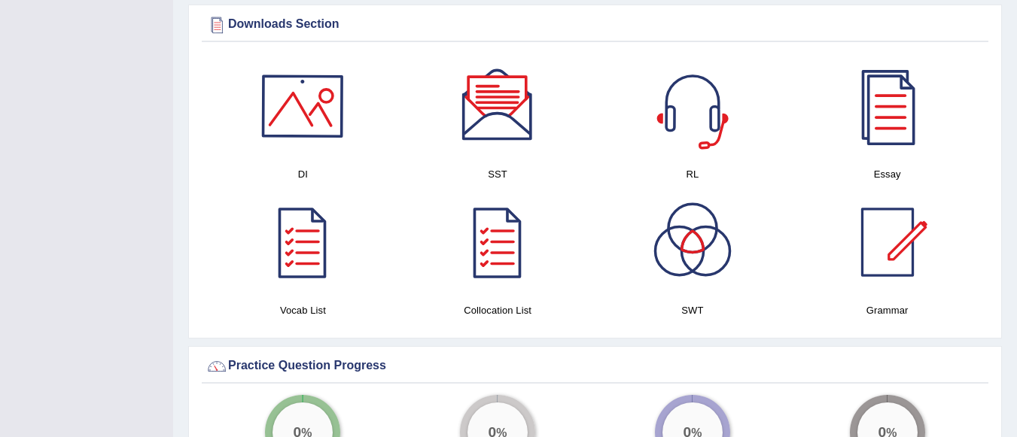
click at [309, 120] on div at bounding box center [302, 105] width 105 height 105
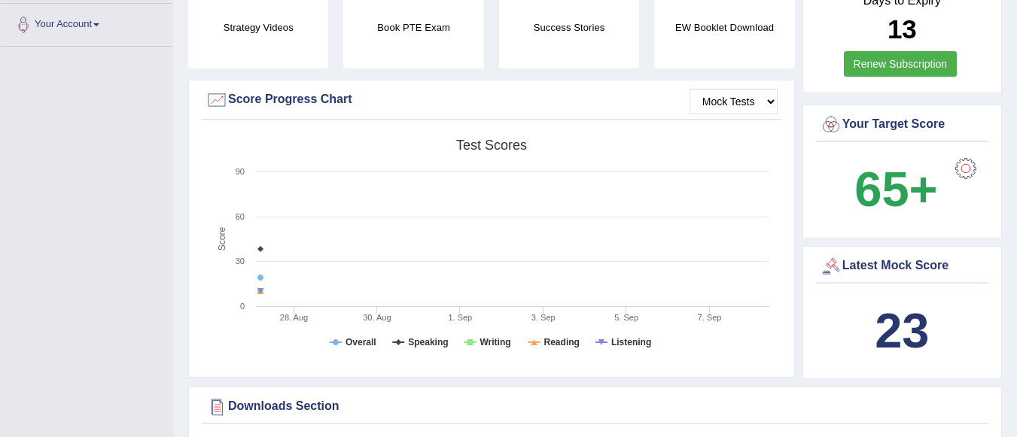
scroll to position [0, 0]
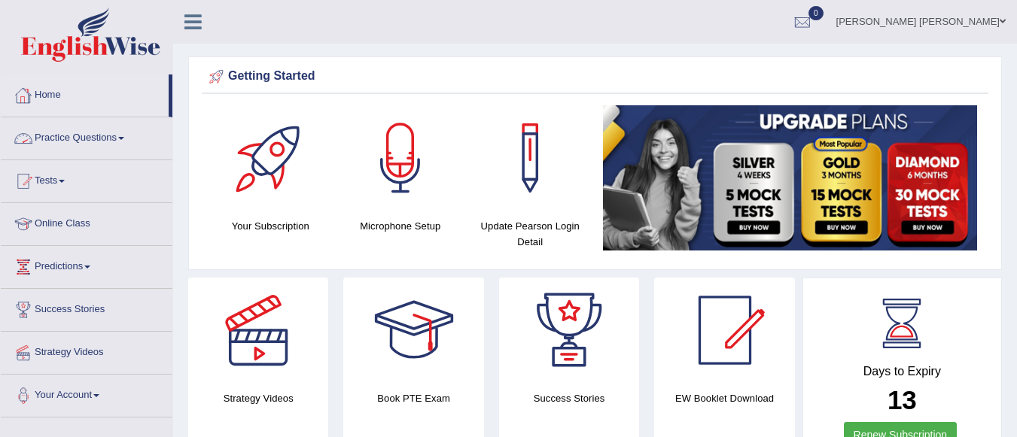
click at [59, 135] on link "Practice Questions" at bounding box center [87, 136] width 172 height 38
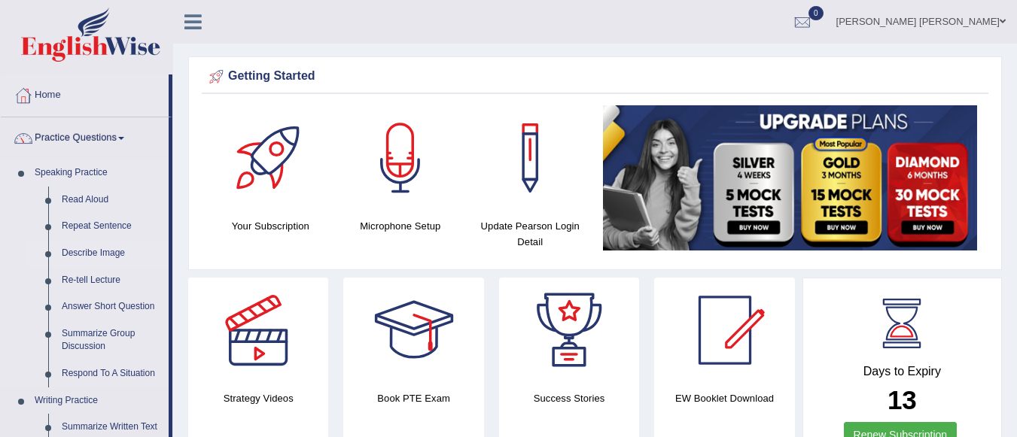
click at [81, 245] on link "Describe Image" at bounding box center [112, 253] width 114 height 27
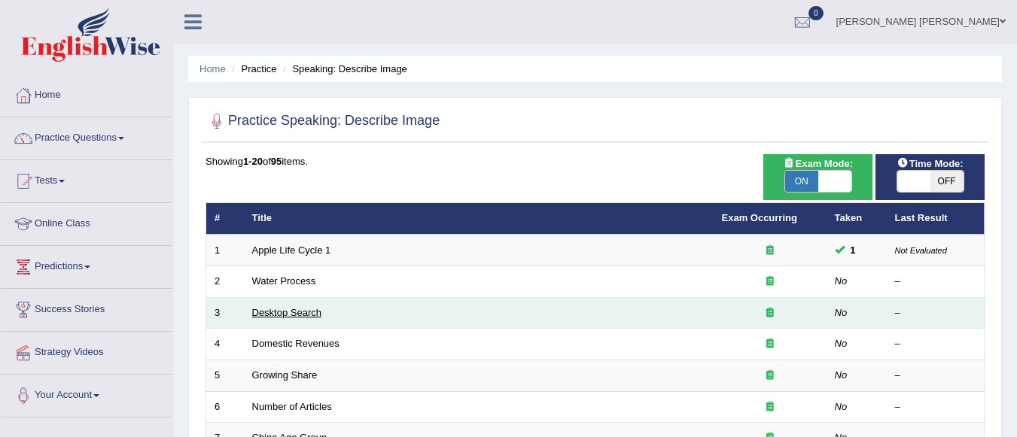
click at [291, 309] on link "Desktop Search" at bounding box center [287, 312] width 70 height 11
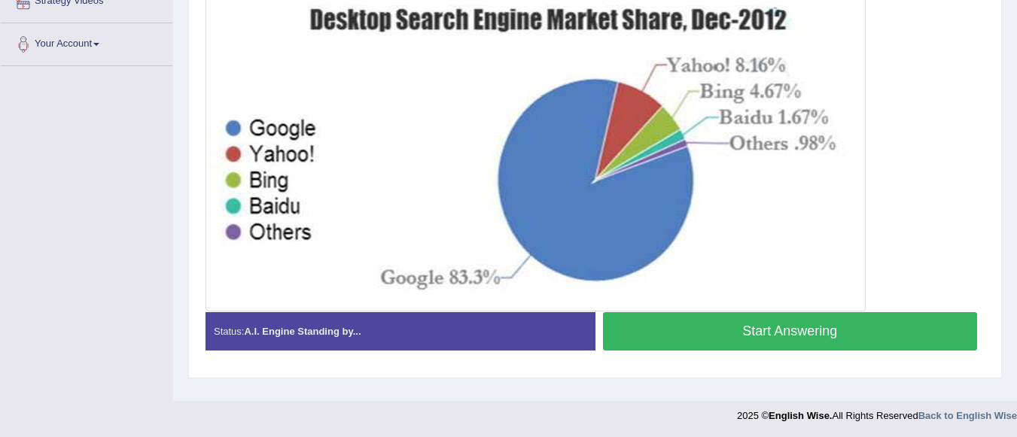
scroll to position [353, 0]
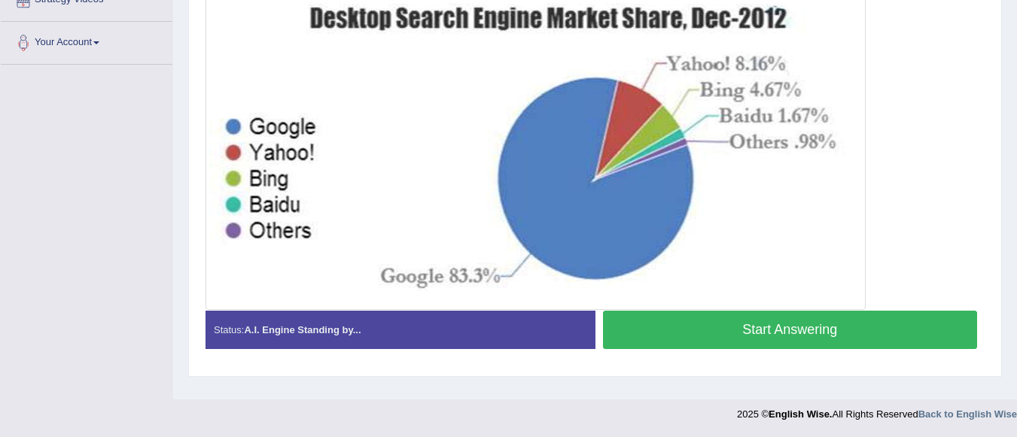
drag, startPoint x: 1022, startPoint y: 253, endPoint x: 920, endPoint y: 288, distance: 108.3
click at [920, 288] on div at bounding box center [594, 152] width 779 height 315
click at [883, 321] on button "Start Answering" at bounding box center [790, 330] width 375 height 38
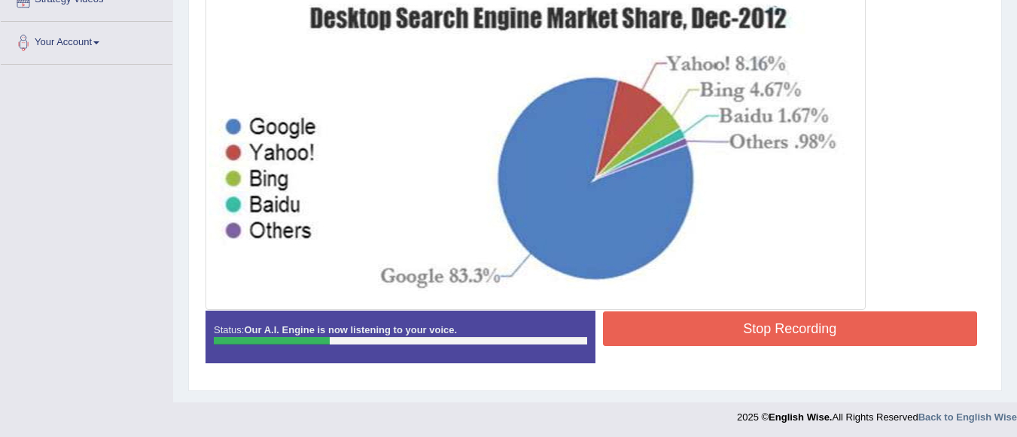
click at [883, 321] on button "Stop Recording" at bounding box center [790, 329] width 375 height 35
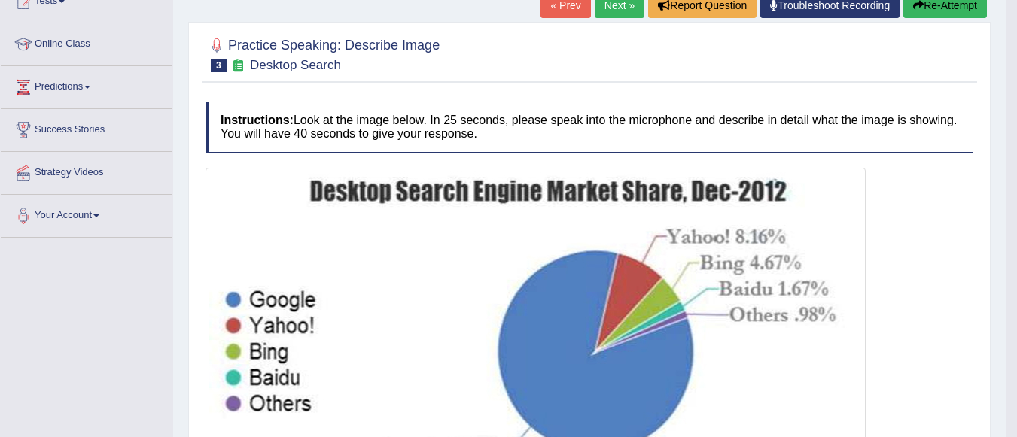
scroll to position [69, 0]
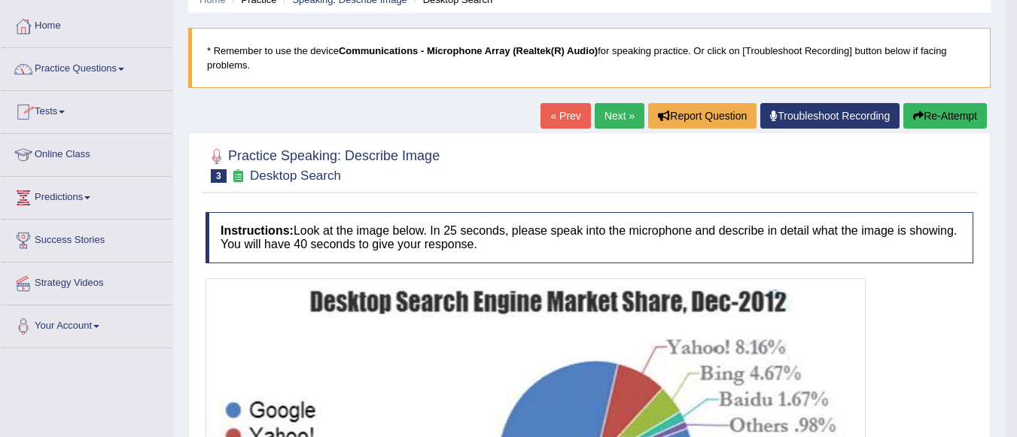
click at [114, 69] on link "Practice Questions" at bounding box center [87, 67] width 172 height 38
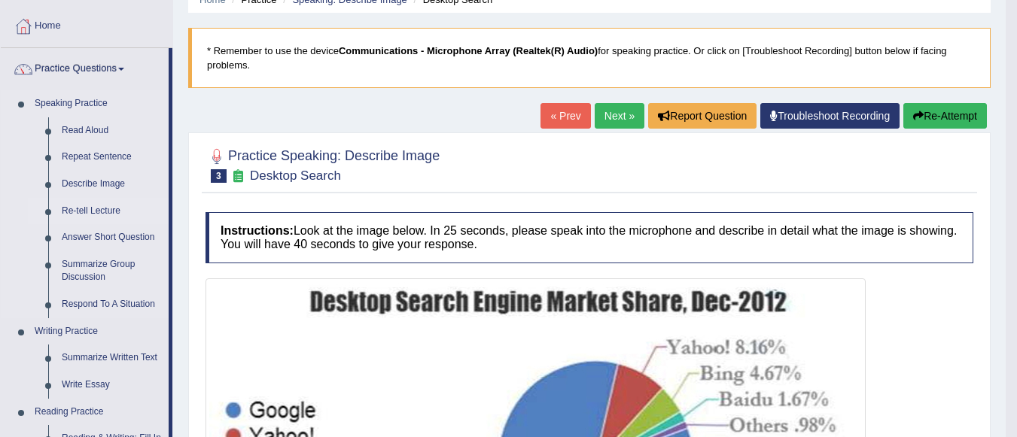
click at [75, 212] on link "Re-tell Lecture" at bounding box center [112, 211] width 114 height 27
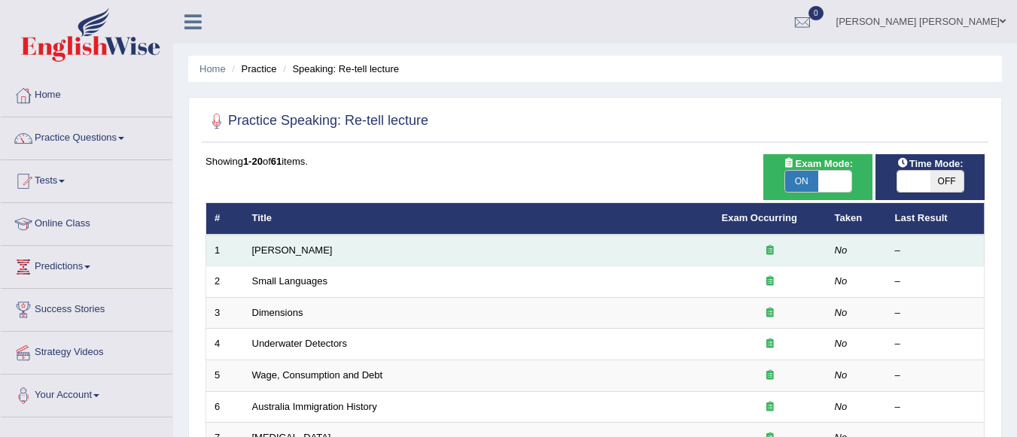
click at [247, 247] on td "[PERSON_NAME]" at bounding box center [479, 251] width 470 height 32
click at [263, 248] on link "[PERSON_NAME]" at bounding box center [292, 250] width 81 height 11
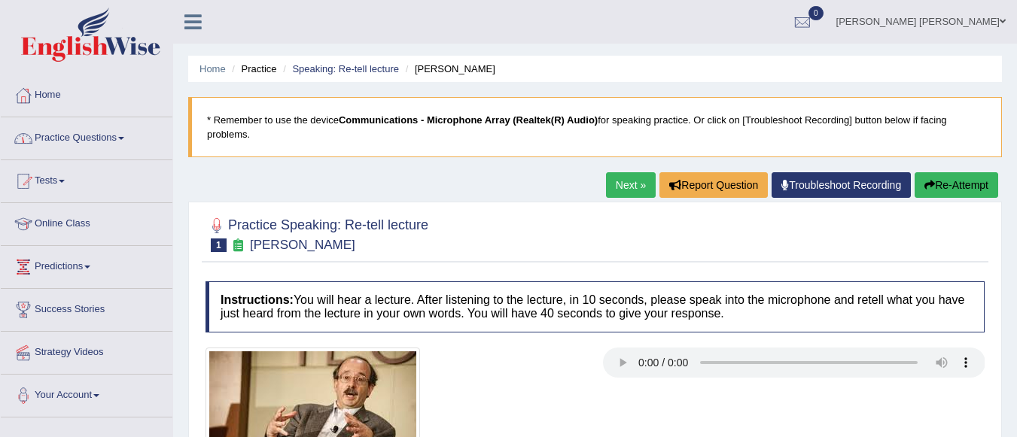
click at [104, 132] on link "Practice Questions" at bounding box center [87, 136] width 172 height 38
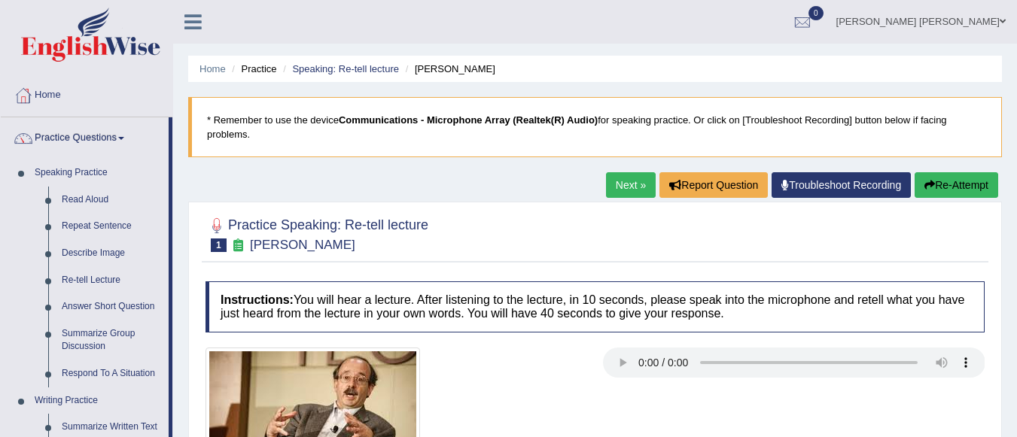
drag, startPoint x: 172, startPoint y: 262, endPoint x: 169, endPoint y: 395, distance: 133.2
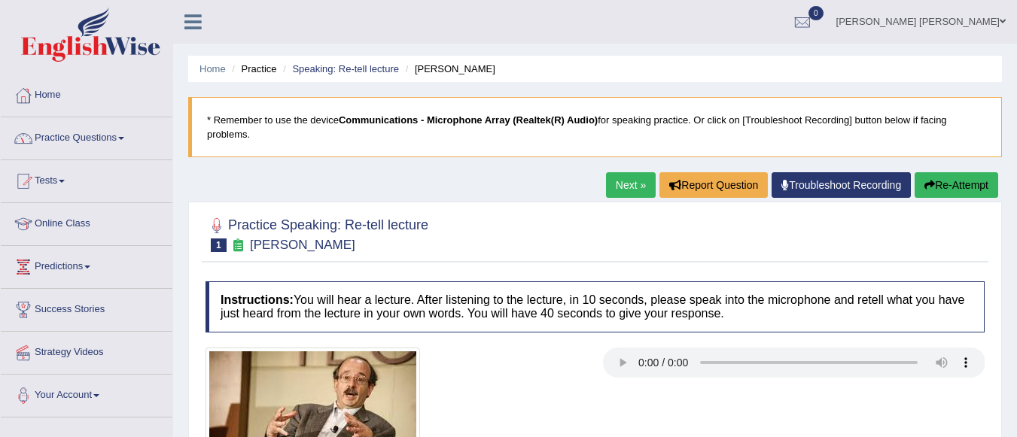
click at [120, 138] on link "Practice Questions" at bounding box center [87, 136] width 172 height 38
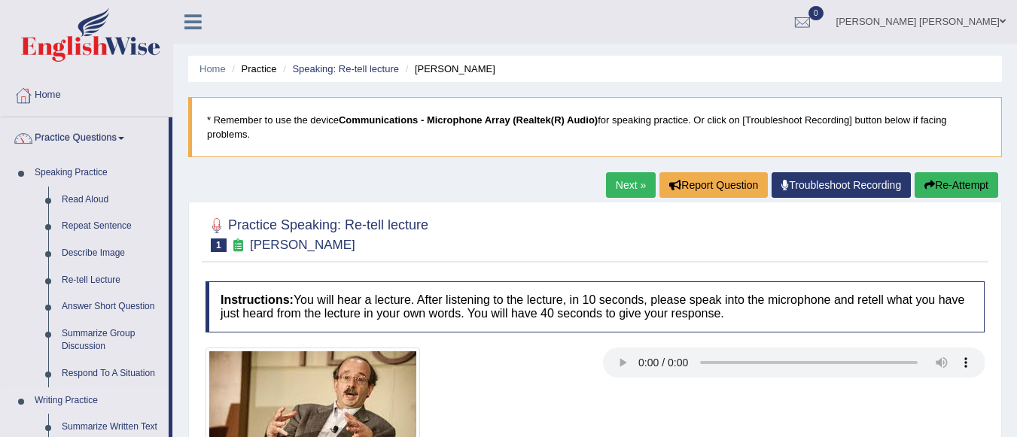
click at [72, 400] on link "Writing Practice" at bounding box center [98, 401] width 141 height 27
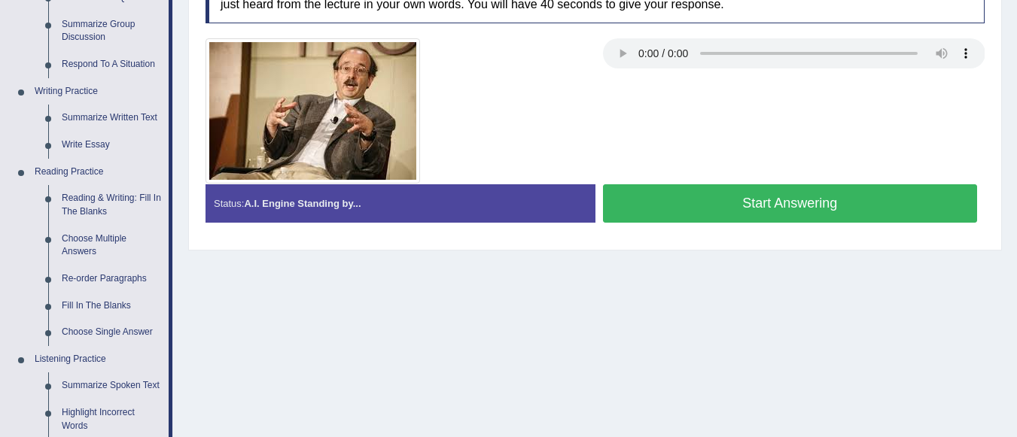
scroll to position [307, 0]
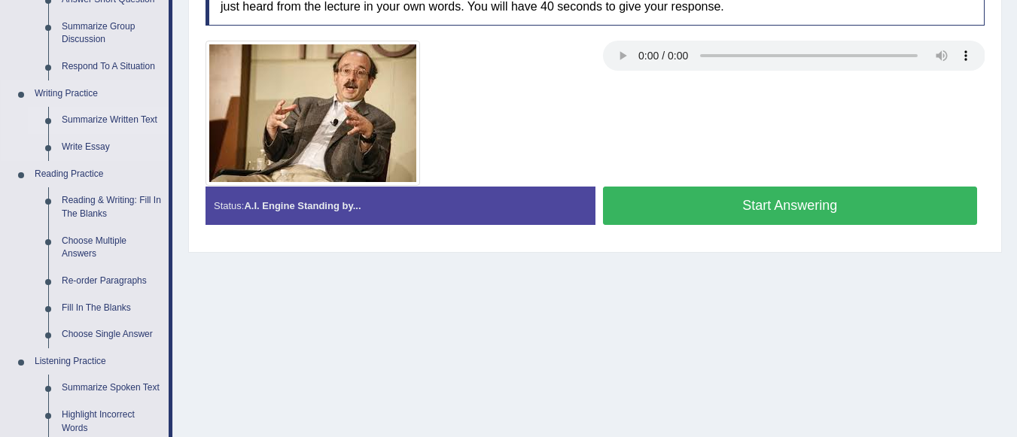
click at [125, 124] on link "Summarize Written Text" at bounding box center [112, 120] width 114 height 27
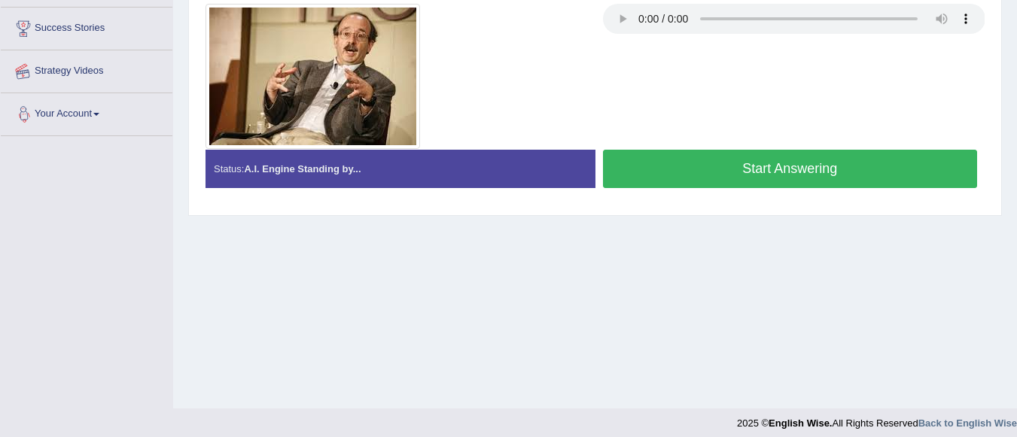
scroll to position [353, 0]
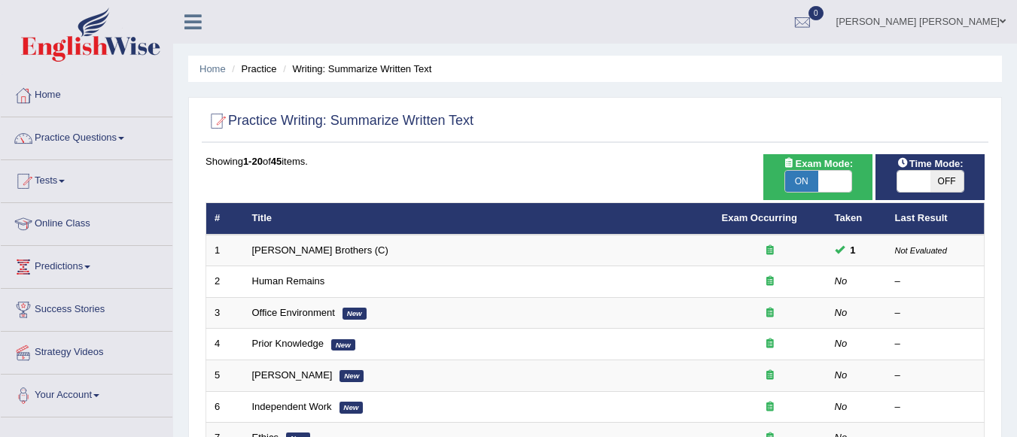
click at [297, 245] on link "[PERSON_NAME] Brothers (C)" at bounding box center [320, 250] width 136 height 11
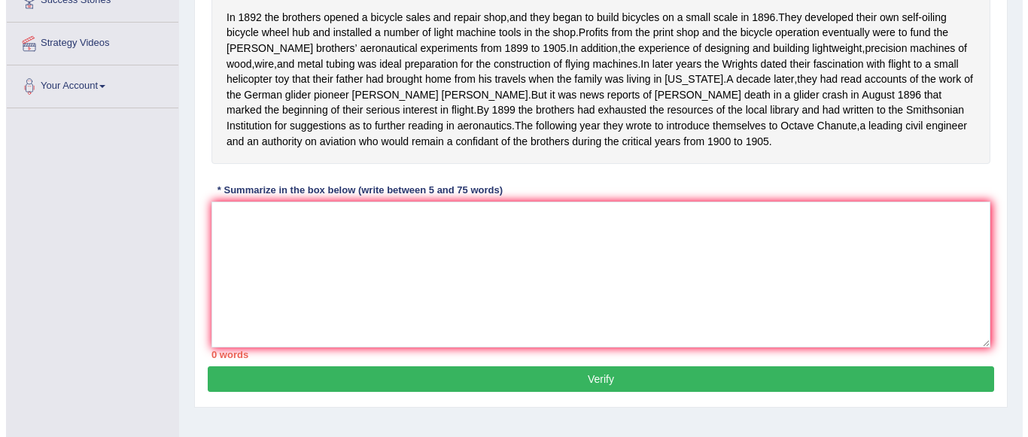
scroll to position [308, 0]
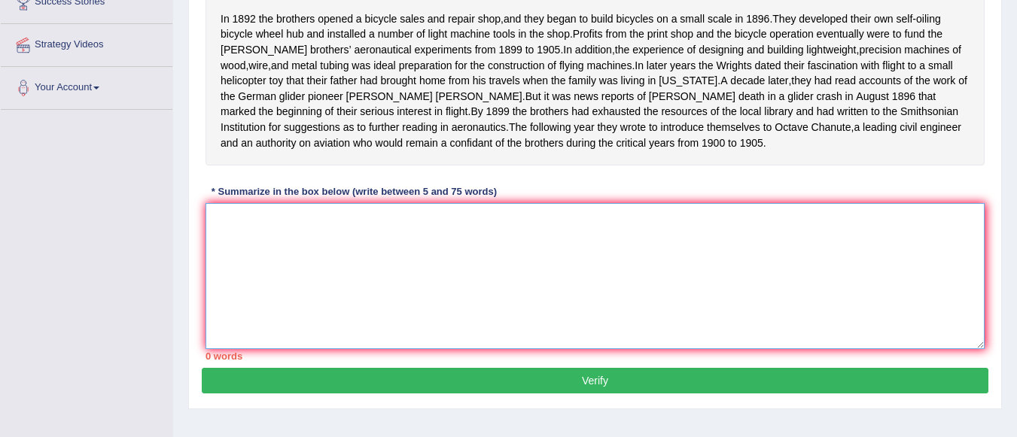
click at [327, 238] on textarea at bounding box center [594, 276] width 779 height 146
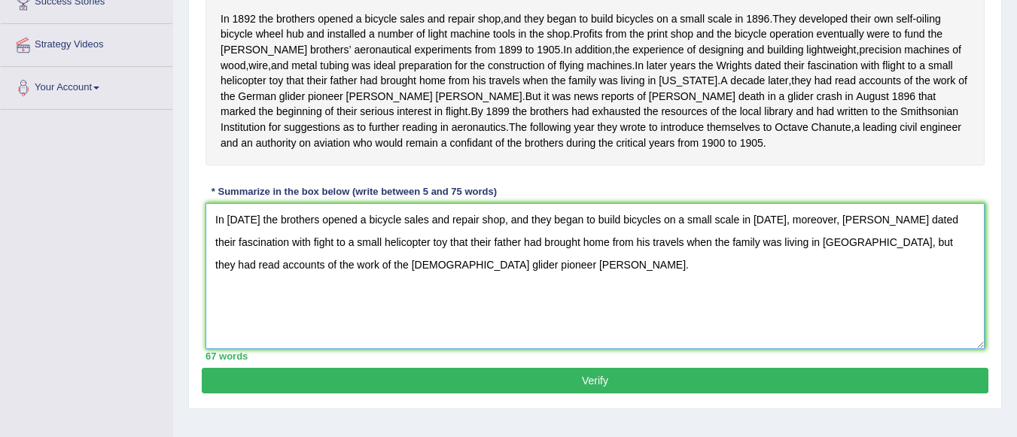
type textarea "In 1892 the brothers opened a bicycle sales and repair shop, and they began to …"
click at [520, 394] on button "Verify" at bounding box center [595, 381] width 787 height 26
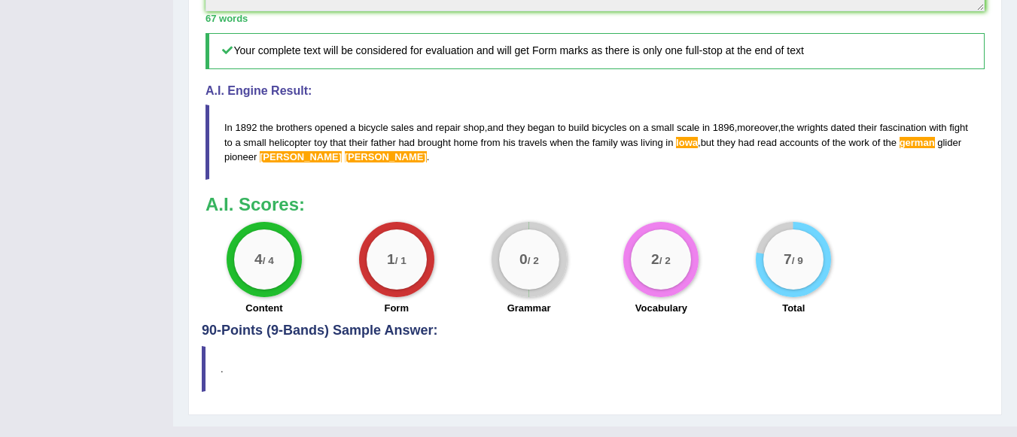
scroll to position [655, 0]
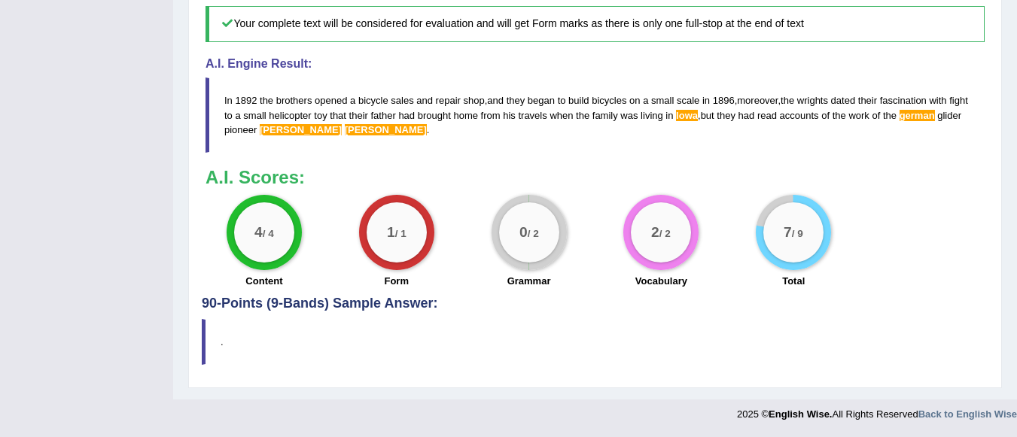
drag, startPoint x: 1024, startPoint y: 219, endPoint x: 1027, endPoint y: 471, distance: 252.2
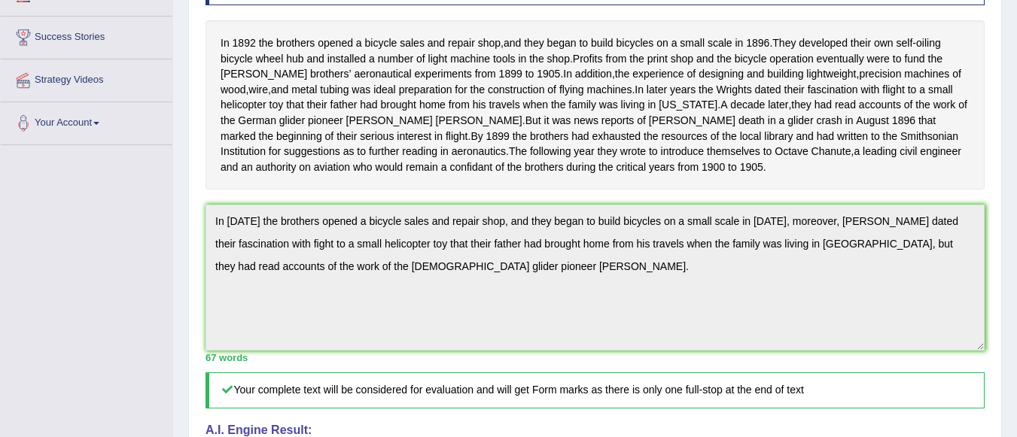
scroll to position [0, 0]
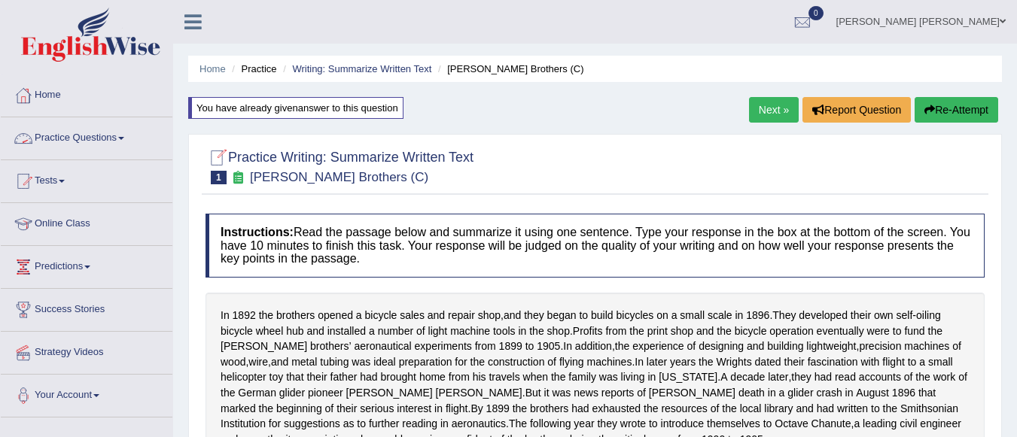
click at [112, 133] on link "Practice Questions" at bounding box center [87, 136] width 172 height 38
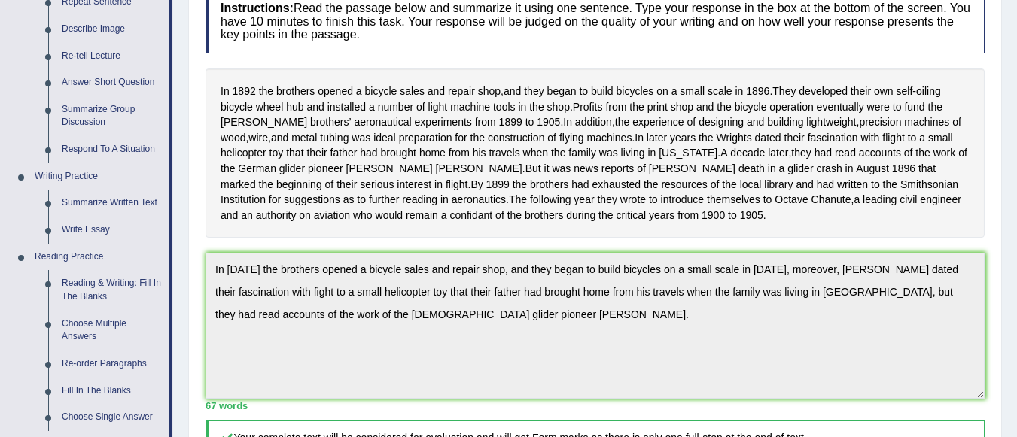
scroll to position [227, 0]
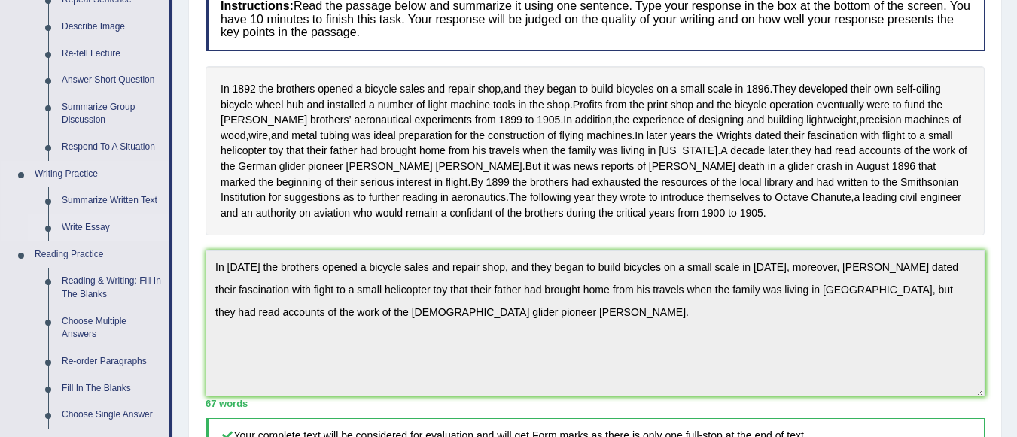
click at [92, 224] on link "Write Essay" at bounding box center [112, 228] width 114 height 27
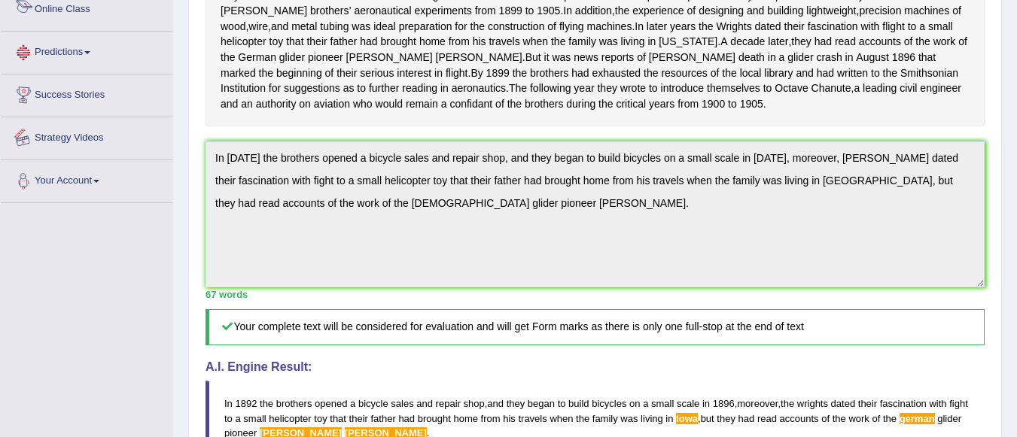
scroll to position [375, 0]
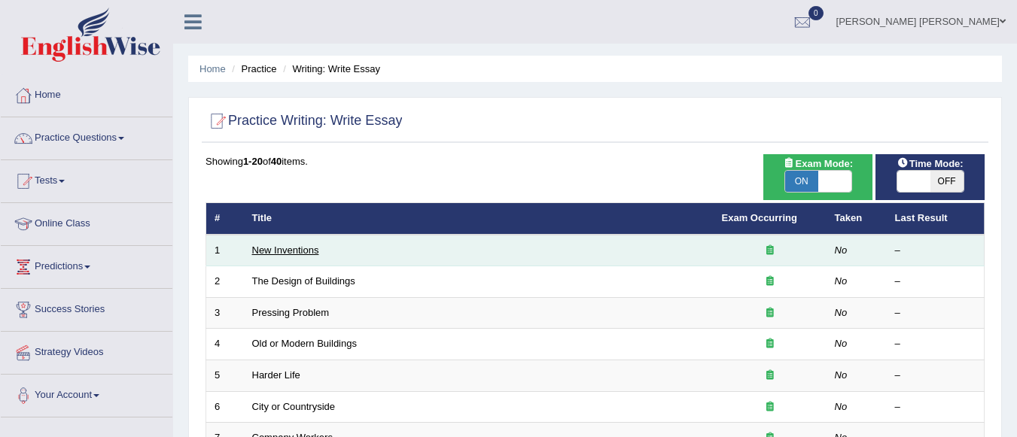
click at [254, 249] on link "New Inventions" at bounding box center [285, 250] width 67 height 11
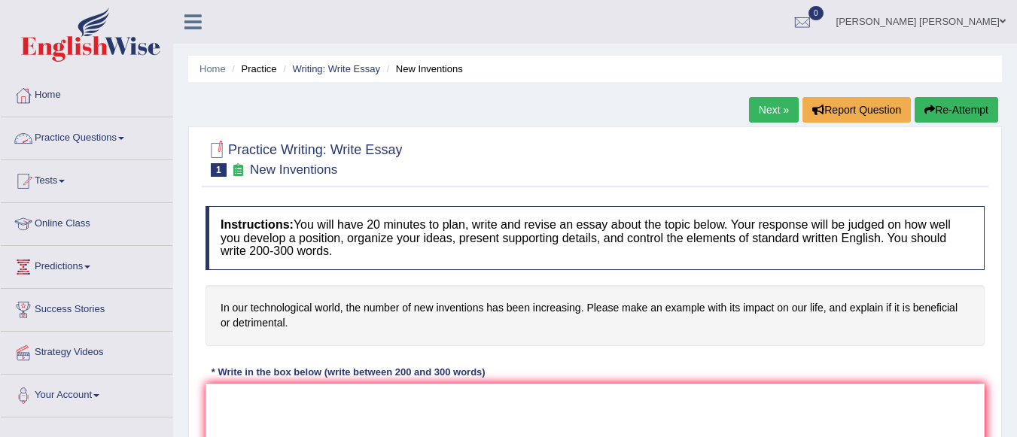
click at [121, 141] on link "Practice Questions" at bounding box center [87, 136] width 172 height 38
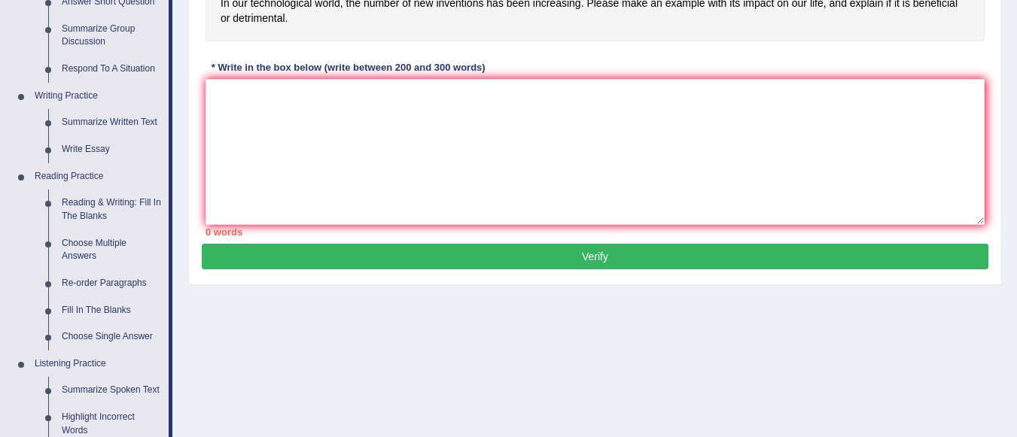
scroll to position [307, 0]
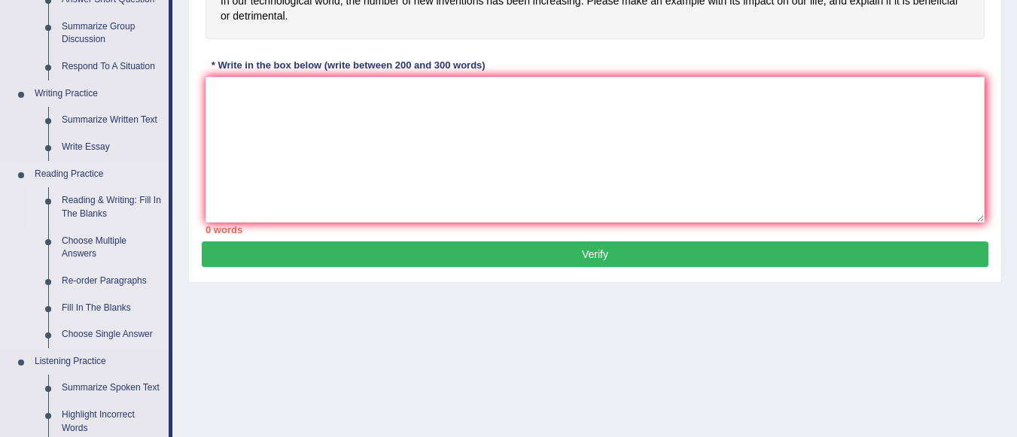
click at [104, 203] on link "Reading & Writing: Fill In The Blanks" at bounding box center [112, 207] width 114 height 40
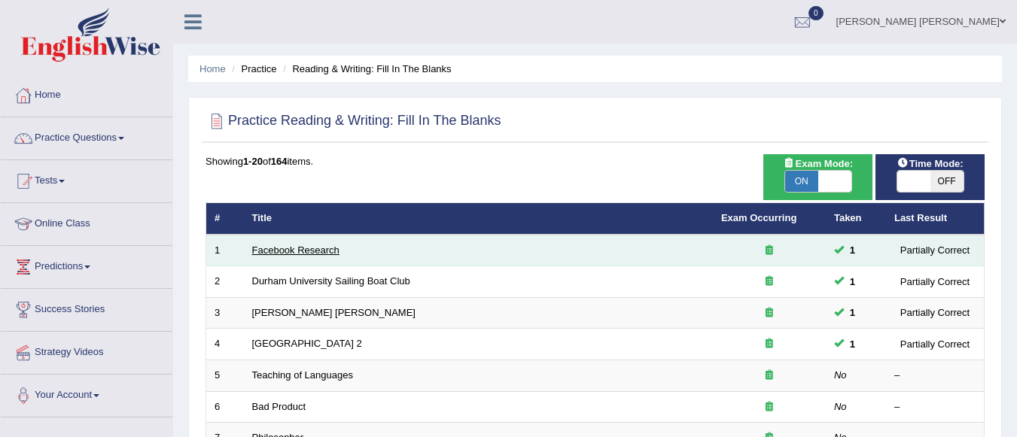
click at [308, 245] on link "Facebook Research" at bounding box center [295, 250] width 87 height 11
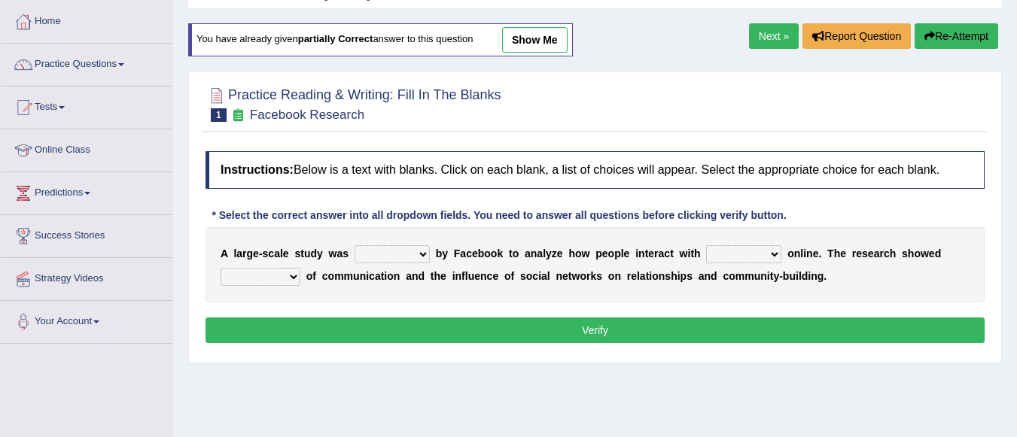
scroll to position [75, 0]
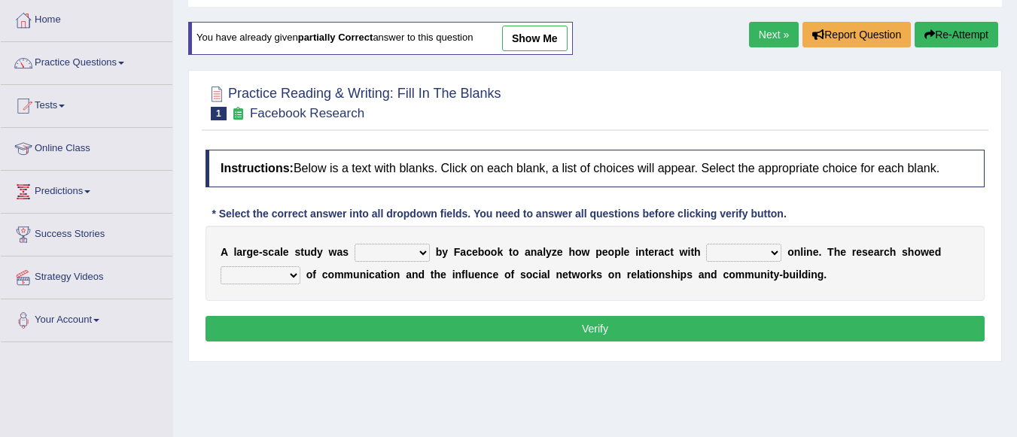
click at [423, 250] on select "surveyed had asked made" at bounding box center [392, 253] width 75 height 18
select select "made"
click at [355, 244] on select "surveyed had asked made" at bounding box center [392, 253] width 75 height 18
click at [768, 249] on select "together all each other another" at bounding box center [743, 253] width 75 height 18
select select "each other"
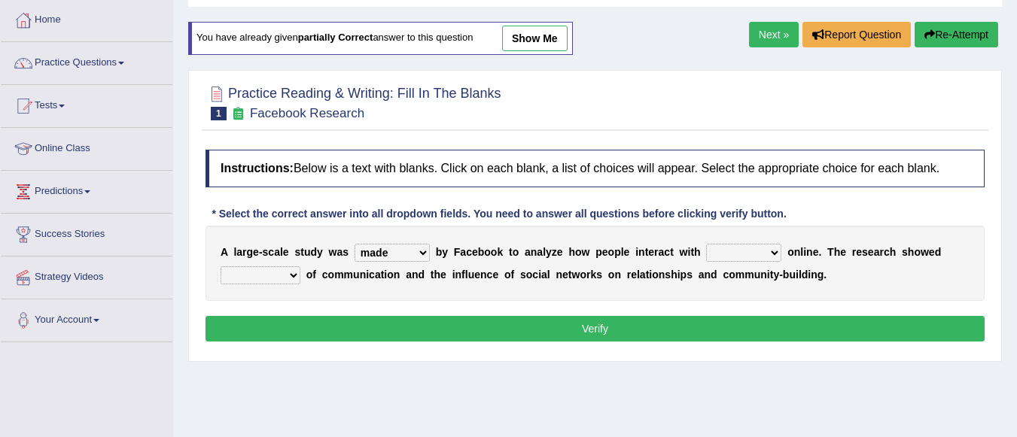
click at [706, 244] on select "together all each other another" at bounding box center [743, 253] width 75 height 18
click at [290, 272] on select "advantages standards fellowships patterns" at bounding box center [261, 275] width 80 height 18
select select "advantages"
click at [221, 266] on select "advantages standards fellowships patterns" at bounding box center [261, 275] width 80 height 18
click at [453, 326] on button "Verify" at bounding box center [594, 329] width 779 height 26
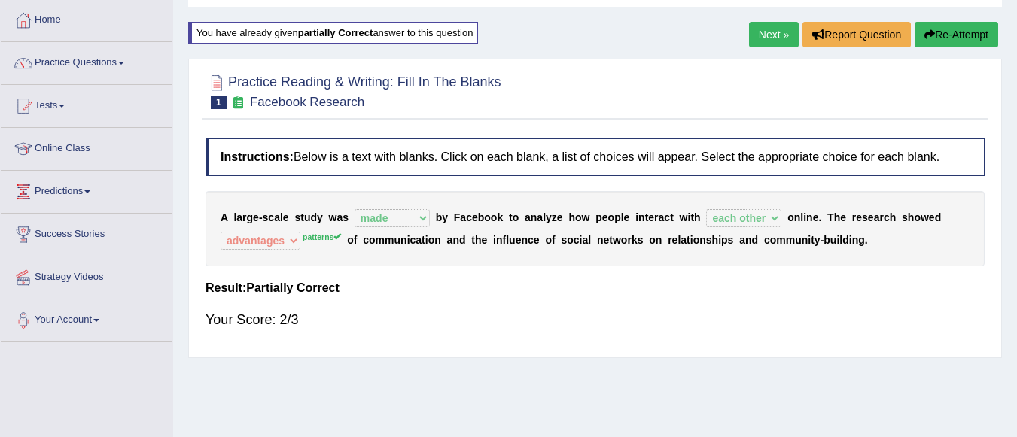
click at [767, 35] on link "Next »" at bounding box center [774, 35] width 50 height 26
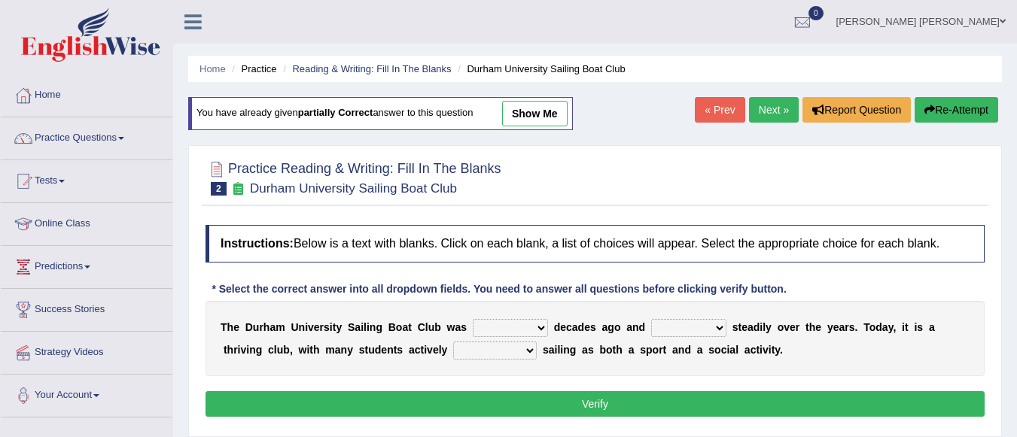
click at [541, 329] on select "found fund founded find" at bounding box center [510, 328] width 75 height 18
select select "found"
click at [473, 319] on select "found fund founded find" at bounding box center [510, 328] width 75 height 18
click at [712, 327] on select "grow growing has grown grown" at bounding box center [688, 328] width 75 height 18
select select "has grown"
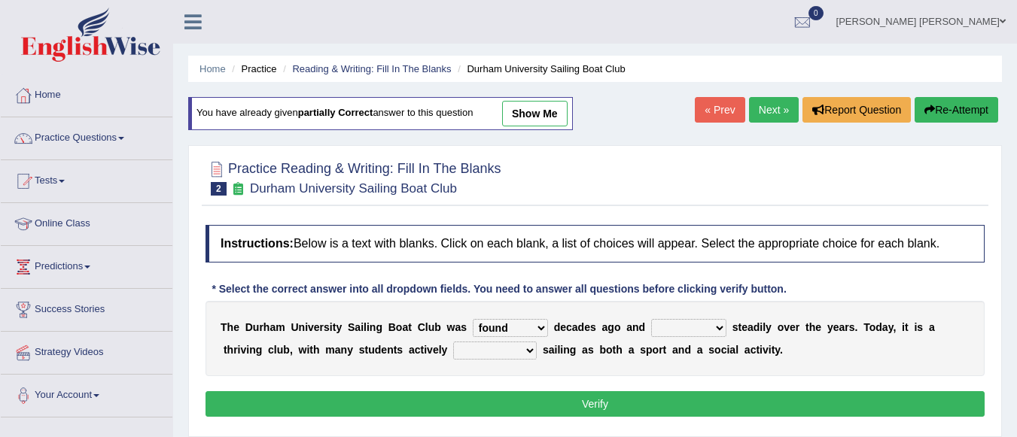
click at [651, 319] on select "grow growing has grown grown" at bounding box center [688, 328] width 75 height 18
click at [474, 348] on select "enjoy enjoyed are enjoying enjoying" at bounding box center [495, 351] width 84 height 18
select select "are enjoying"
click at [453, 342] on select "enjoy enjoyed are enjoying enjoying" at bounding box center [495, 351] width 84 height 18
click at [545, 397] on button "Verify" at bounding box center [594, 404] width 779 height 26
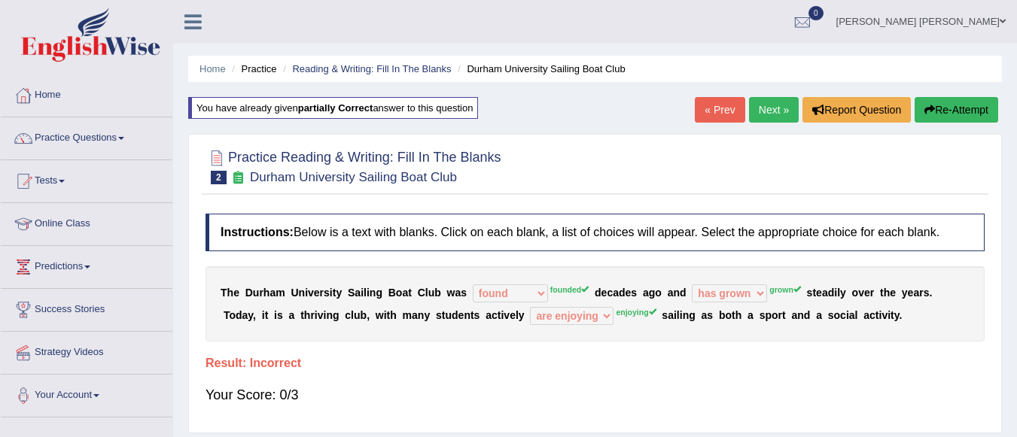
click at [768, 114] on link "Next »" at bounding box center [774, 110] width 50 height 26
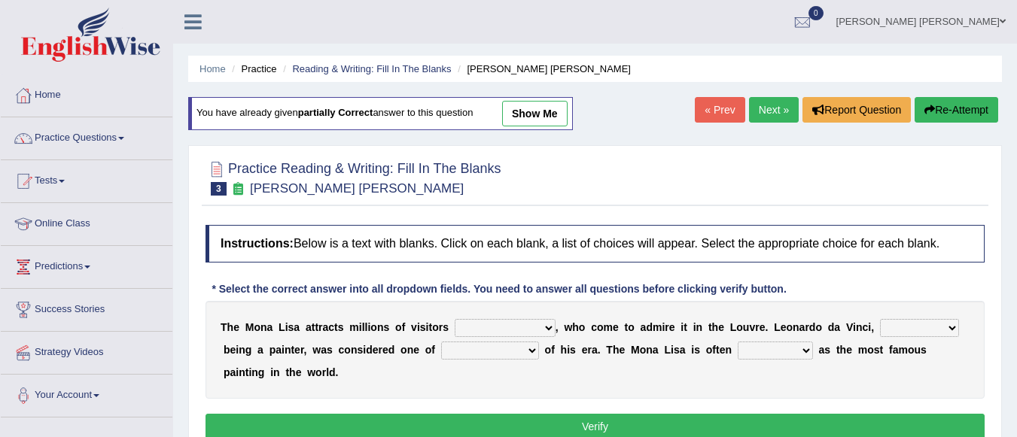
click at [776, 111] on link "Next »" at bounding box center [774, 110] width 50 height 26
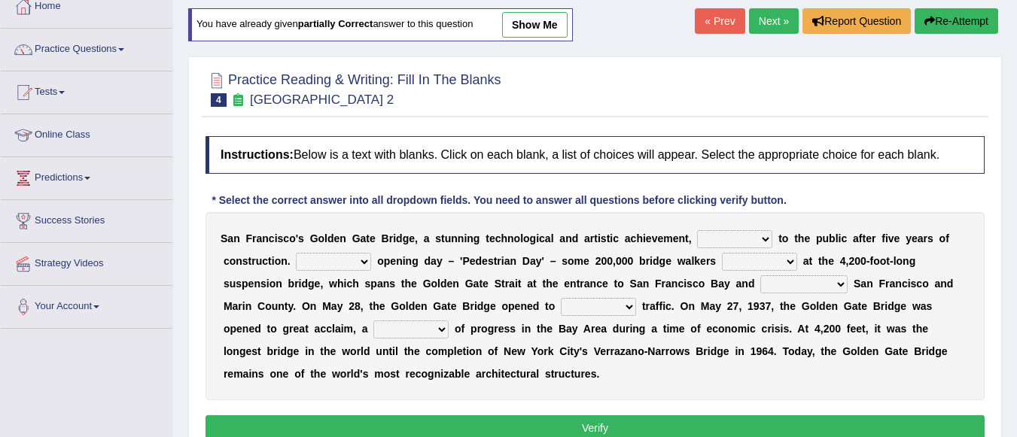
scroll to position [93, 0]
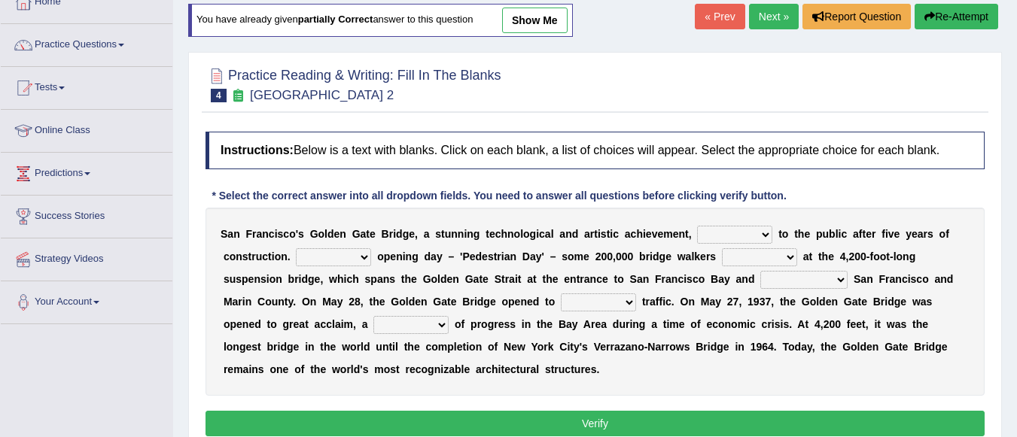
click at [765, 236] on select "opens closes appears equals" at bounding box center [734, 235] width 75 height 18
click at [759, 15] on link "Next »" at bounding box center [774, 17] width 50 height 26
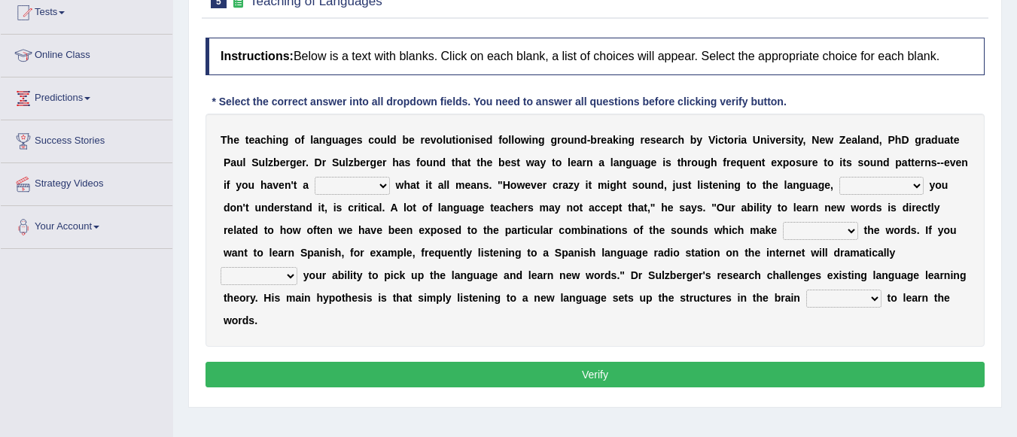
scroll to position [178, 0]
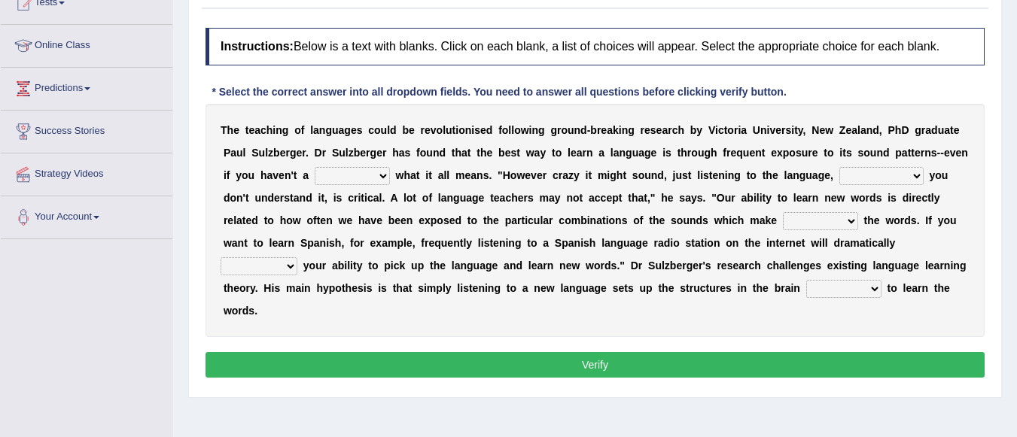
click at [736, 136] on div "T h e t e a c h i n g o f l a n g u a g e s c o u l d b e r e v o l u t i o n i…" at bounding box center [594, 220] width 779 height 233
click at [383, 175] on select "dew claw clue due" at bounding box center [352, 176] width 75 height 18
click at [406, 113] on div "T h e t e a c h i n g o f l a n g u a g e s c o u l d b e r e v o l u t i o n i…" at bounding box center [594, 220] width 779 height 233
click at [379, 172] on select "dew claw clue due" at bounding box center [352, 176] width 75 height 18
select select "clue"
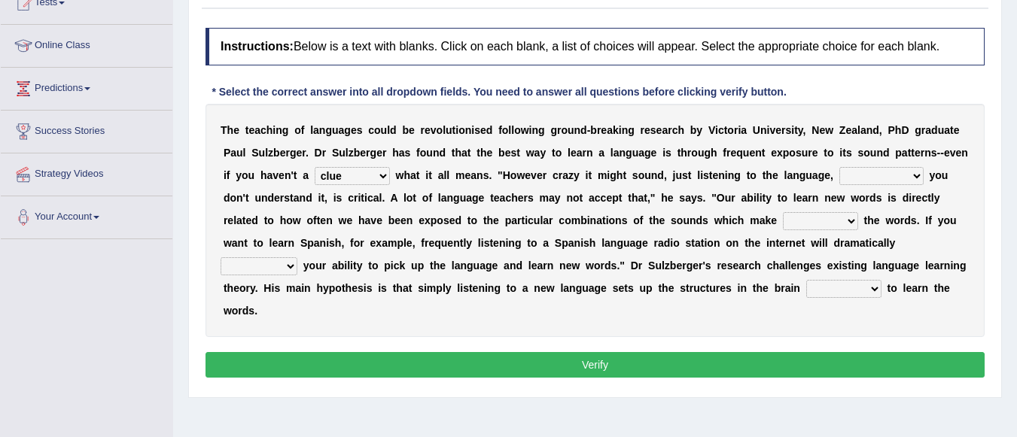
click at [315, 167] on select "dew claw clue due" at bounding box center [352, 176] width 75 height 18
click at [906, 173] on select "but also all together even though if so" at bounding box center [881, 176] width 84 height 18
select select "but also"
click at [839, 167] on select "but also all together even though if so" at bounding box center [881, 176] width 84 height 18
click at [817, 217] on select "down up of on" at bounding box center [820, 221] width 75 height 18
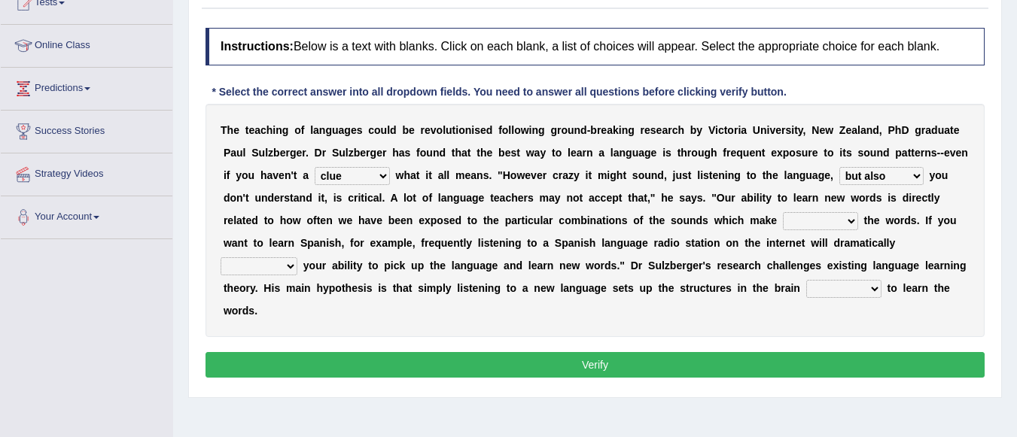
select select "down"
click at [783, 212] on select "down up of on" at bounding box center [820, 221] width 75 height 18
click at [282, 263] on select "evaluate exaggerate describe boost" at bounding box center [259, 266] width 77 height 18
select select "describe"
click at [221, 257] on select "evaluate exaggerate describe boost" at bounding box center [259, 266] width 77 height 18
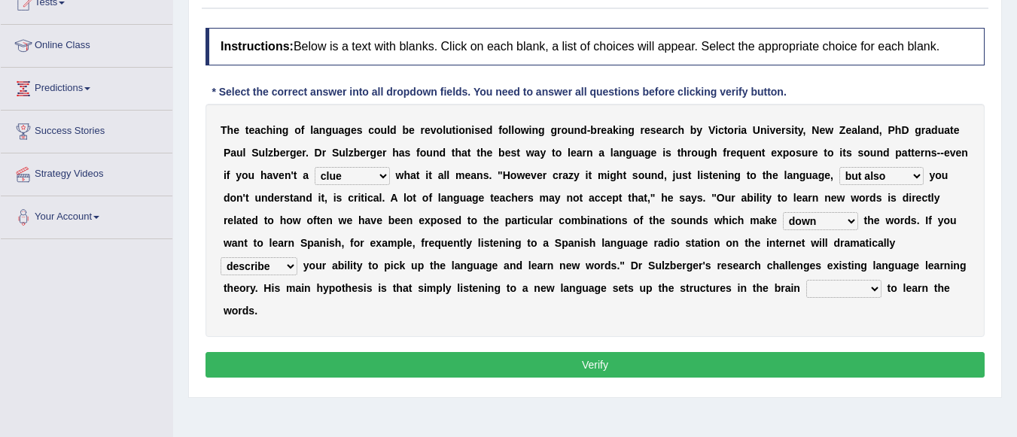
click at [865, 285] on select "requiring required directed to require" at bounding box center [843, 289] width 75 height 18
select select "required"
click at [806, 280] on select "requiring required directed to require" at bounding box center [843, 289] width 75 height 18
click at [814, 362] on button "Verify" at bounding box center [594, 365] width 779 height 26
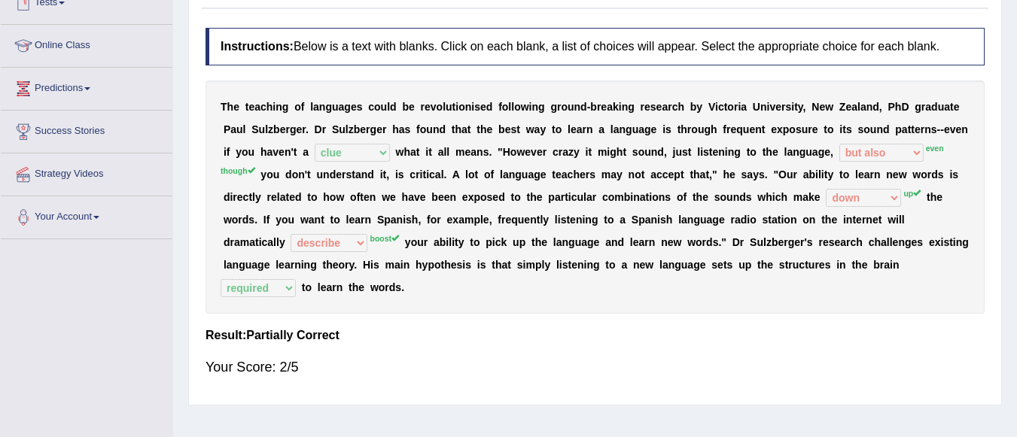
click at [87, 5] on link "Tests" at bounding box center [87, 1] width 172 height 38
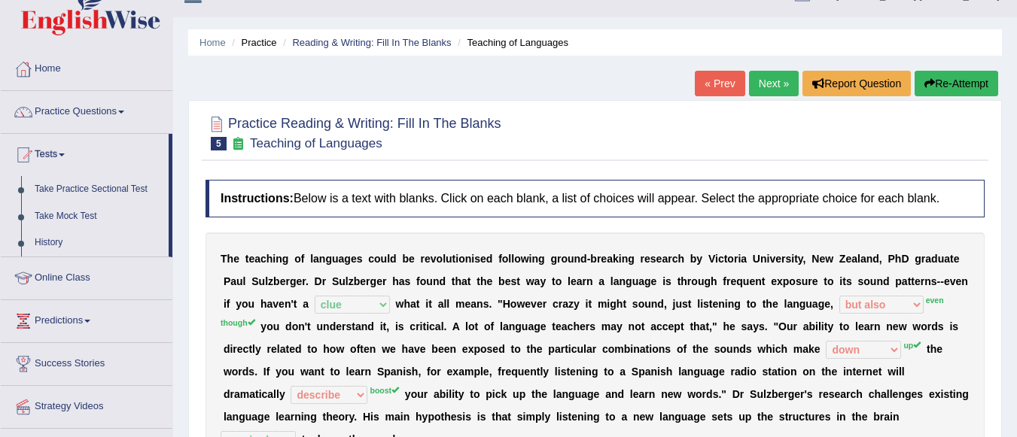
scroll to position [0, 0]
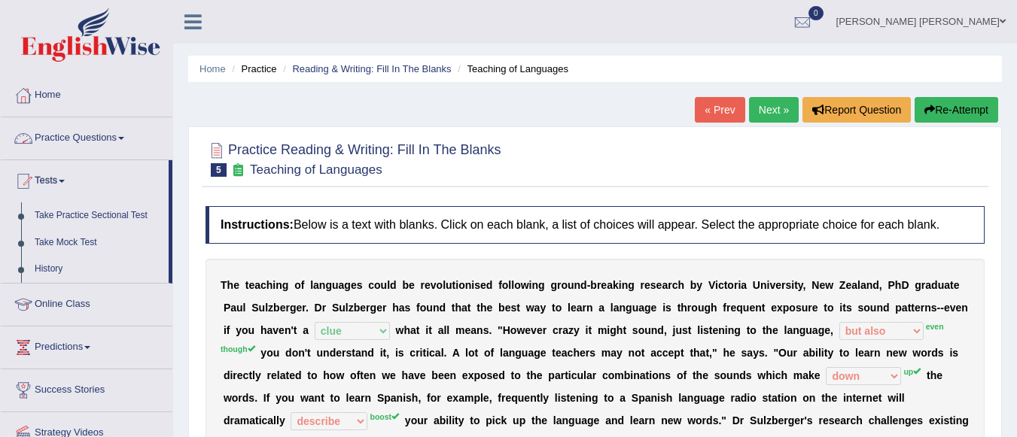
click at [93, 139] on link "Practice Questions" at bounding box center [87, 136] width 172 height 38
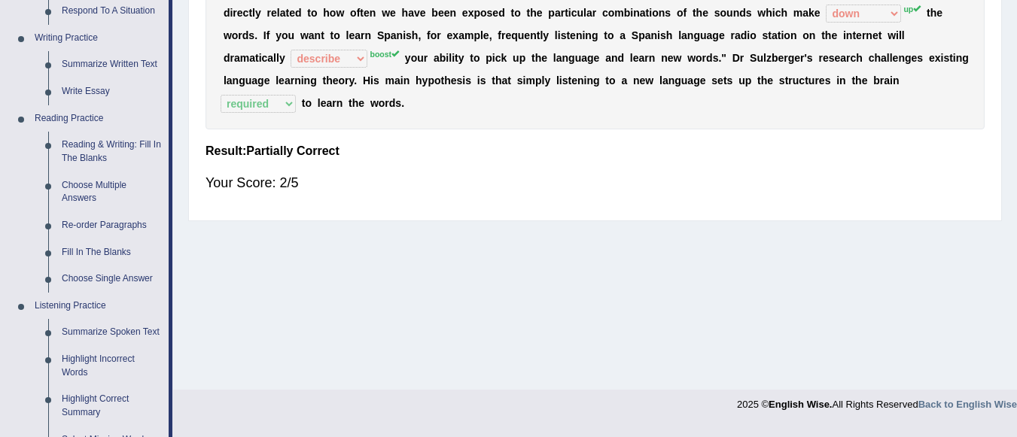
scroll to position [382, 0]
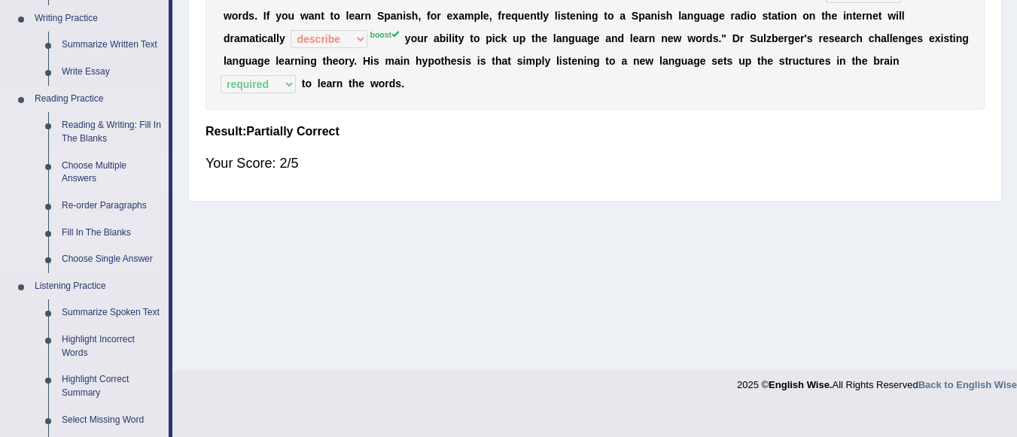
click at [89, 163] on link "Choose Multiple Answers" at bounding box center [112, 173] width 114 height 40
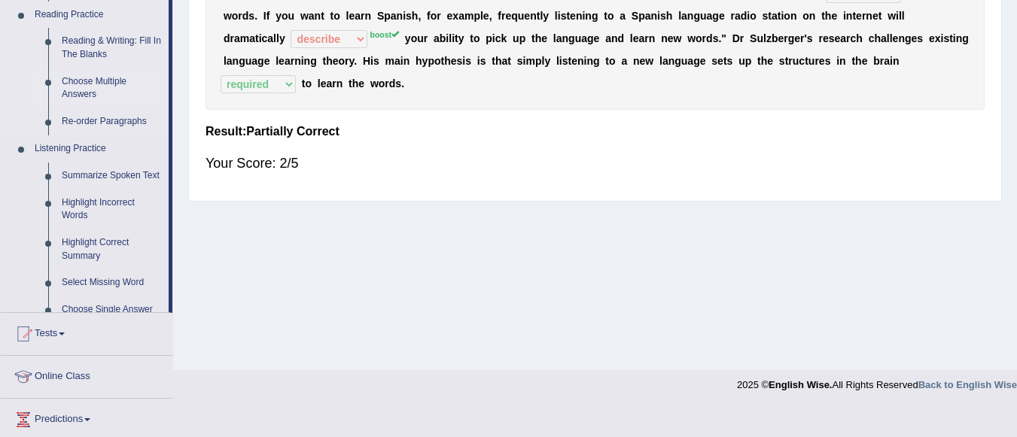
scroll to position [283, 0]
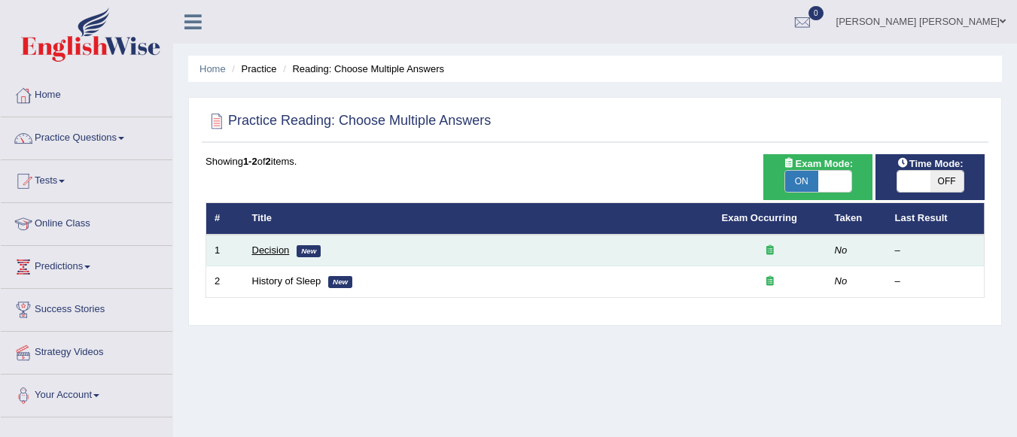
click at [270, 251] on link "Decision" at bounding box center [271, 250] width 38 height 11
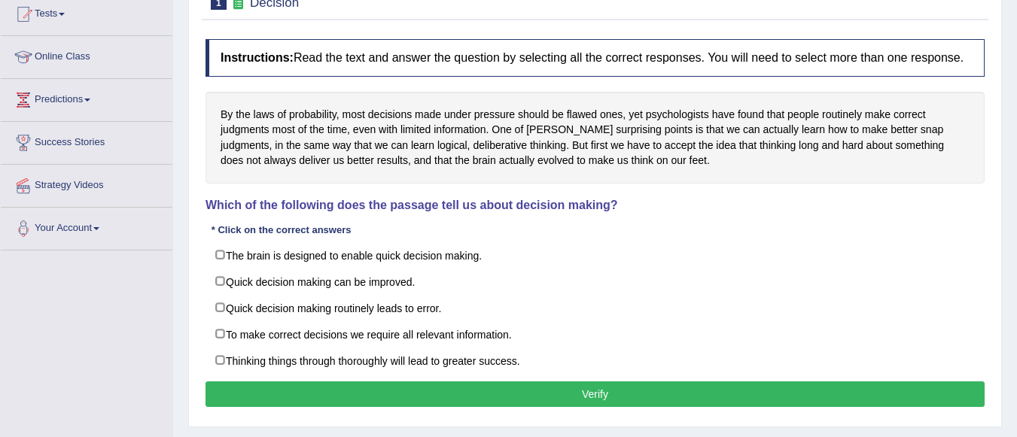
scroll to position [169, 0]
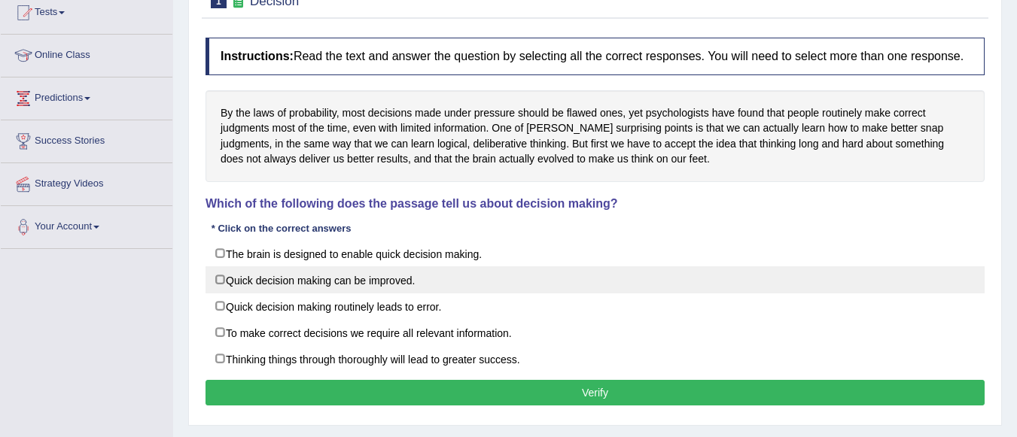
click at [282, 282] on label "Quick decision making can be improved." at bounding box center [594, 279] width 779 height 27
checkbox input "true"
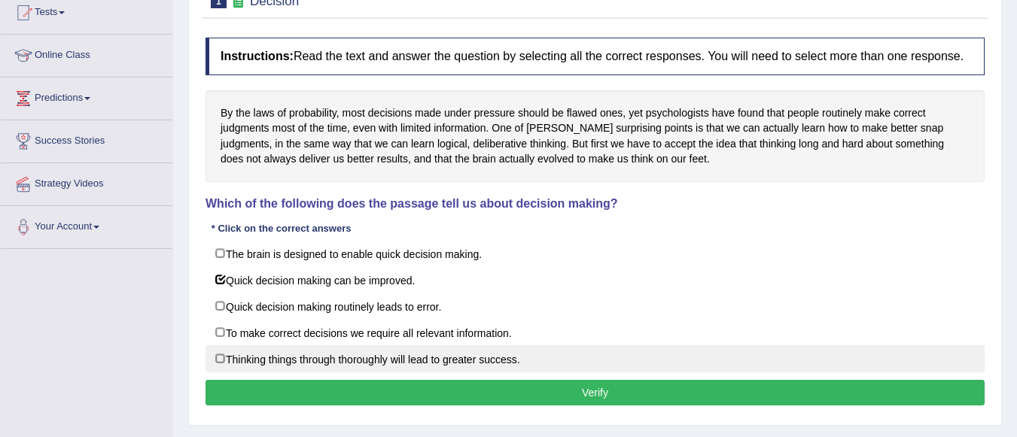
click at [262, 353] on label "Thinking things through thoroughly will lead to greater success." at bounding box center [594, 358] width 779 height 27
checkbox input "true"
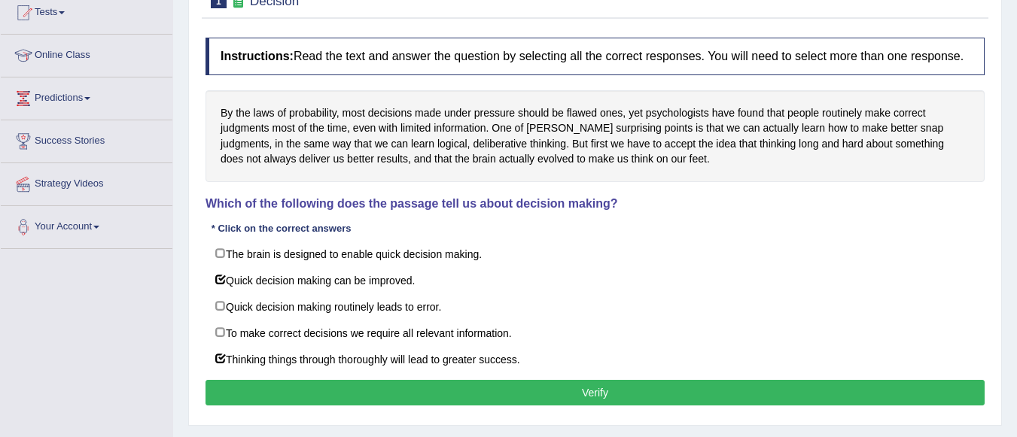
click at [509, 389] on button "Verify" at bounding box center [594, 393] width 779 height 26
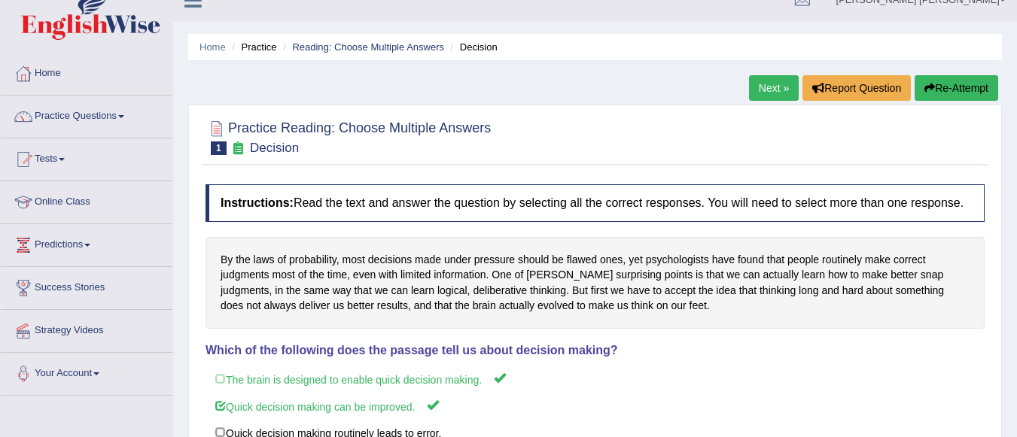
scroll to position [0, 0]
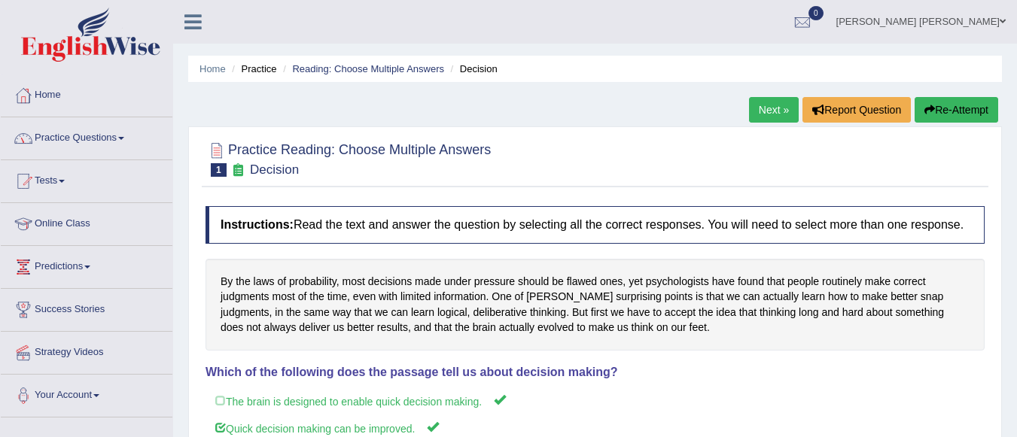
click at [122, 138] on link "Practice Questions" at bounding box center [87, 136] width 172 height 38
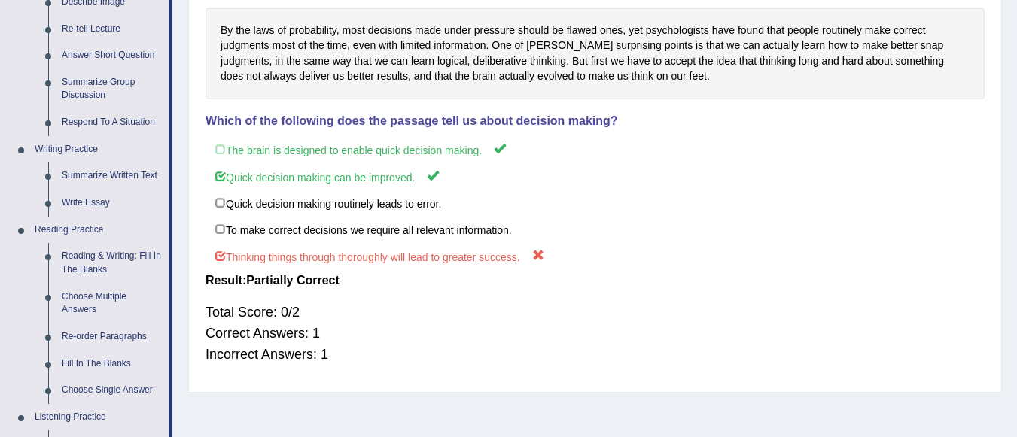
scroll to position [256, 0]
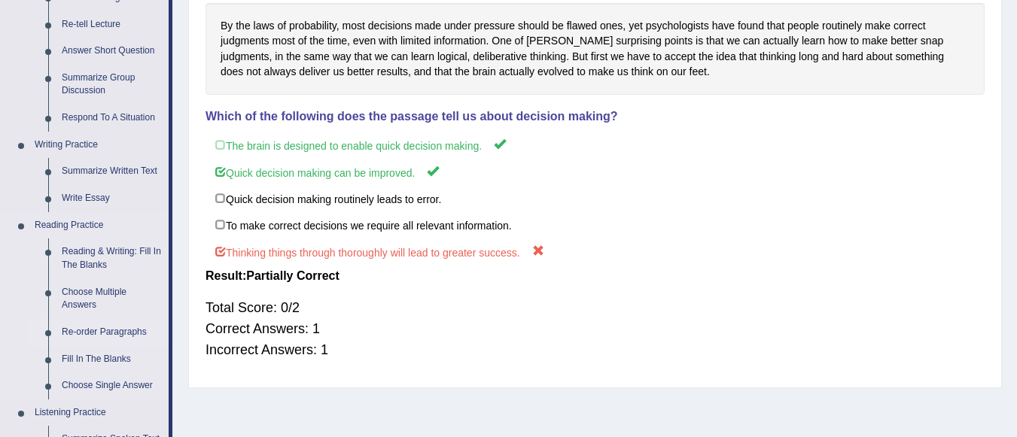
click at [121, 331] on link "Re-order Paragraphs" at bounding box center [112, 332] width 114 height 27
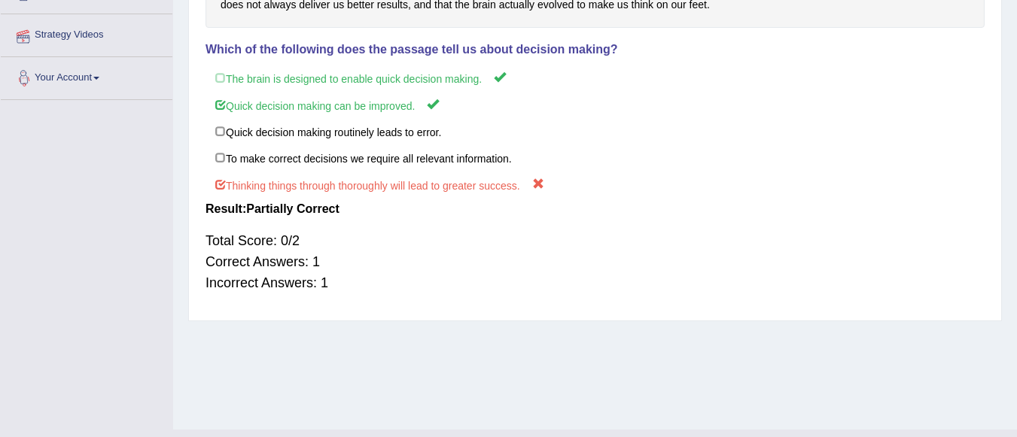
scroll to position [353, 0]
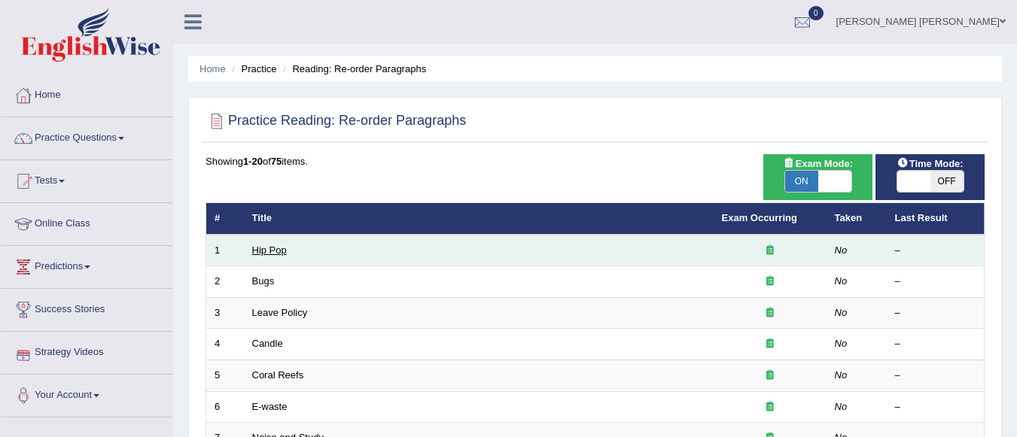
click at [272, 251] on link "Hip Pop" at bounding box center [269, 250] width 35 height 11
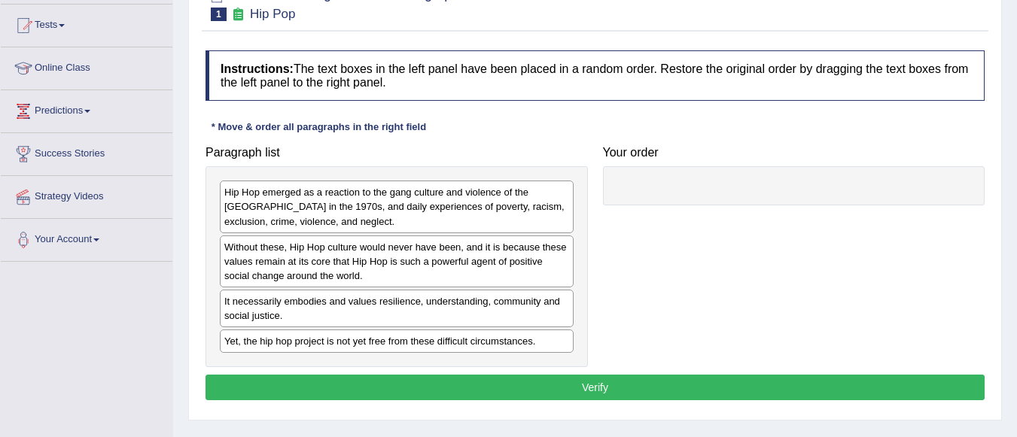
scroll to position [158, 0]
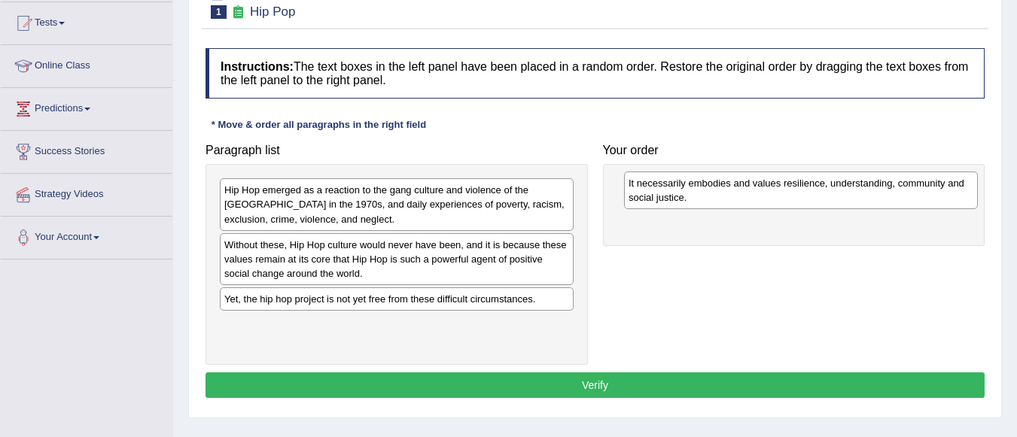
drag, startPoint x: 355, startPoint y: 301, endPoint x: 770, endPoint y: 197, distance: 428.3
click at [770, 197] on div "It necessarily embodies and values resilience, understanding, community and soc…" at bounding box center [801, 191] width 354 height 38
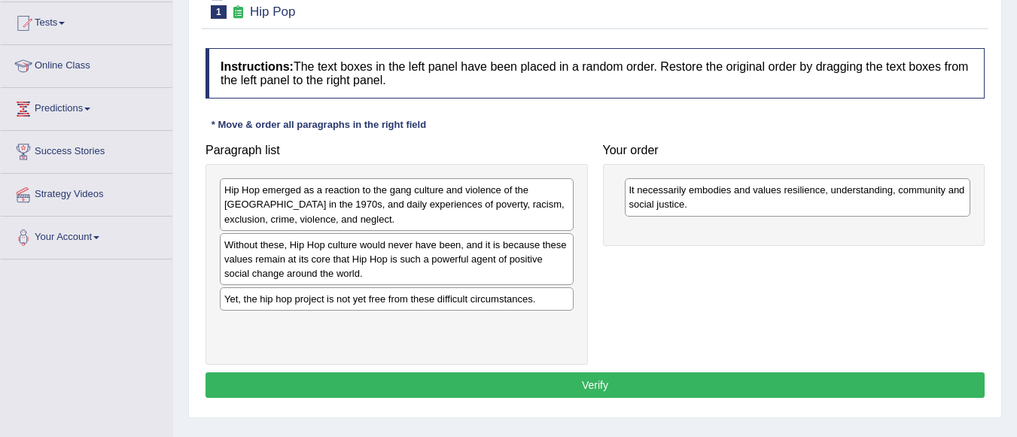
click at [632, 380] on button "Verify" at bounding box center [594, 386] width 779 height 26
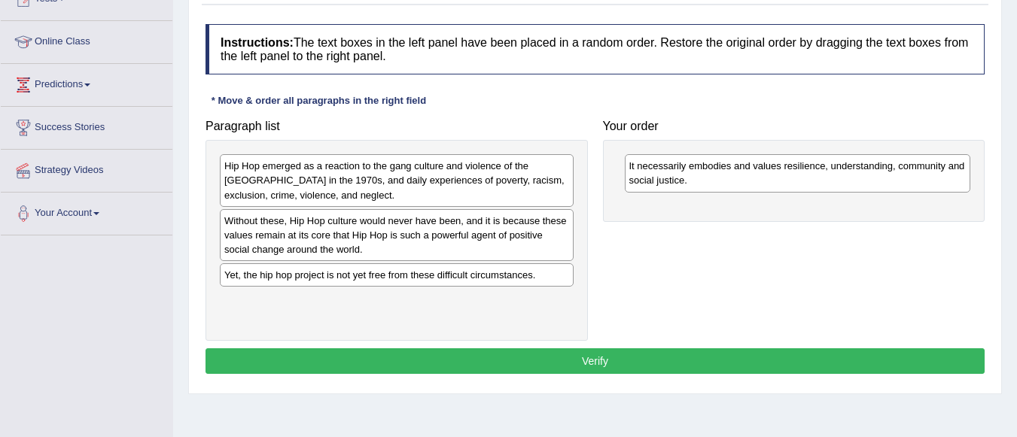
scroll to position [187, 0]
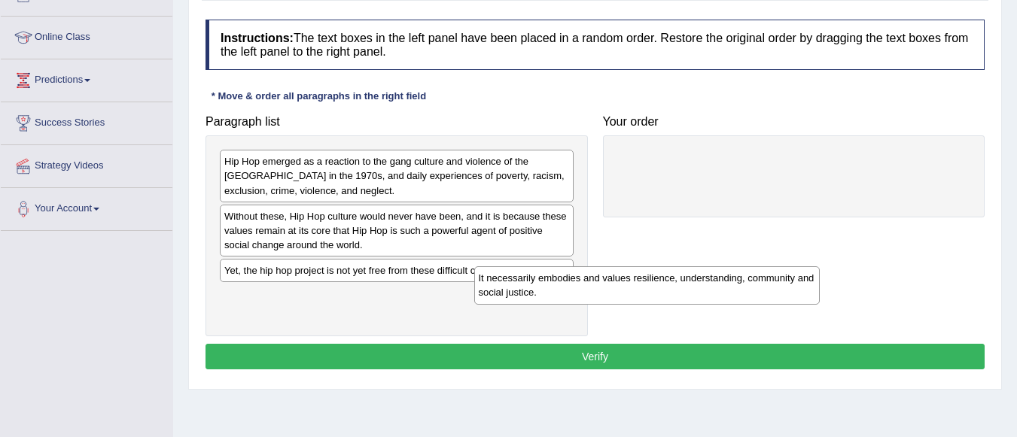
drag, startPoint x: 649, startPoint y: 163, endPoint x: 467, endPoint y: 303, distance: 229.1
click at [474, 303] on div "It necessarily embodies and values resilience, understanding, community and soc…" at bounding box center [647, 285] width 346 height 38
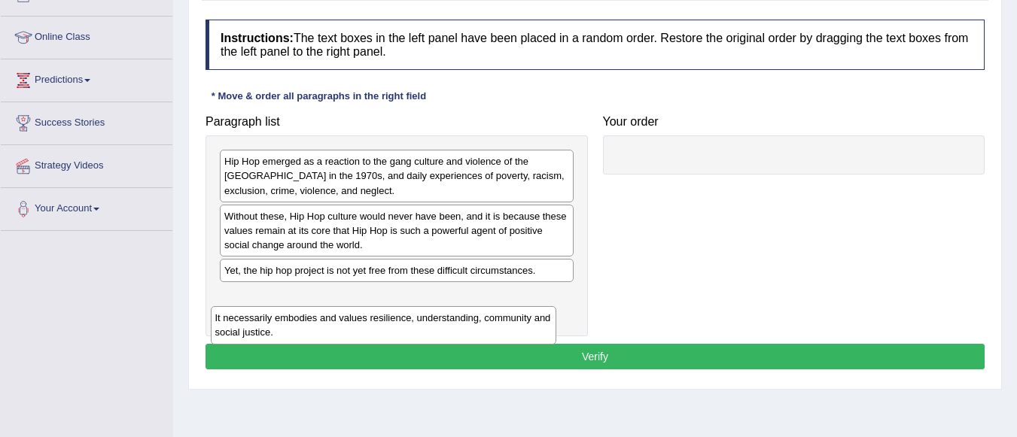
drag, startPoint x: 639, startPoint y: 165, endPoint x: 226, endPoint y: 316, distance: 440.1
click at [226, 316] on div "It necessarily embodies and values resilience, understanding, community and soc…" at bounding box center [384, 325] width 346 height 38
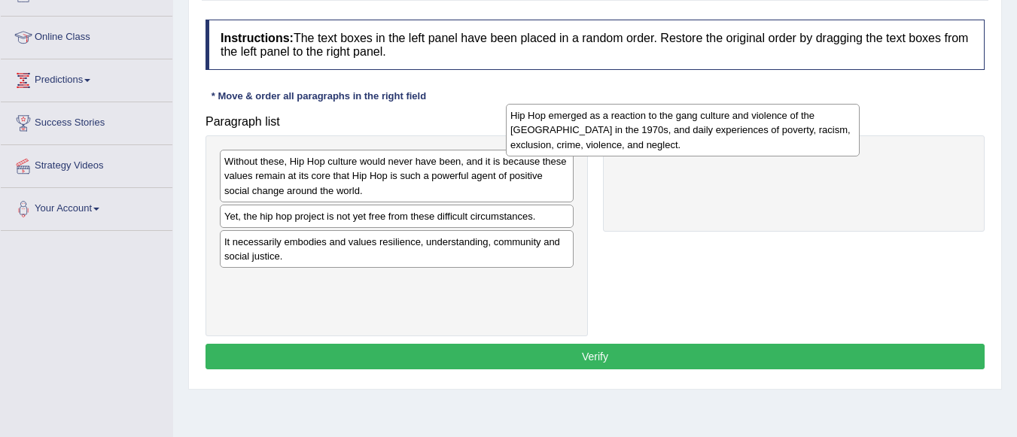
drag, startPoint x: 320, startPoint y: 186, endPoint x: 609, endPoint y: 144, distance: 292.1
click at [609, 144] on div "Hip Hop emerged as a reaction to the gang culture and violence of the South Bro…" at bounding box center [683, 130] width 354 height 52
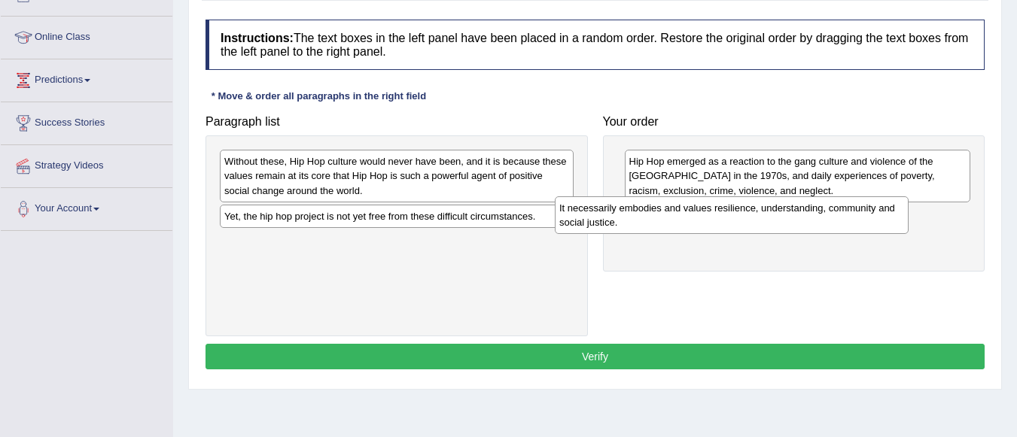
drag, startPoint x: 445, startPoint y: 255, endPoint x: 790, endPoint y: 221, distance: 346.5
click at [790, 221] on div "It necessarily embodies and values resilience, understanding, community and soc…" at bounding box center [732, 215] width 354 height 38
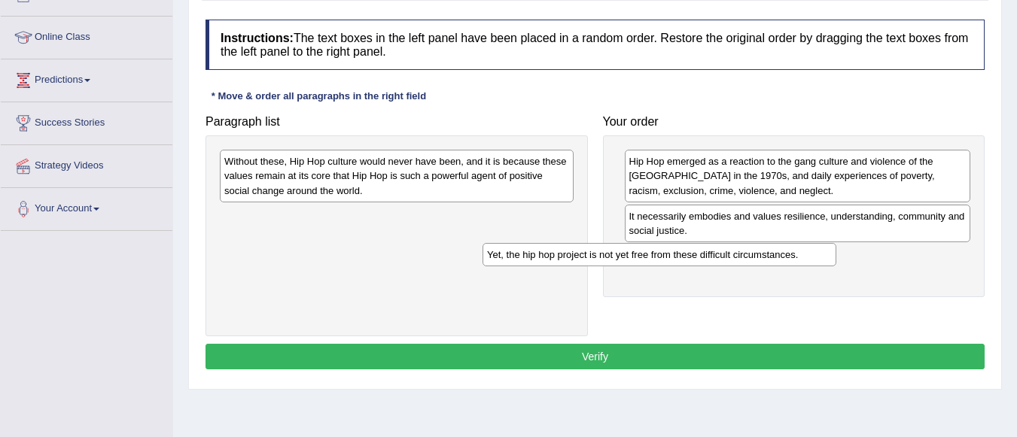
drag, startPoint x: 492, startPoint y: 222, endPoint x: 777, endPoint y: 272, distance: 289.7
click at [777, 266] on div "Yet, the hip hop project is not yet free from these difficult circumstances." at bounding box center [659, 254] width 354 height 23
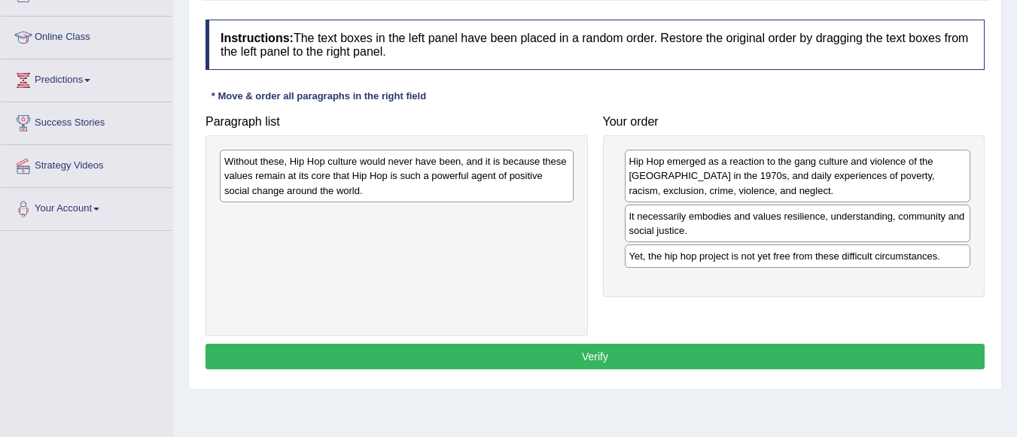
click at [364, 196] on div "Without these, Hip Hop culture would never have been, and it is because these v…" at bounding box center [397, 176] width 354 height 52
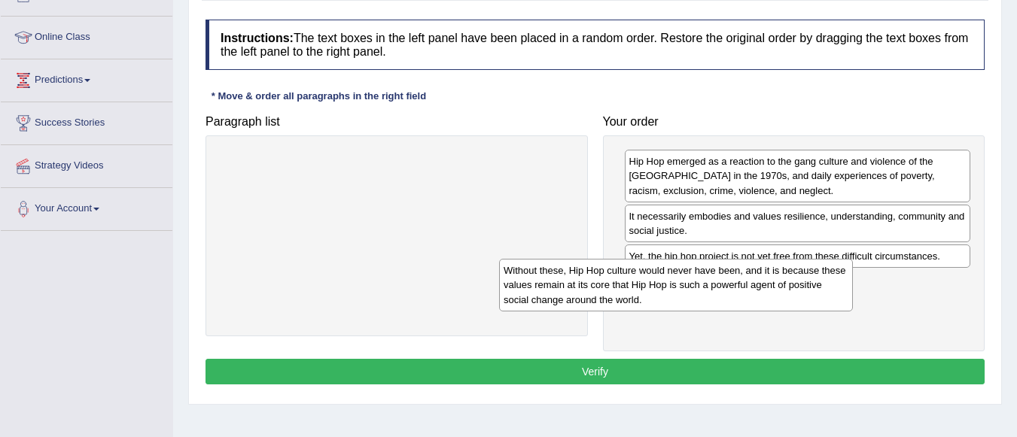
drag, startPoint x: 364, startPoint y: 196, endPoint x: 729, endPoint y: 302, distance: 380.2
click at [729, 302] on div "Without these, Hip Hop culture would never have been, and it is because these v…" at bounding box center [676, 285] width 354 height 52
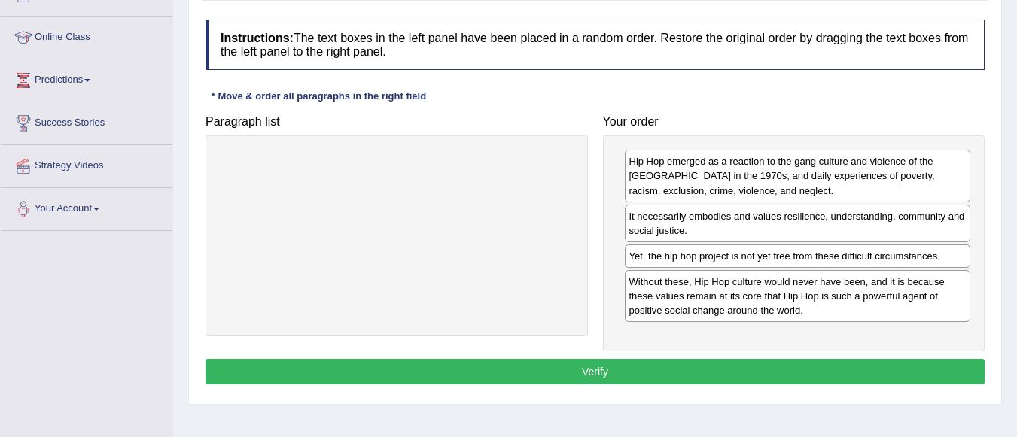
click at [697, 364] on button "Verify" at bounding box center [594, 372] width 779 height 26
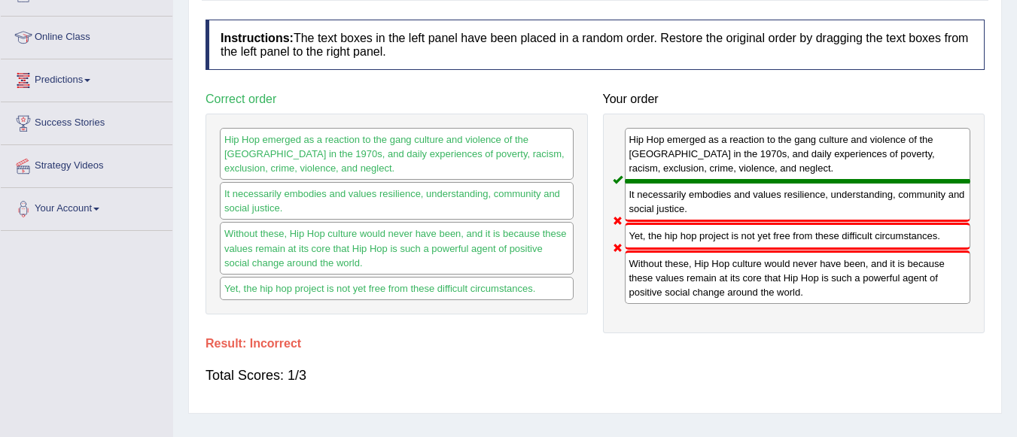
scroll to position [0, 0]
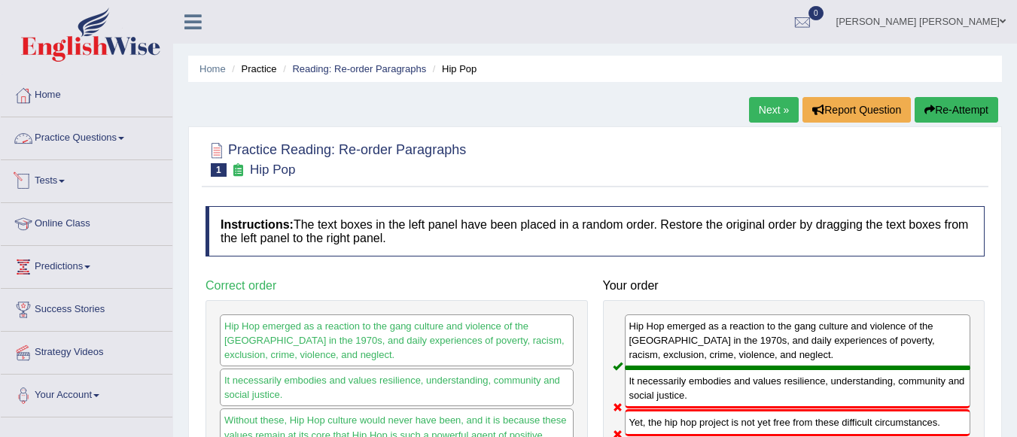
click at [102, 132] on link "Practice Questions" at bounding box center [87, 136] width 172 height 38
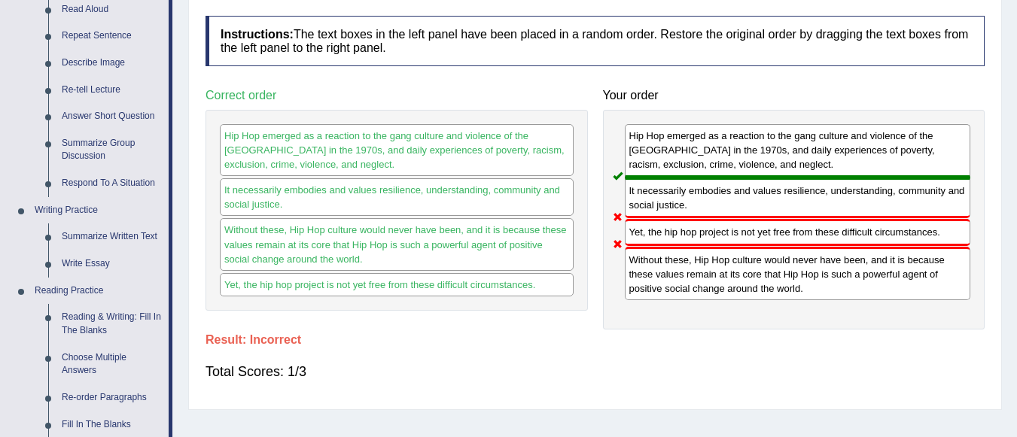
scroll to position [204, 0]
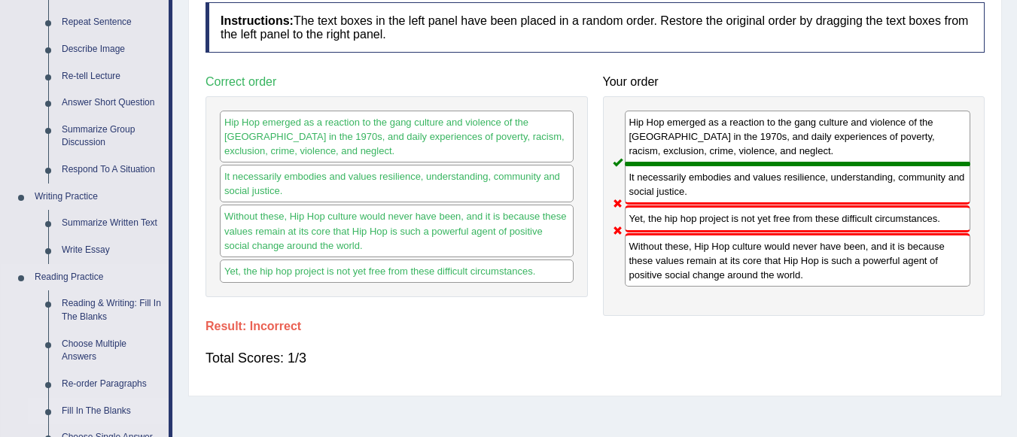
click at [91, 411] on link "Fill In The Blanks" at bounding box center [112, 411] width 114 height 27
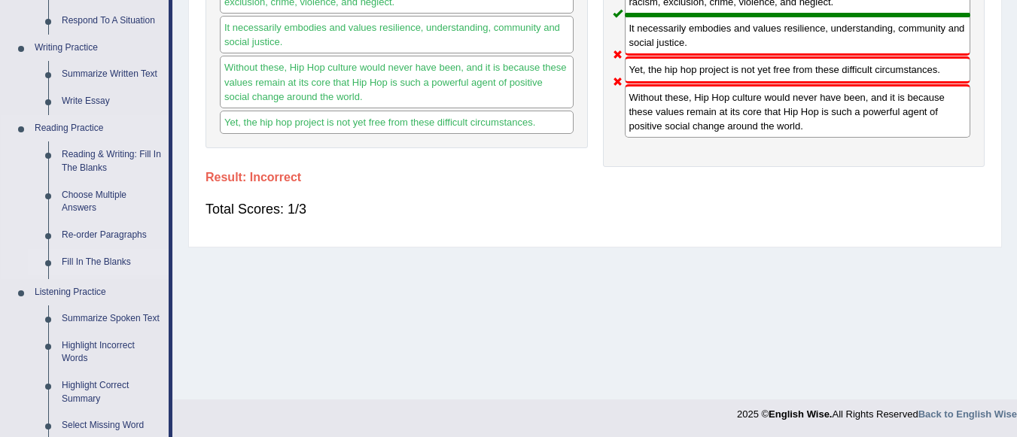
scroll to position [750, 0]
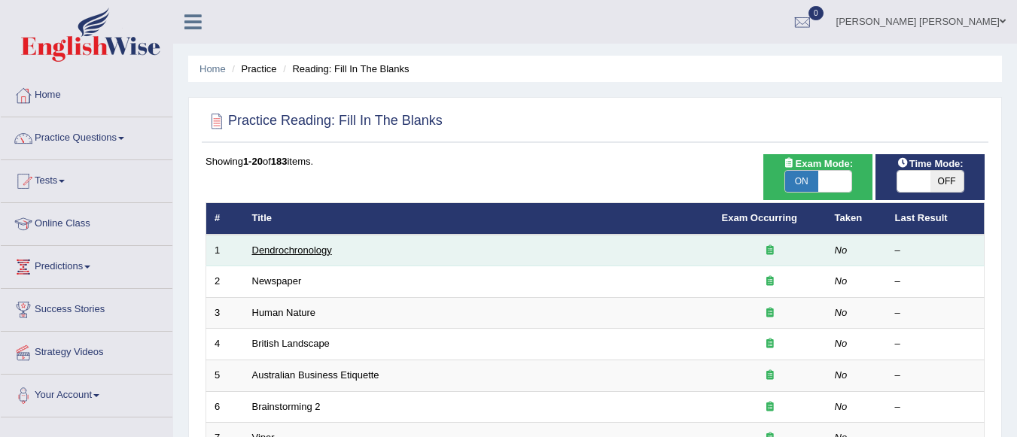
click at [279, 251] on link "Dendrochronology" at bounding box center [292, 250] width 80 height 11
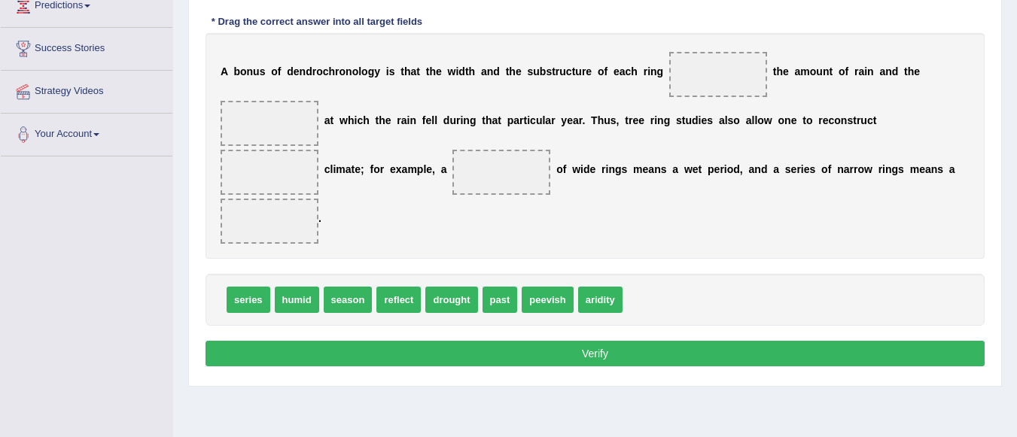
scroll to position [253, 0]
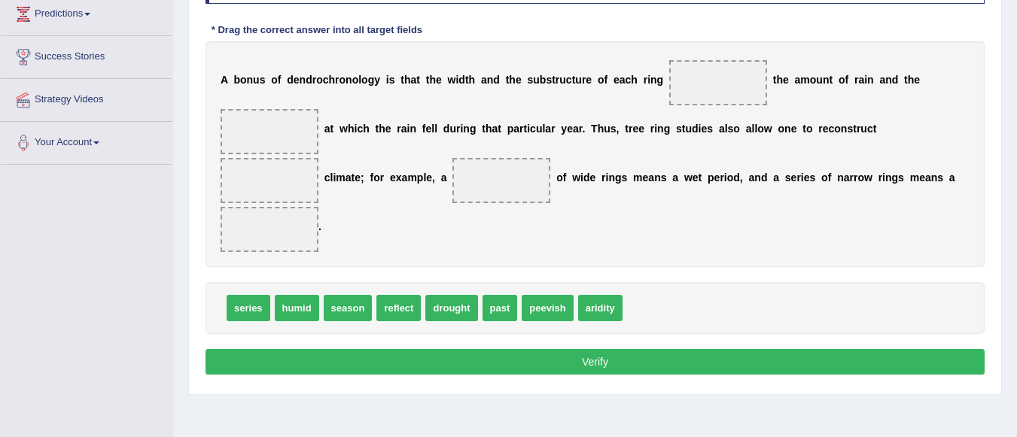
click at [678, 75] on span at bounding box center [718, 82] width 98 height 45
click at [498, 307] on span "past" at bounding box center [499, 308] width 35 height 26
drag, startPoint x: 610, startPoint y: 306, endPoint x: 703, endPoint y: 78, distance: 246.1
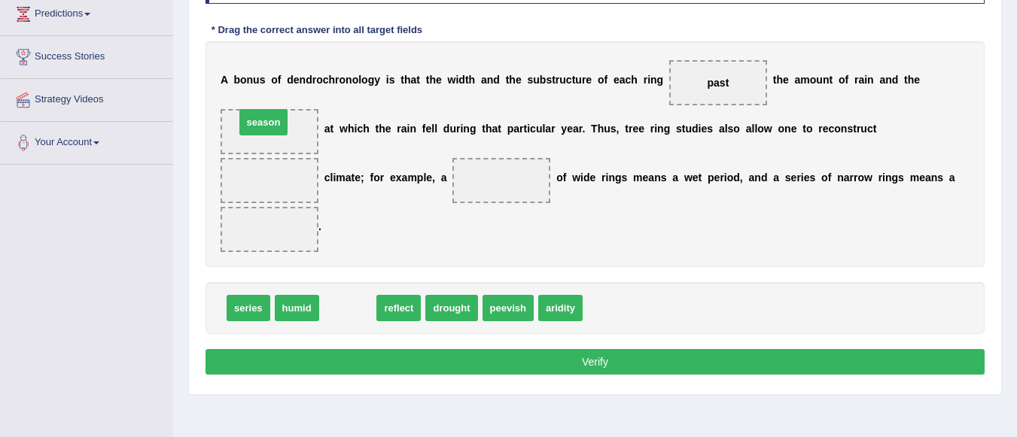
drag, startPoint x: 352, startPoint y: 307, endPoint x: 267, endPoint y: 121, distance: 204.1
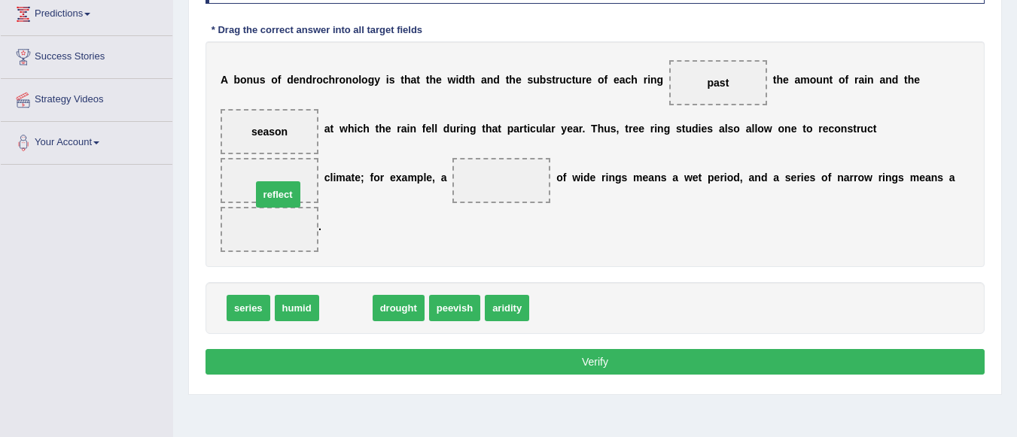
drag, startPoint x: 340, startPoint y: 312, endPoint x: 271, endPoint y: 197, distance: 133.7
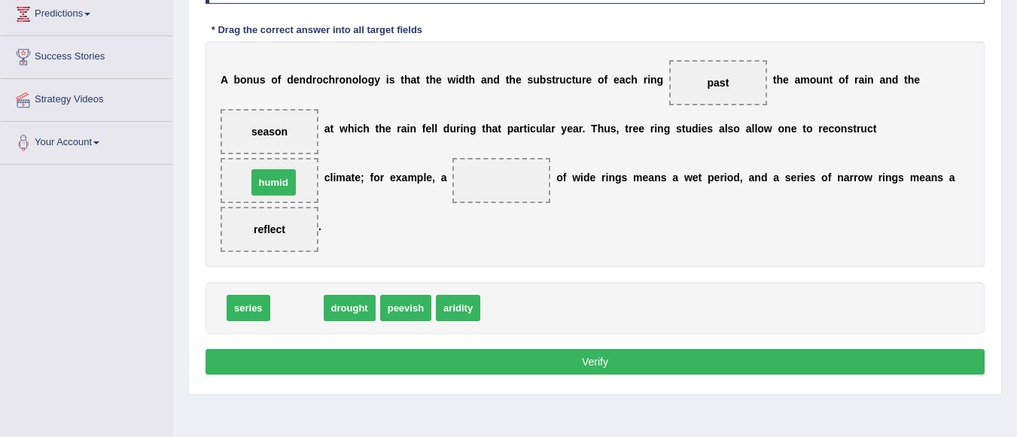
drag, startPoint x: 291, startPoint y: 305, endPoint x: 268, endPoint y: 179, distance: 127.8
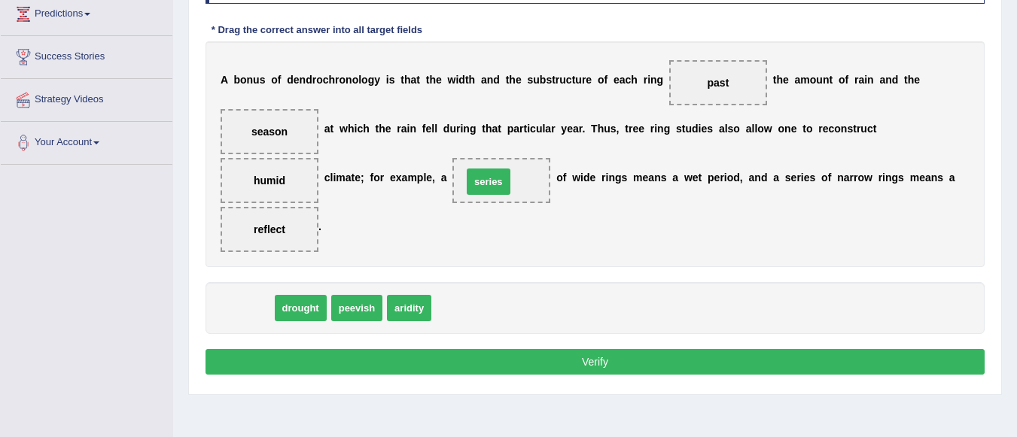
drag, startPoint x: 247, startPoint y: 306, endPoint x: 487, endPoint y: 180, distance: 271.4
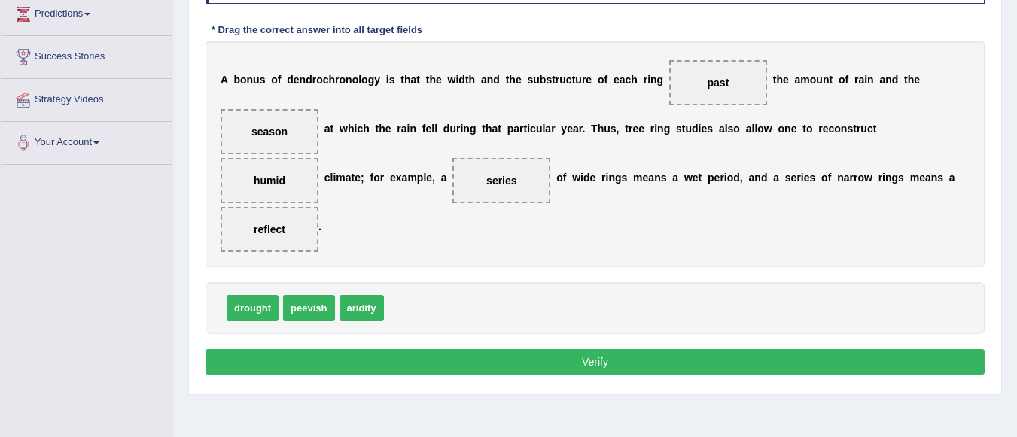
click at [456, 364] on button "Verify" at bounding box center [594, 362] width 779 height 26
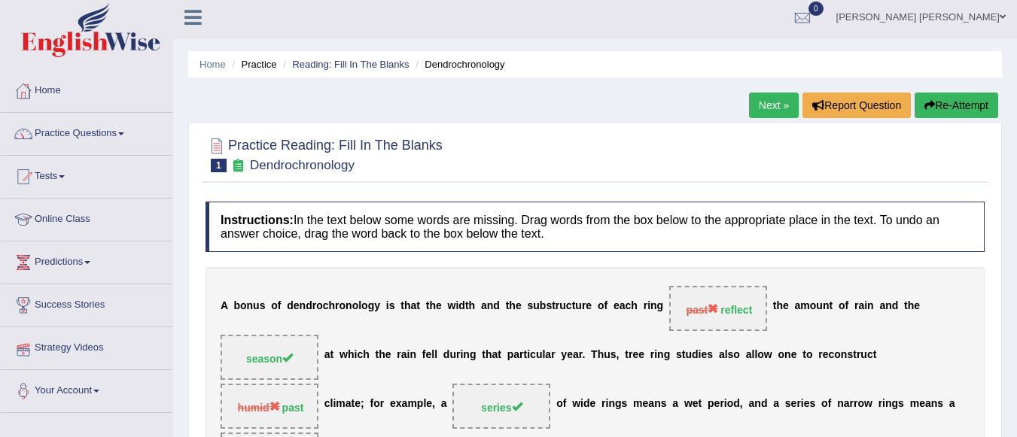
scroll to position [0, 0]
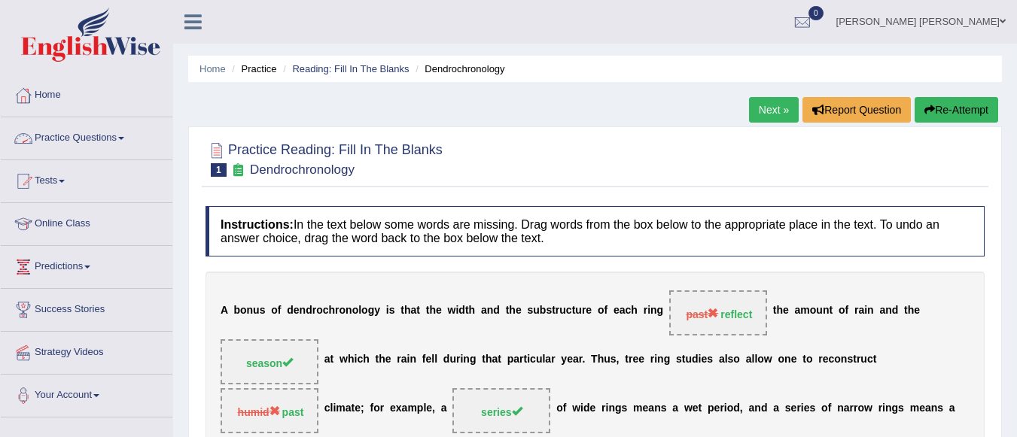
click at [124, 138] on span at bounding box center [121, 138] width 6 height 3
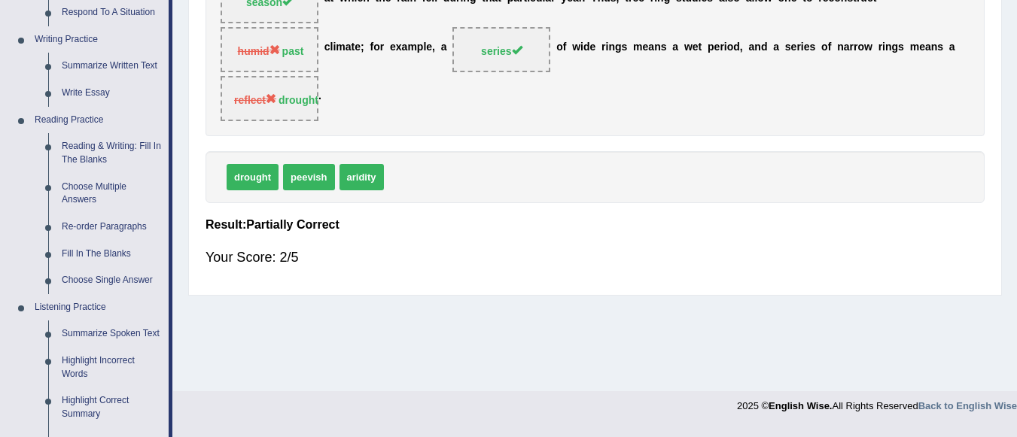
scroll to position [377, 0]
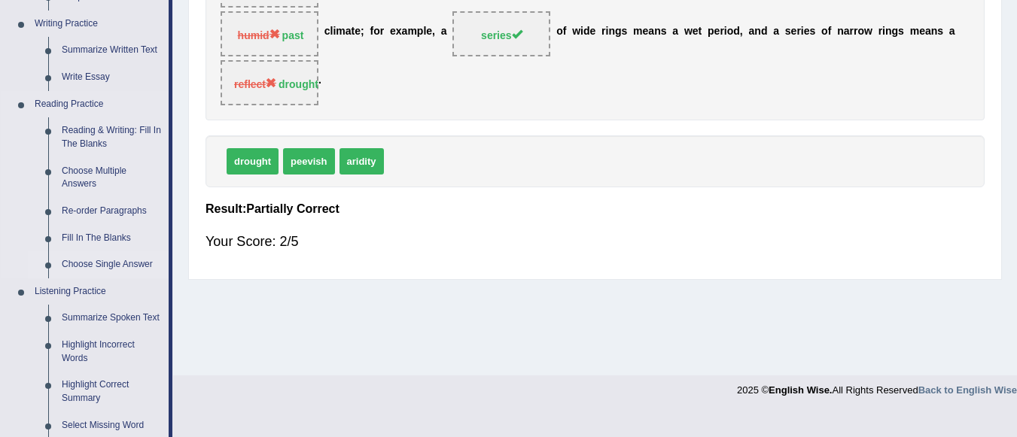
click at [105, 260] on link "Choose Single Answer" at bounding box center [112, 264] width 114 height 27
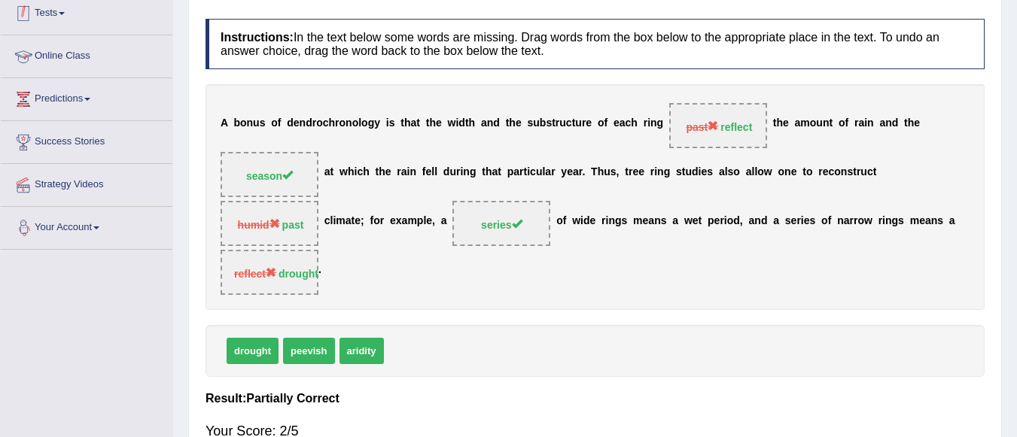
scroll to position [353, 0]
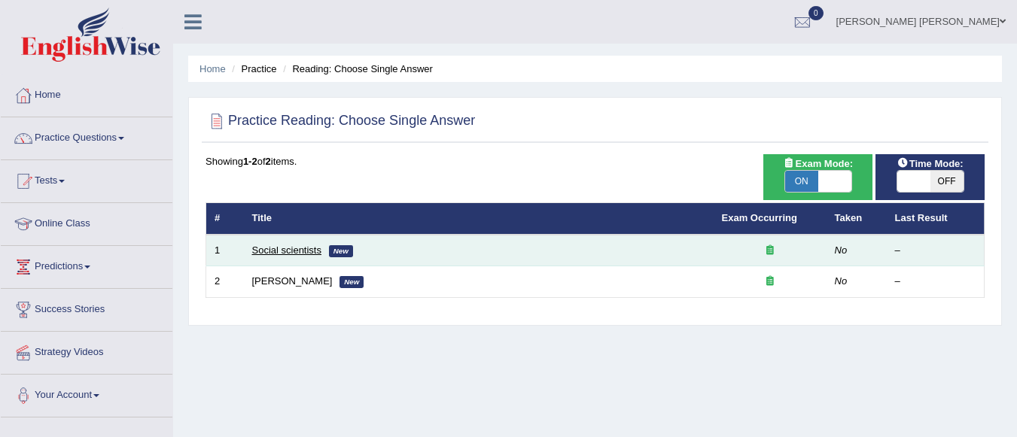
click at [312, 251] on link "Social scientists" at bounding box center [286, 250] width 69 height 11
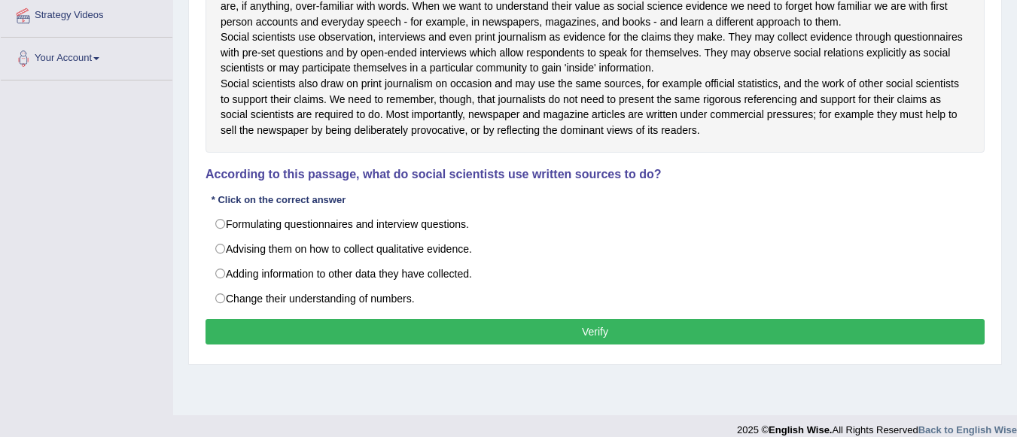
scroll to position [353, 0]
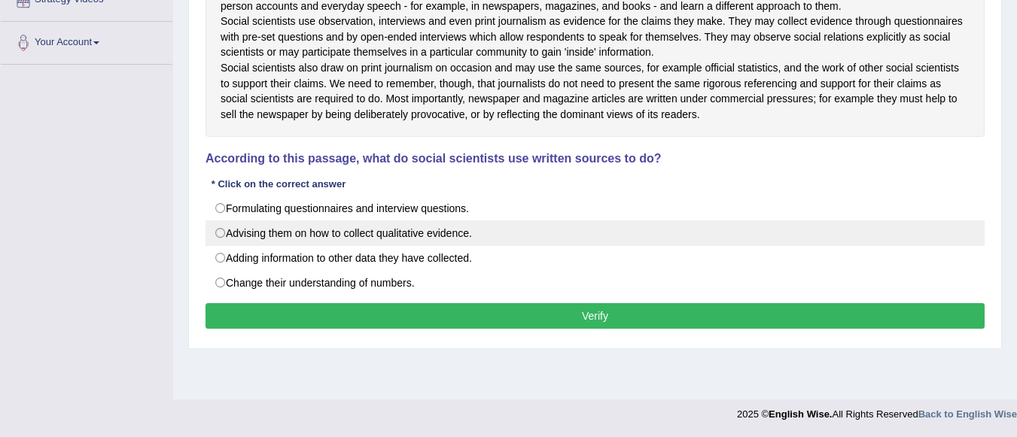
click at [260, 246] on label "Advising them on how to collect qualitative evidence." at bounding box center [594, 234] width 779 height 26
radio input "true"
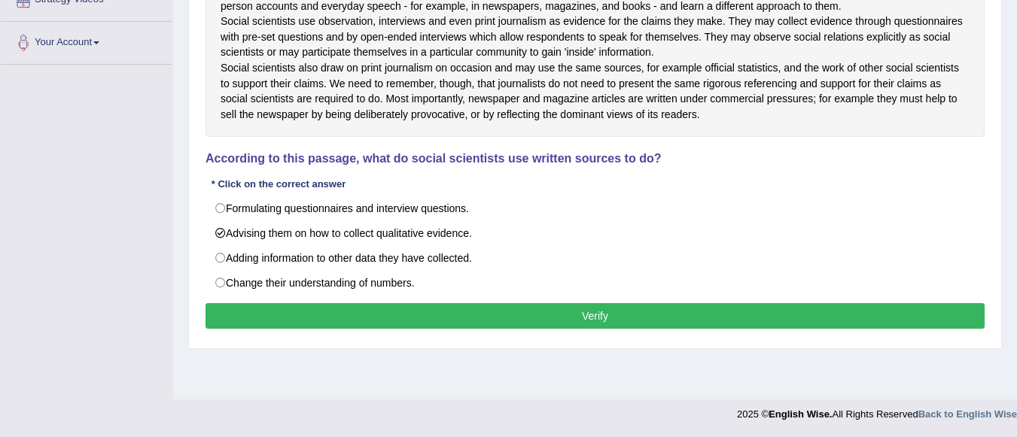
click at [390, 329] on button "Verify" at bounding box center [594, 316] width 779 height 26
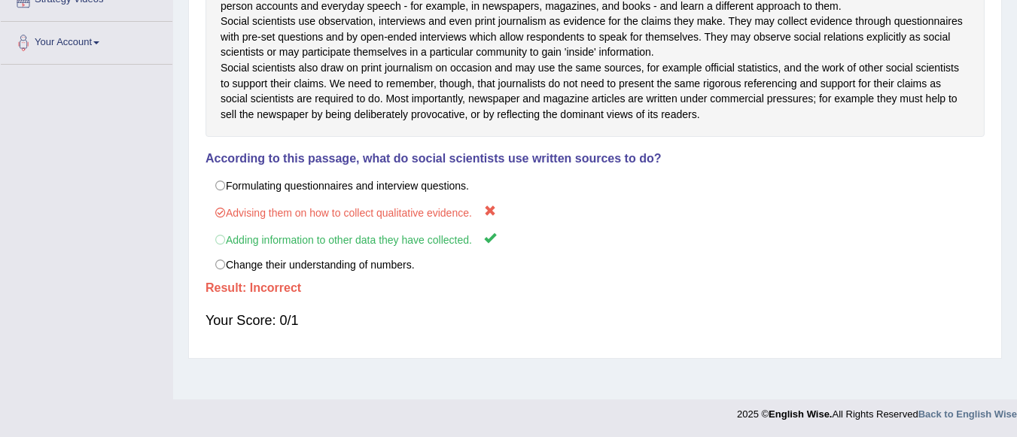
scroll to position [0, 0]
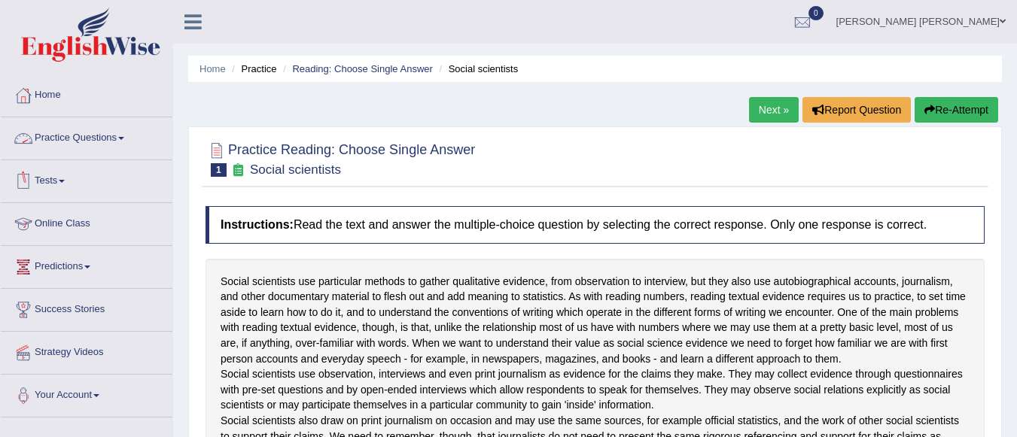
click at [81, 137] on link "Practice Questions" at bounding box center [87, 136] width 172 height 38
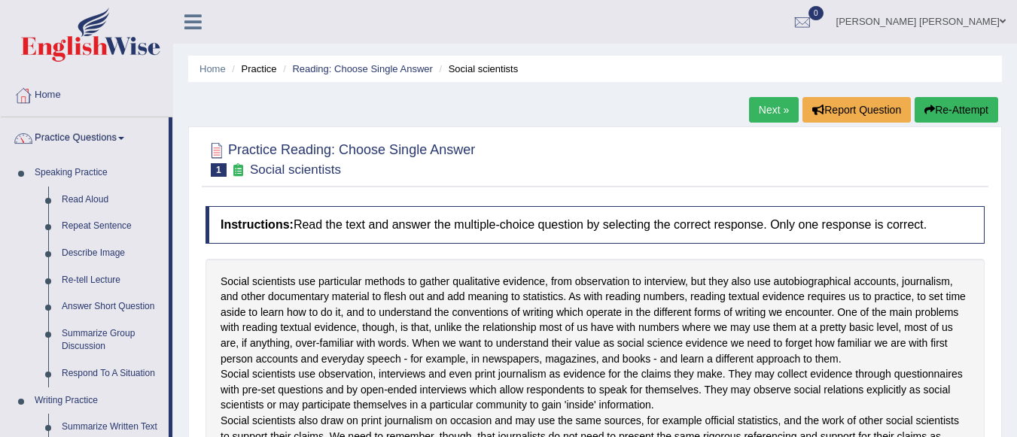
click at [770, 108] on link "Next »" at bounding box center [774, 110] width 50 height 26
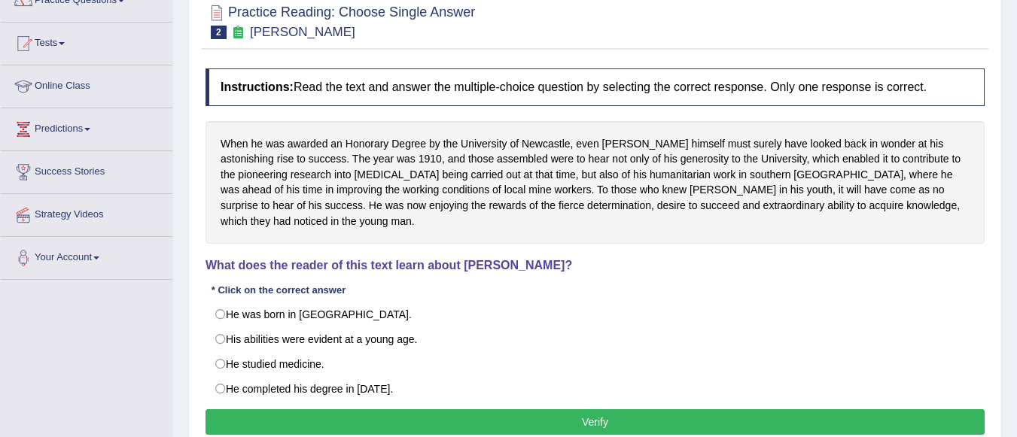
scroll to position [147, 0]
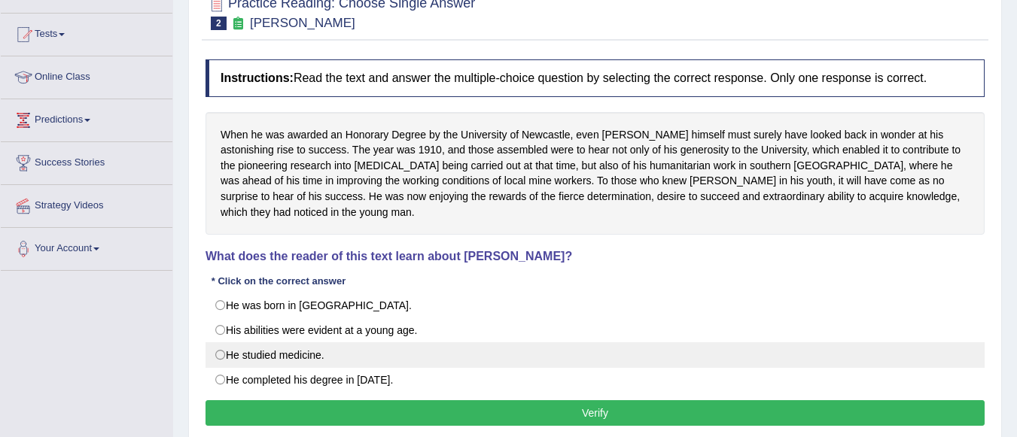
click at [223, 348] on label "He studied medicine." at bounding box center [594, 355] width 779 height 26
radio input "true"
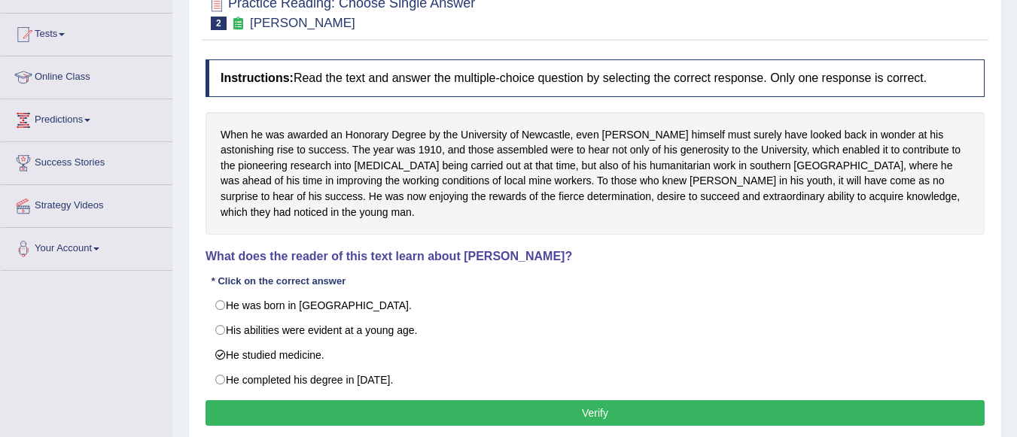
click at [272, 417] on button "Verify" at bounding box center [594, 413] width 779 height 26
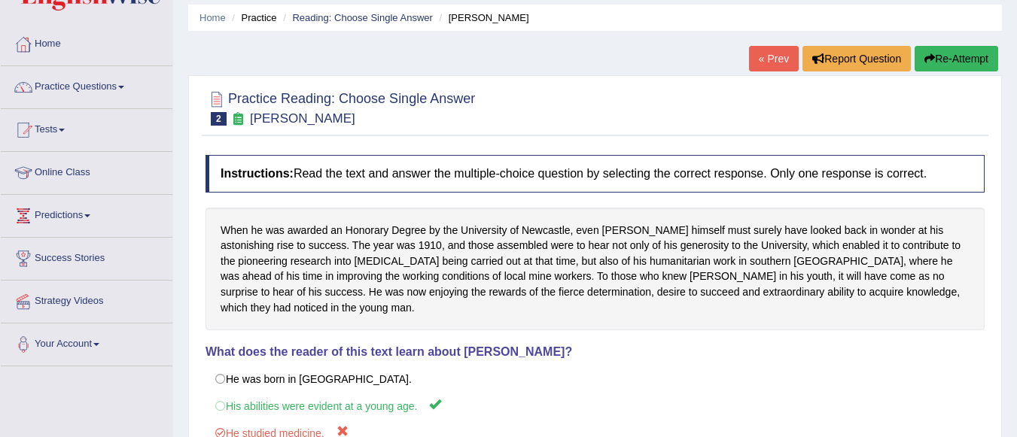
scroll to position [0, 0]
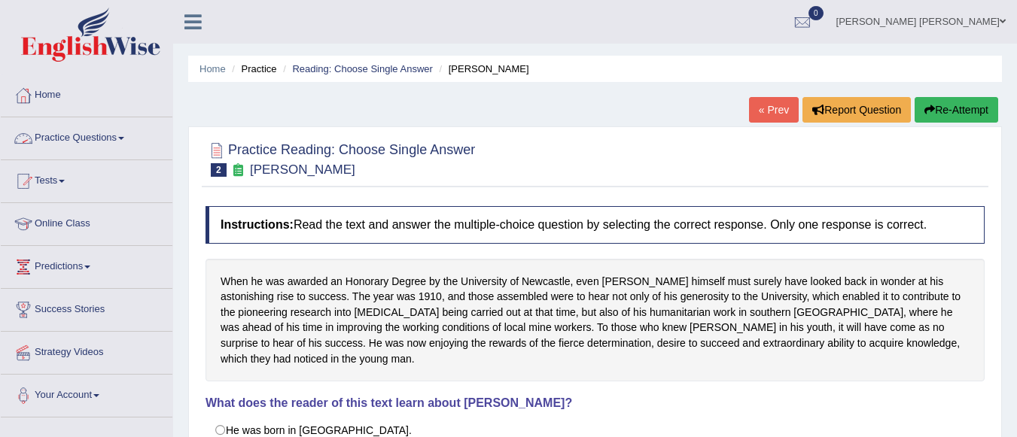
click at [97, 139] on link "Practice Questions" at bounding box center [87, 136] width 172 height 38
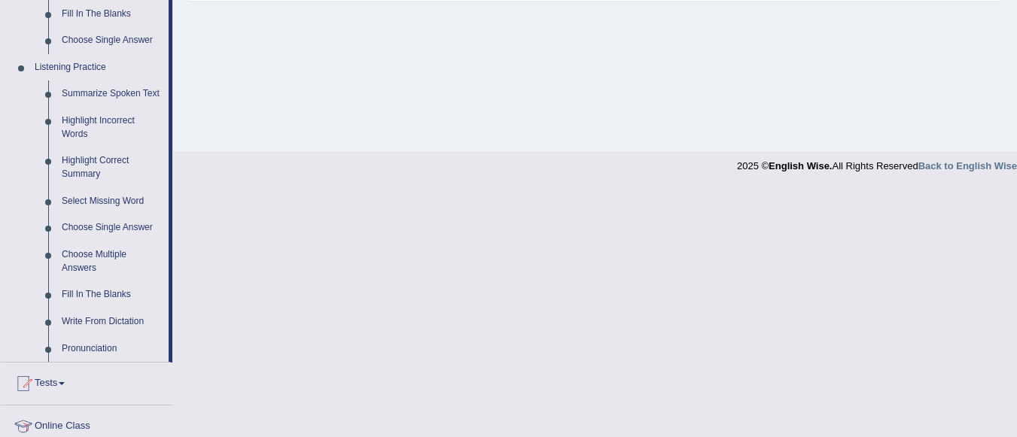
scroll to position [608, 0]
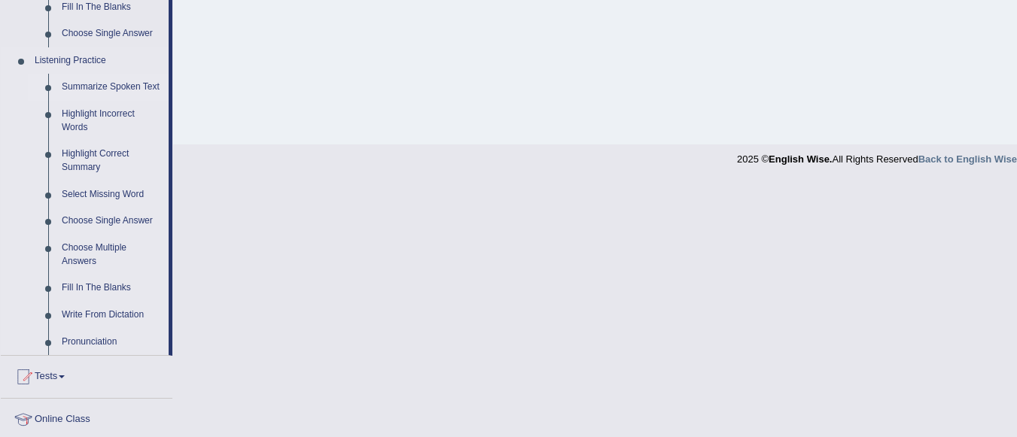
click at [135, 85] on link "Summarize Spoken Text" at bounding box center [112, 87] width 114 height 27
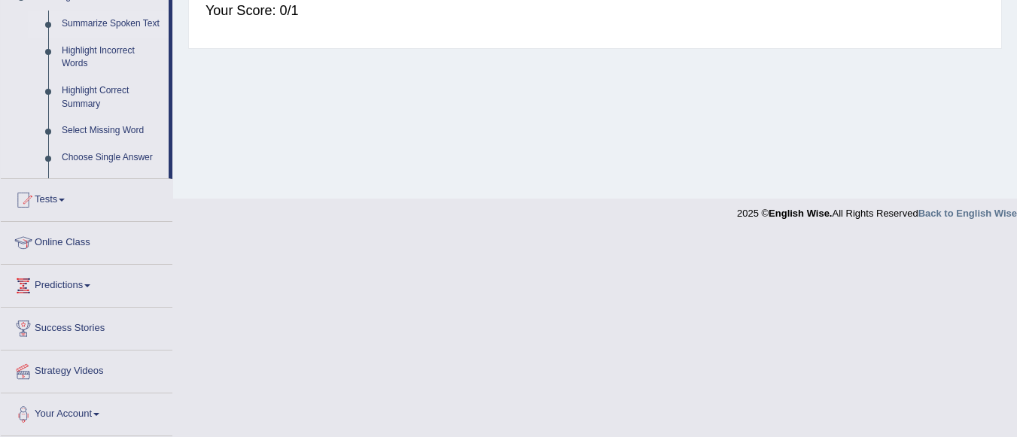
scroll to position [353, 0]
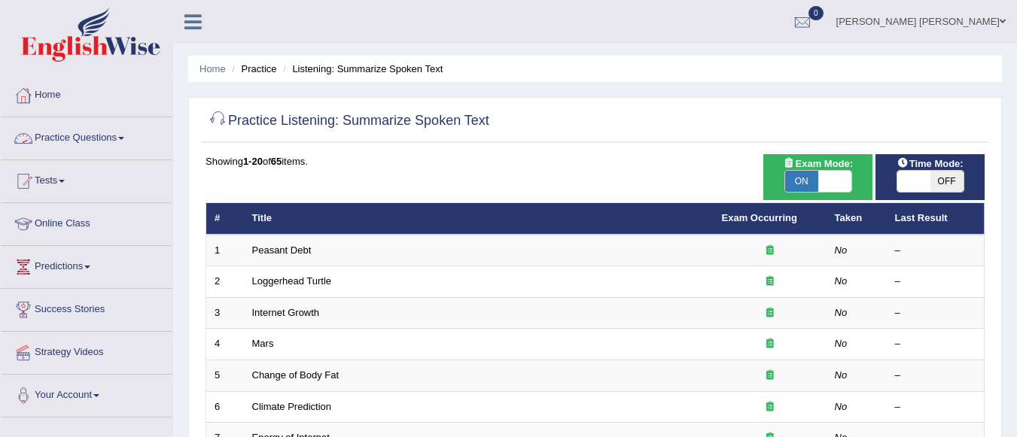
click at [143, 132] on link "Practice Questions" at bounding box center [87, 136] width 172 height 38
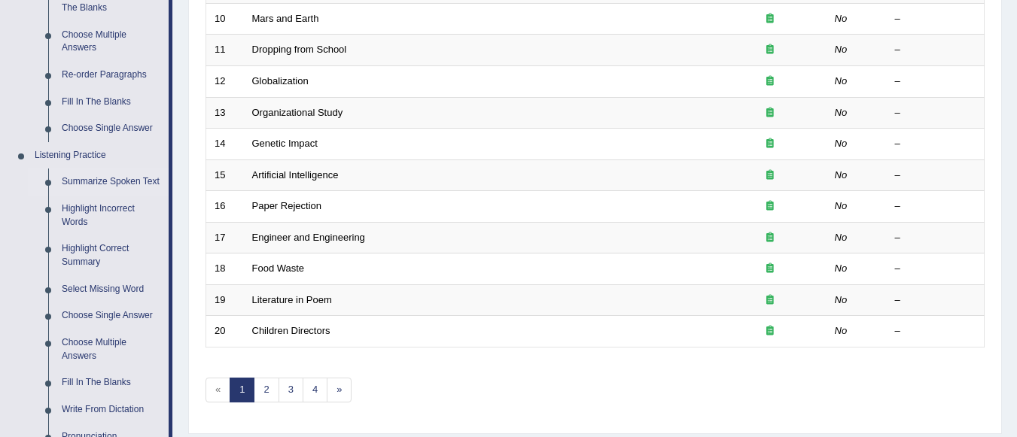
scroll to position [525, 0]
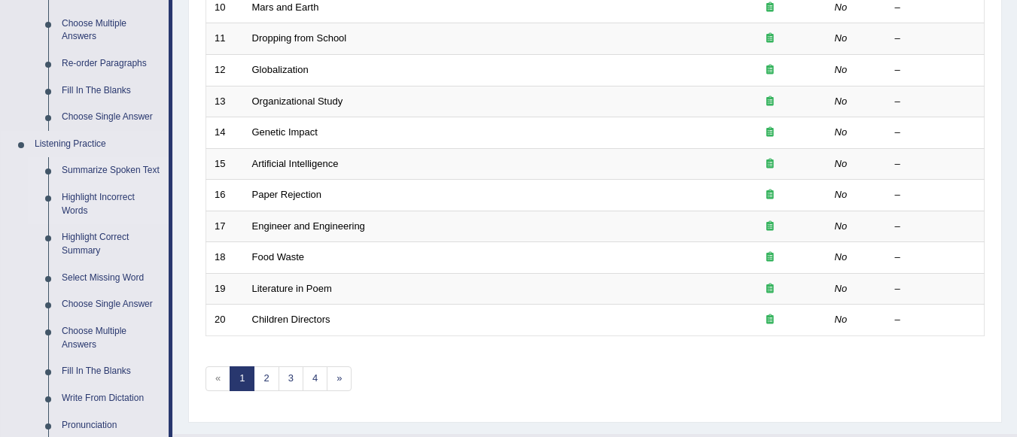
click at [105, 196] on link "Highlight Incorrect Words" at bounding box center [112, 204] width 114 height 40
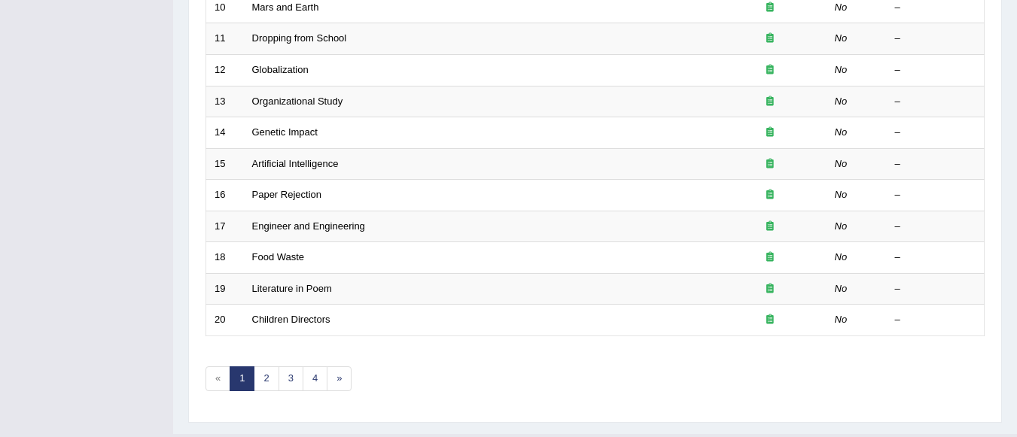
scroll to position [200, 0]
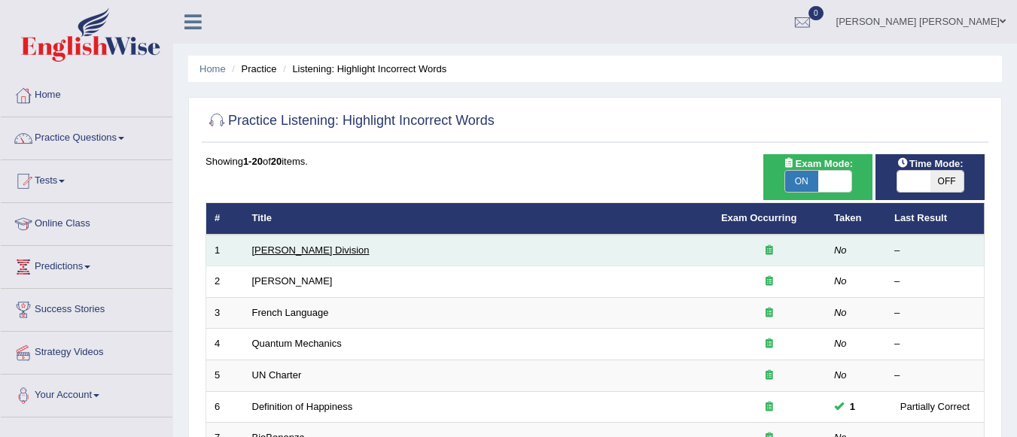
click at [283, 254] on link "[PERSON_NAME] Division" at bounding box center [310, 250] width 117 height 11
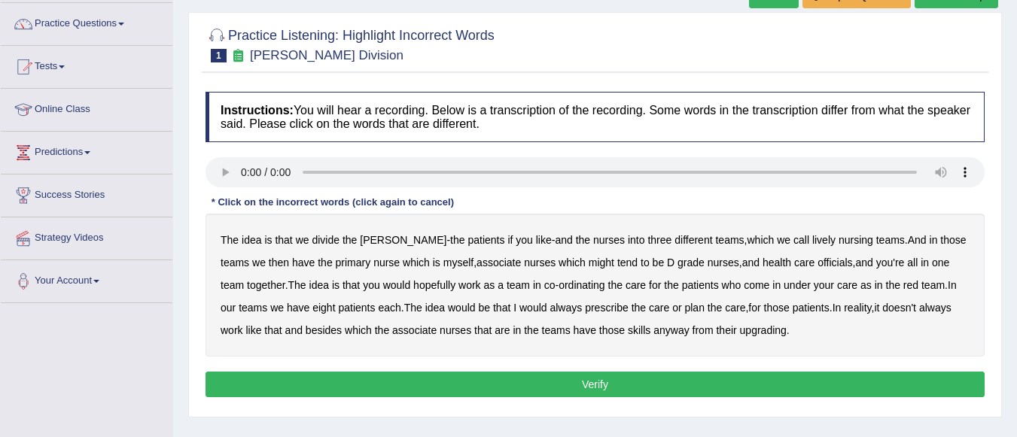
scroll to position [128, 0]
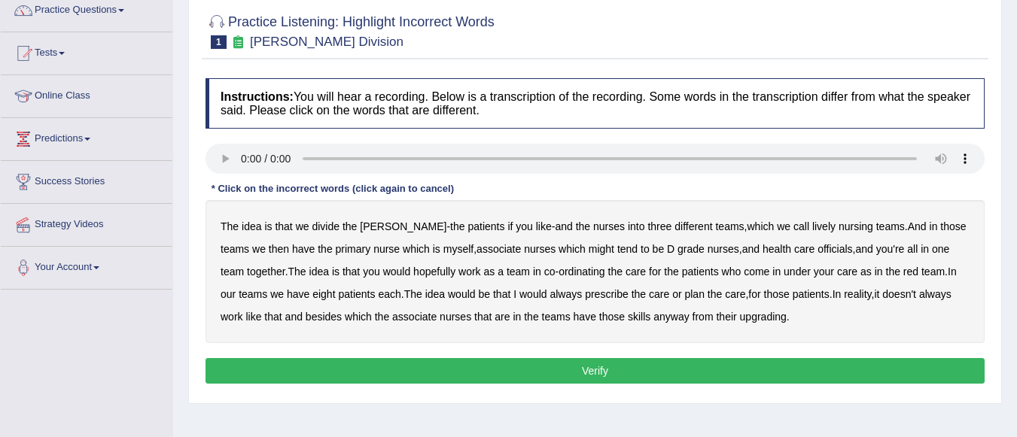
click at [450, 227] on b "the" at bounding box center [457, 227] width 14 height 12
click at [593, 227] on b "nurses" at bounding box center [609, 227] width 32 height 12
click at [817, 245] on b "officials" at bounding box center [834, 249] width 35 height 12
click at [744, 272] on b "come" at bounding box center [757, 272] width 26 height 12
click at [762, 313] on b "upgrading" at bounding box center [763, 317] width 47 height 12
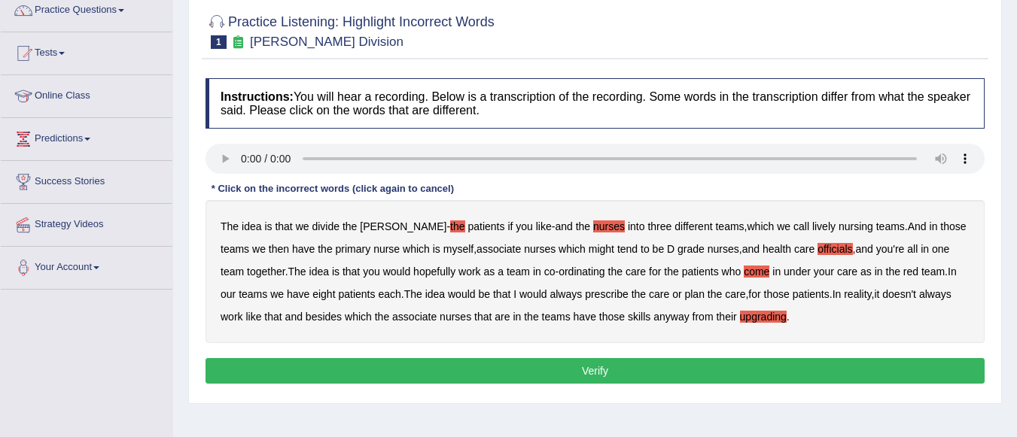
click at [744, 269] on b "come" at bounding box center [757, 272] width 26 height 12
click at [799, 218] on div "The idea is that we divide the ward - the patients if you like - and the nurses…" at bounding box center [594, 271] width 779 height 143
click at [839, 224] on b "nursing" at bounding box center [856, 227] width 35 height 12
click at [812, 225] on b "lively" at bounding box center [823, 227] width 23 height 12
click at [774, 361] on button "Verify" at bounding box center [594, 371] width 779 height 26
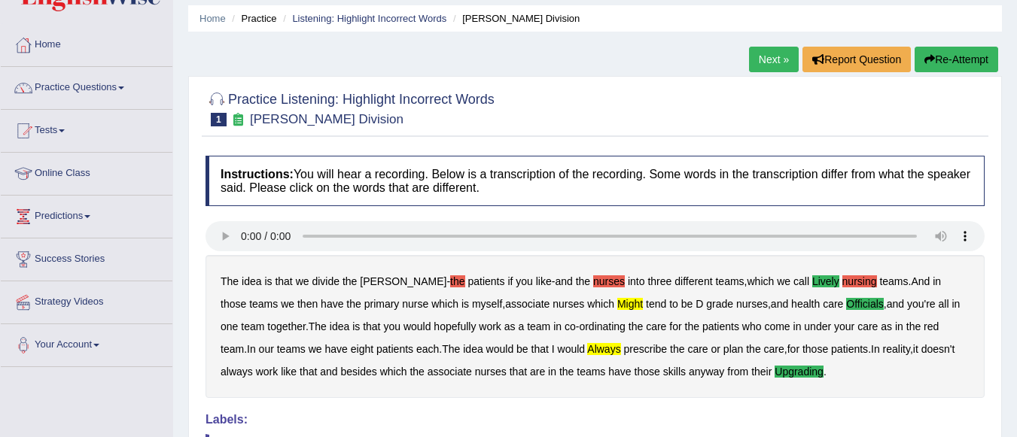
scroll to position [0, 0]
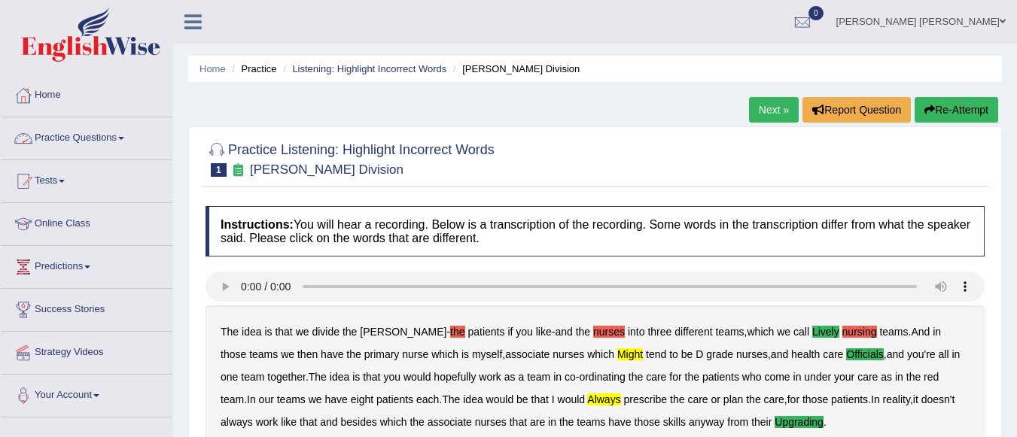
click at [68, 134] on link "Practice Questions" at bounding box center [87, 136] width 172 height 38
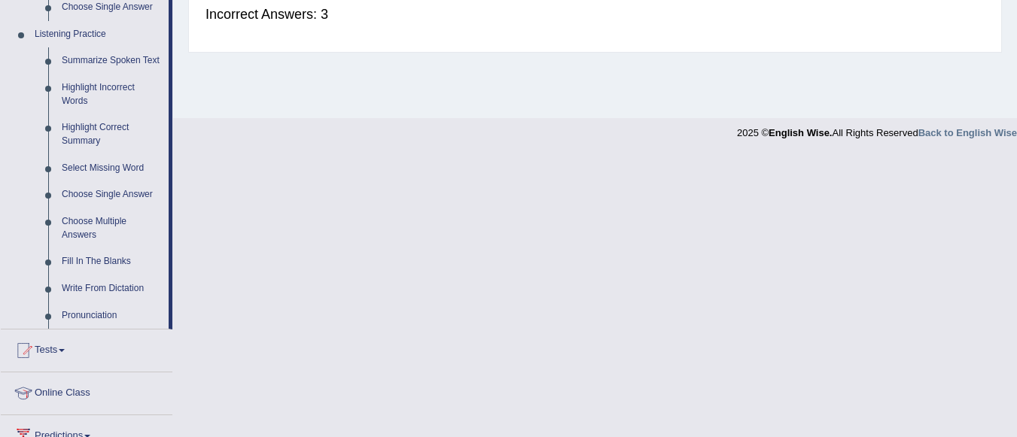
scroll to position [650, 0]
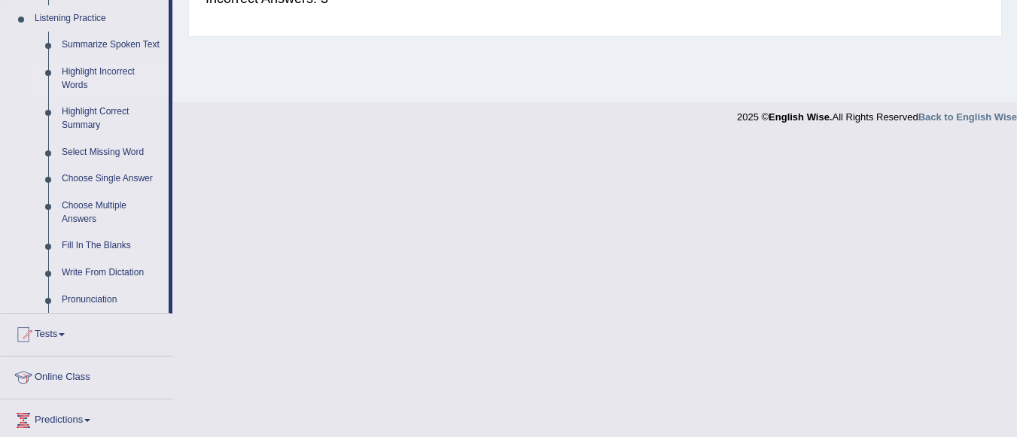
click at [101, 69] on link "Highlight Incorrect Words" at bounding box center [112, 79] width 114 height 40
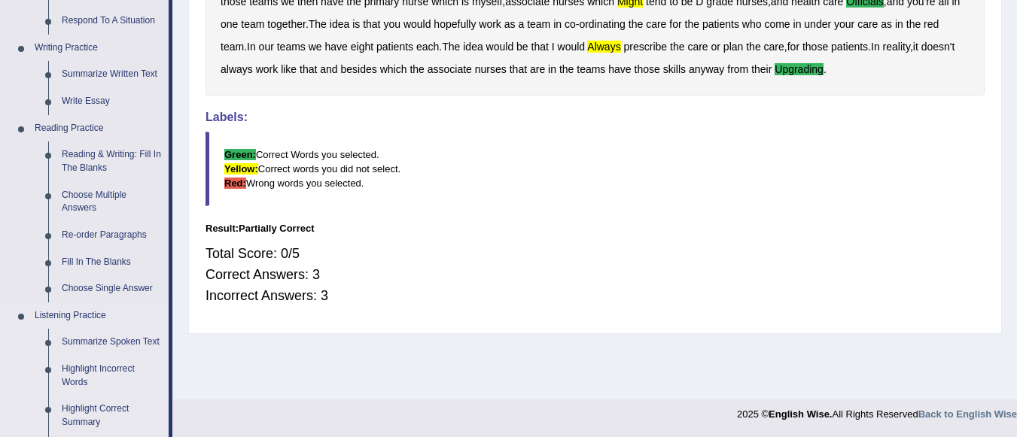
scroll to position [766, 0]
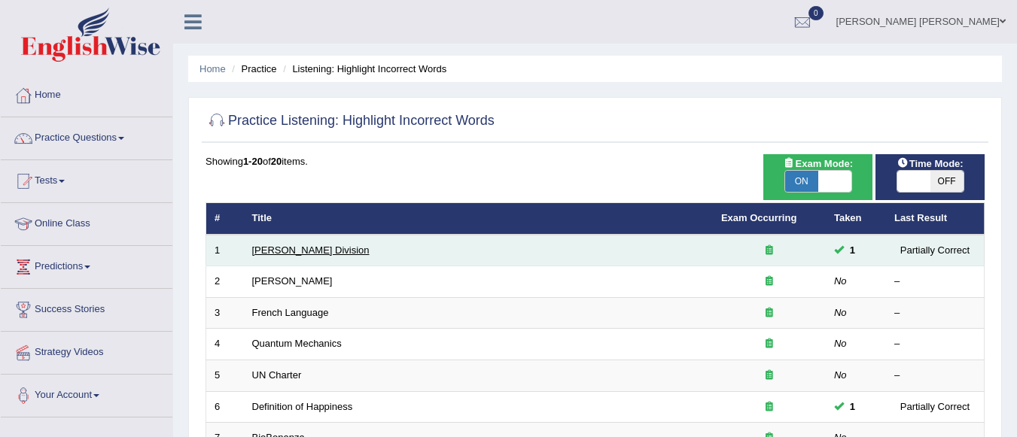
click at [285, 254] on link "[PERSON_NAME] Division" at bounding box center [310, 250] width 117 height 11
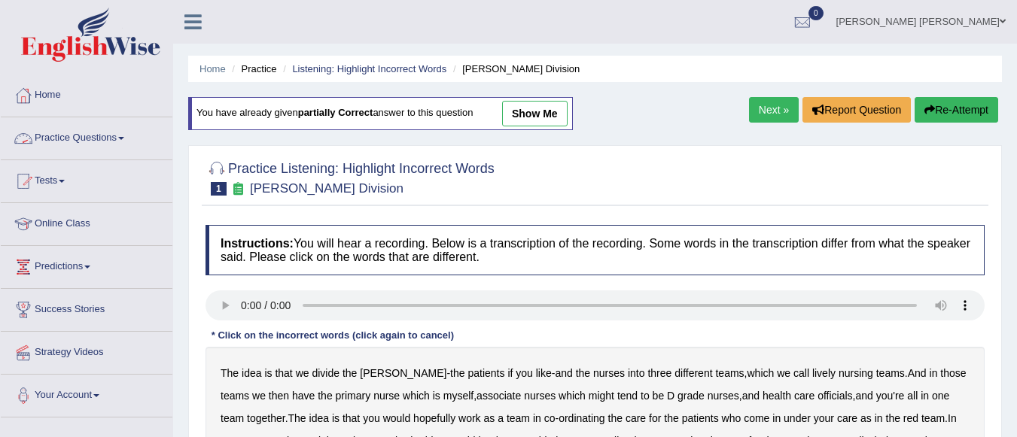
click at [115, 134] on link "Practice Questions" at bounding box center [87, 136] width 172 height 38
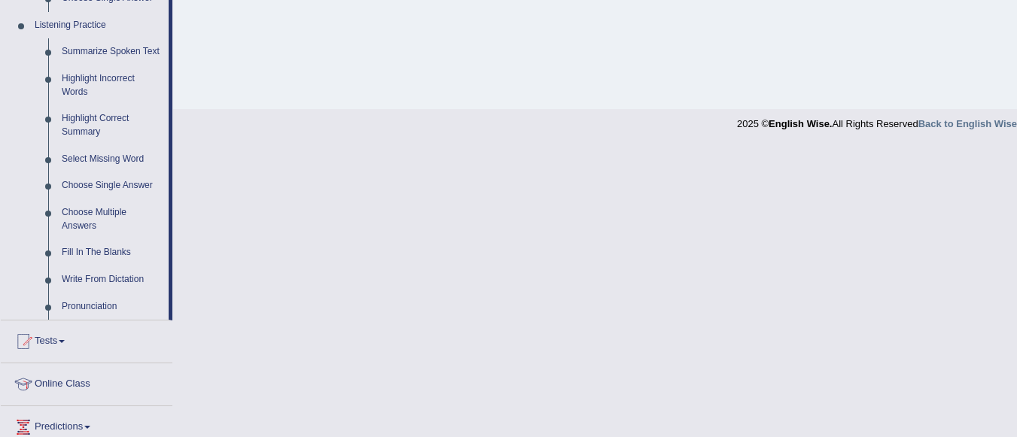
scroll to position [655, 0]
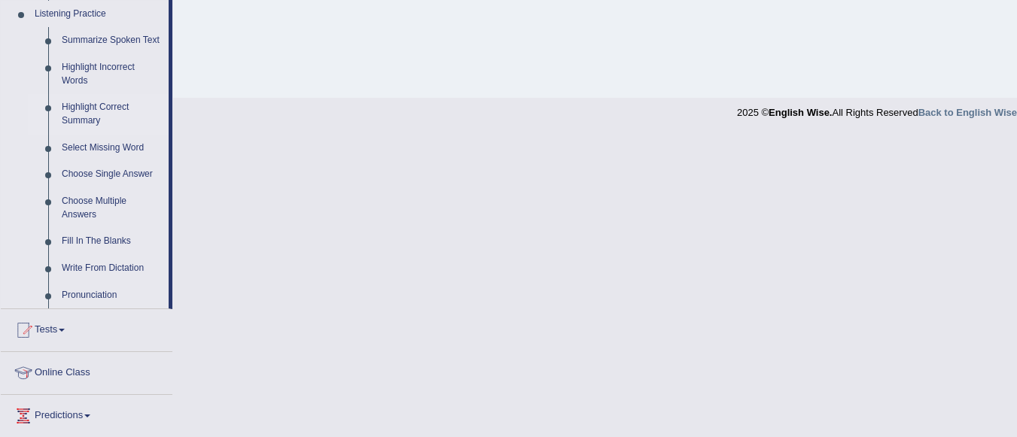
click at [89, 106] on link "Highlight Correct Summary" at bounding box center [112, 114] width 114 height 40
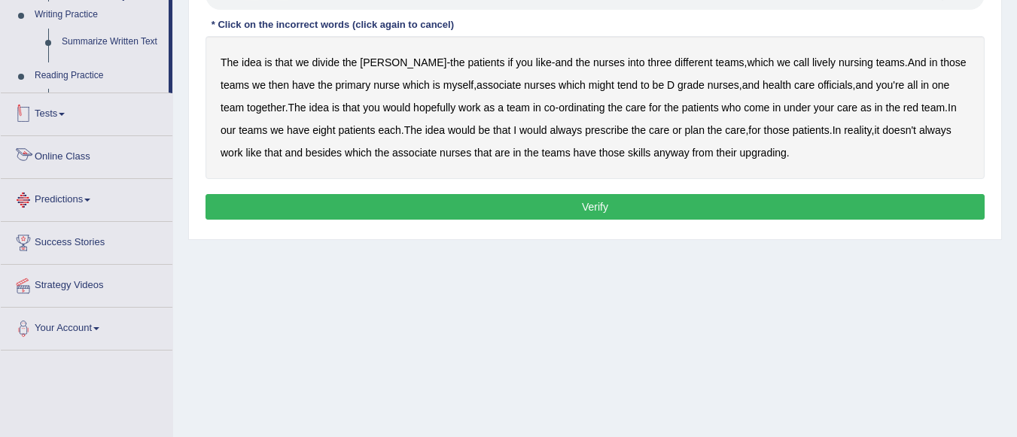
scroll to position [353, 0]
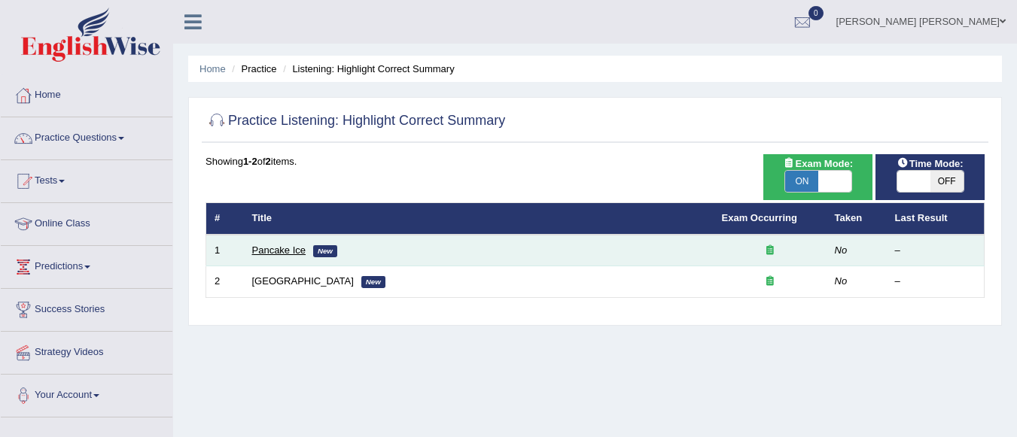
click at [298, 246] on link "Pancake Ice" at bounding box center [279, 250] width 54 height 11
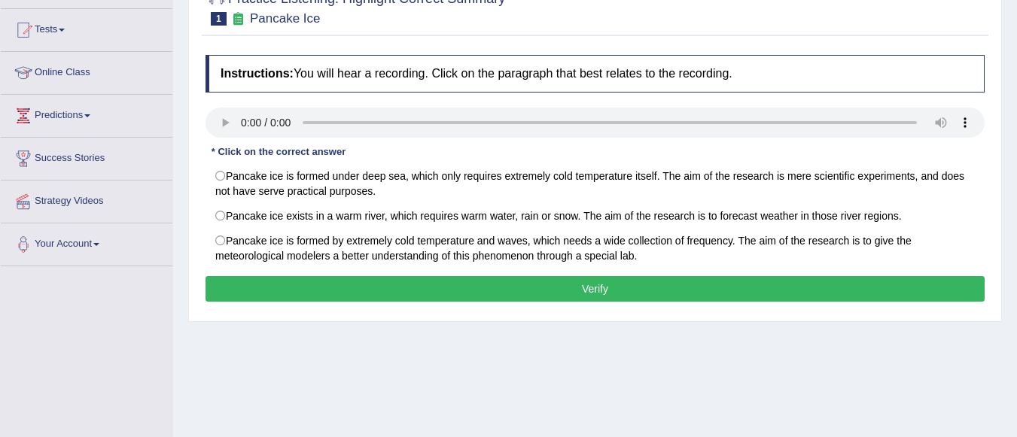
scroll to position [148, 0]
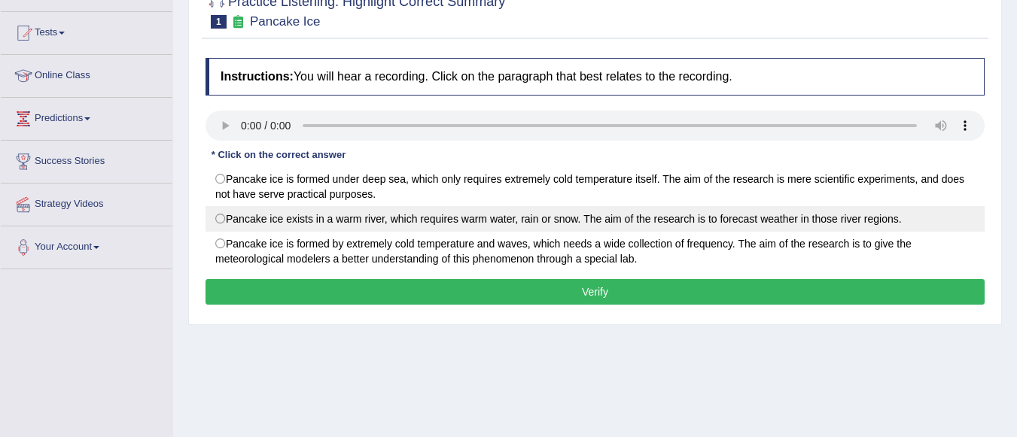
click at [224, 218] on label "Pancake ice exists in a warm river, which requires warm water, rain or snow. Th…" at bounding box center [594, 219] width 779 height 26
radio input "true"
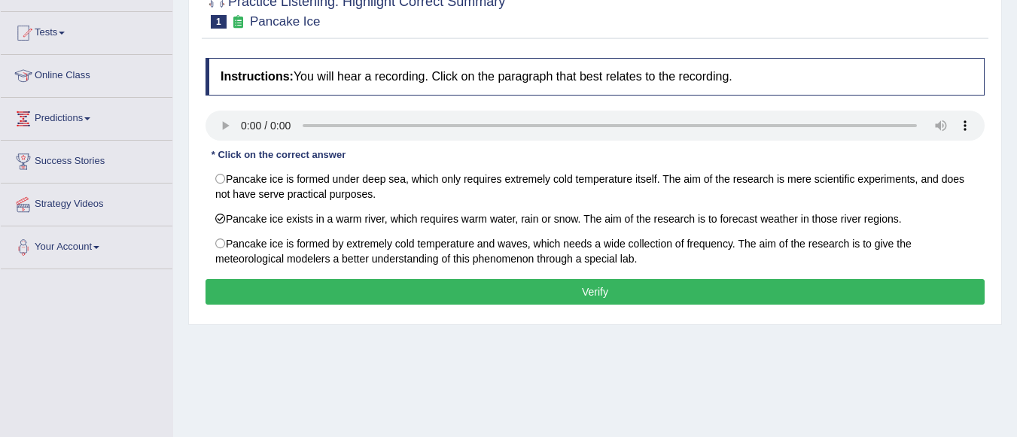
click at [288, 294] on button "Verify" at bounding box center [594, 292] width 779 height 26
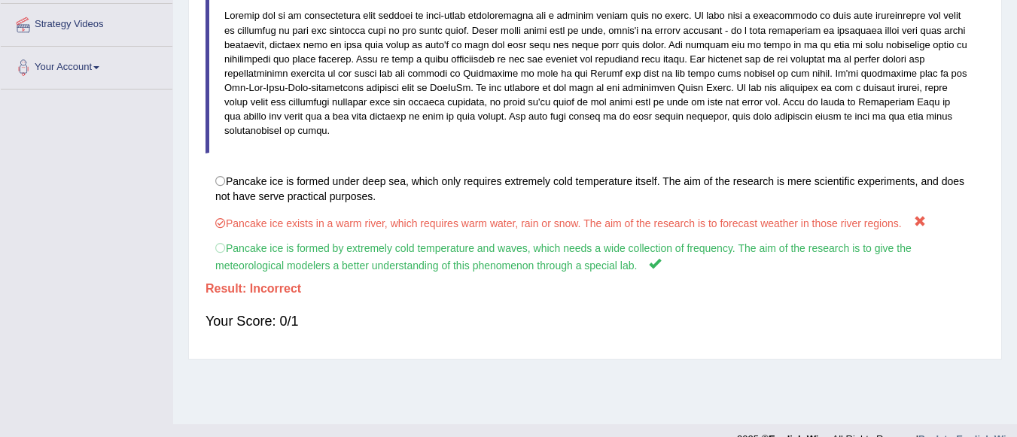
scroll to position [333, 0]
